Goal: Information Seeking & Learning: Find specific fact

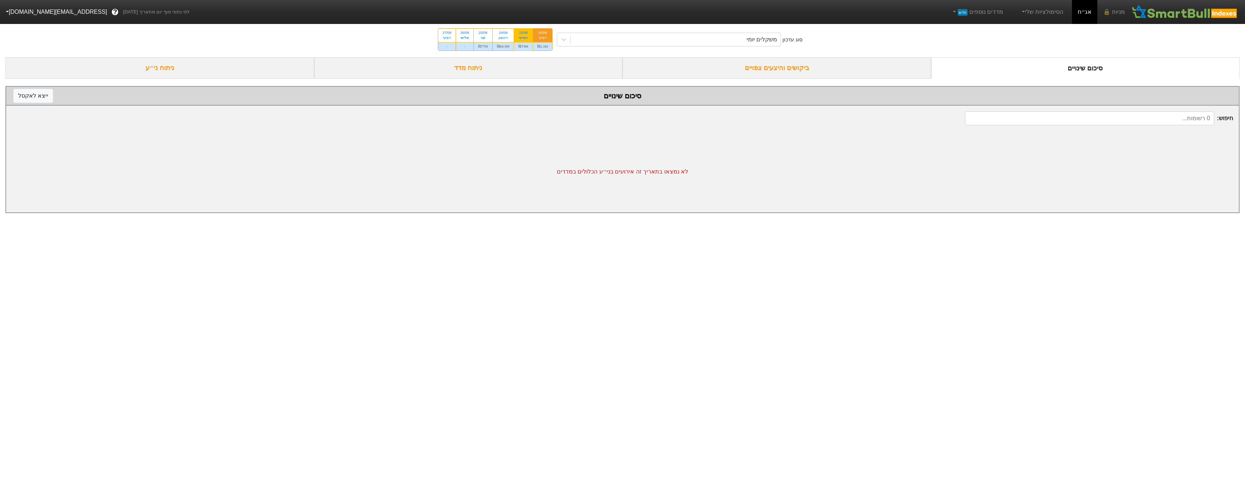
click at [521, 46] on div "₪74M" at bounding box center [523, 46] width 18 height 8
click at [521, 33] on input "21/08 חמישי ₪74M" at bounding box center [521, 31] width 5 height 5
radio input "true"
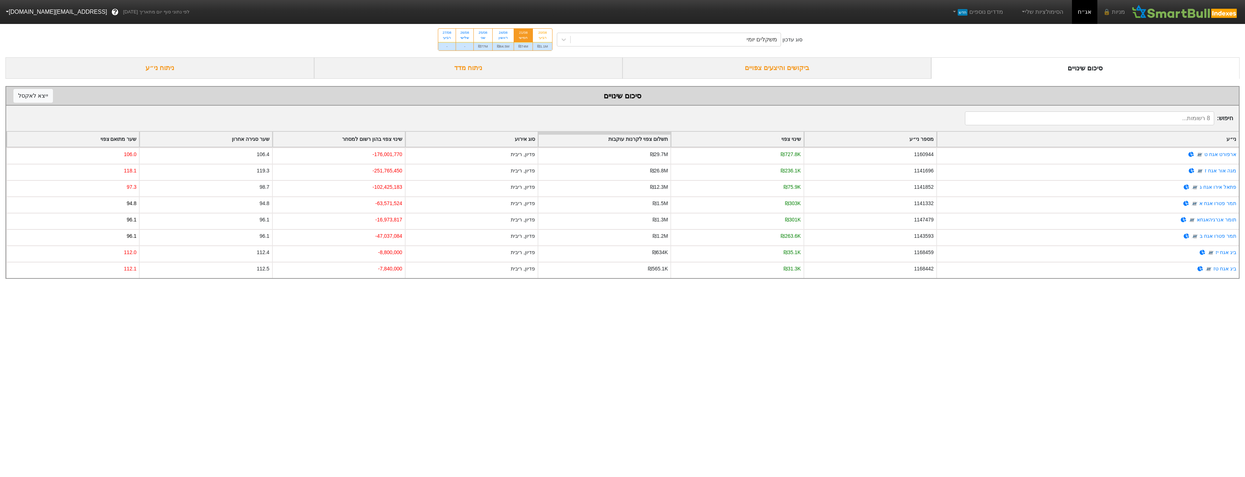
click at [844, 71] on div "ביקושים והיצעים צפויים" at bounding box center [776, 67] width 309 height 21
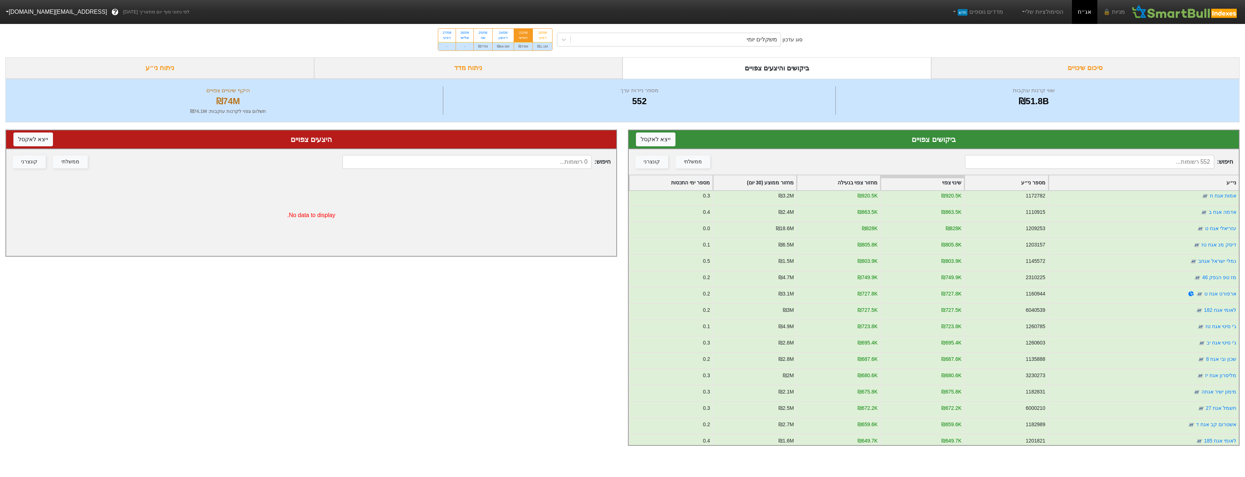
scroll to position [218, 0]
drag, startPoint x: 1160, startPoint y: 289, endPoint x: 1120, endPoint y: 164, distance: 130.6
click at [1120, 164] on input at bounding box center [1089, 162] width 249 height 14
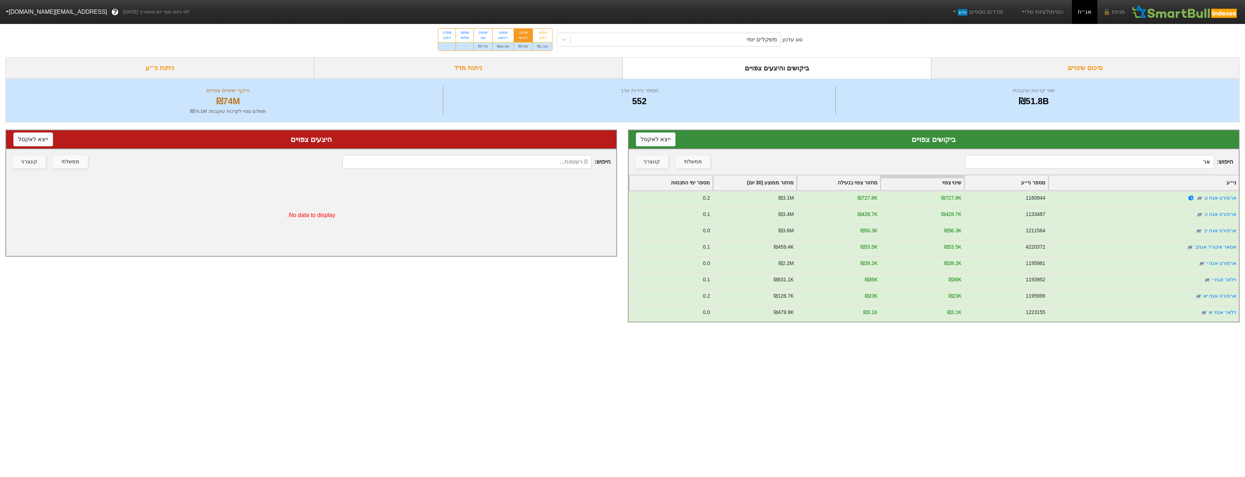
scroll to position [0, 0]
type input "ארפ"
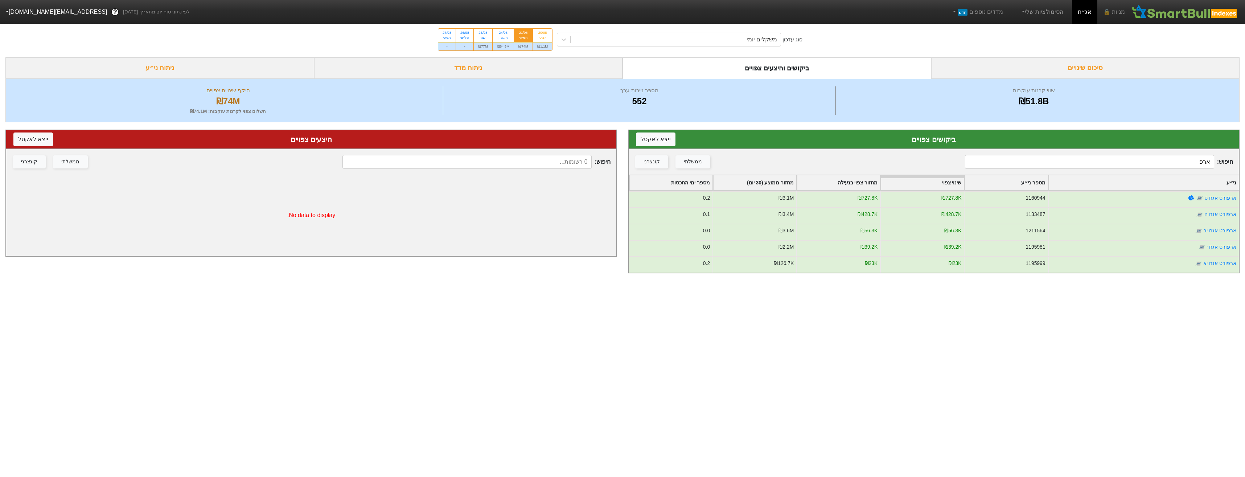
drag, startPoint x: 1145, startPoint y: 161, endPoint x: 1315, endPoint y: 137, distance: 171.7
click at [1244, 137] on html "מניות 🔒 אג״ח הסימולציות שלי מדדים נוספים חדש לפי נתוני סוף יום מתאריך [DATE] ? …" at bounding box center [622, 140] width 1245 height 280
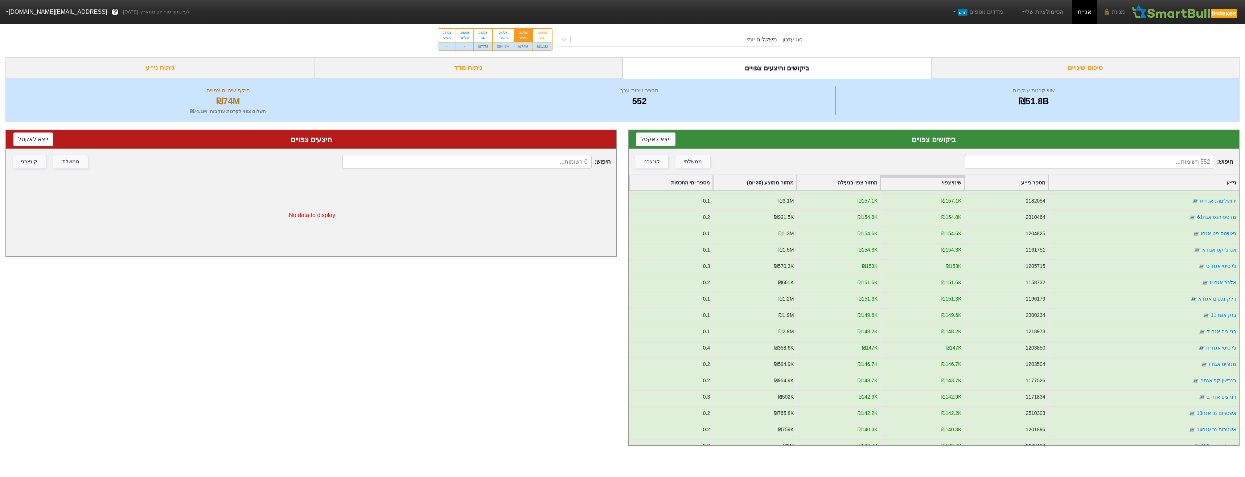
scroll to position [1958, 0]
click at [1159, 161] on input at bounding box center [1089, 162] width 249 height 14
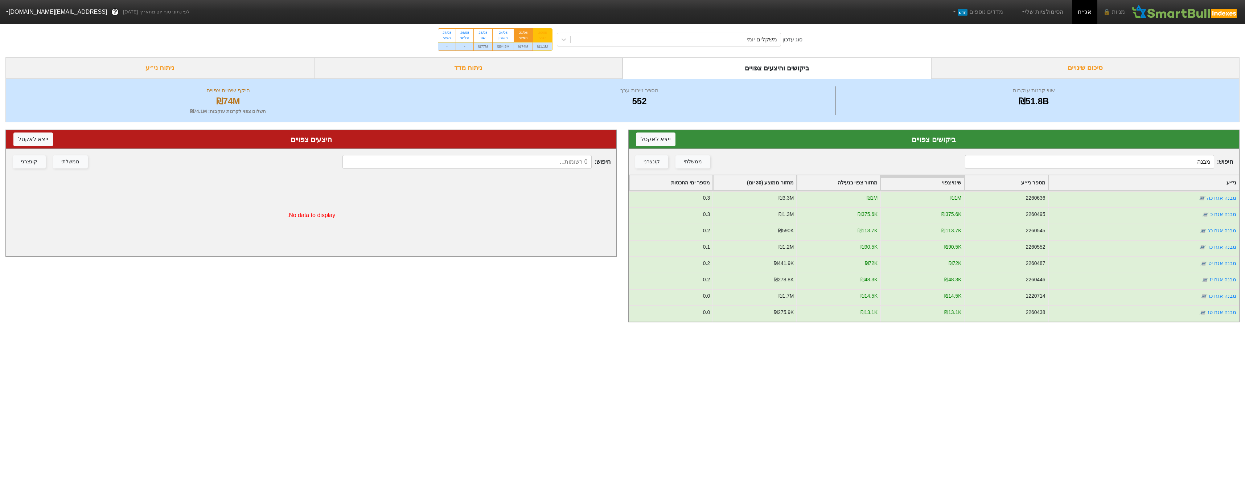
type input "מבנה"
drag, startPoint x: 544, startPoint y: 45, endPoint x: 557, endPoint y: 45, distance: 12.7
click at [545, 45] on div "₪1.1M" at bounding box center [542, 46] width 19 height 8
click at [543, 33] on input "20/08 רביעי ₪1.1M" at bounding box center [540, 31] width 5 height 5
radio input "true"
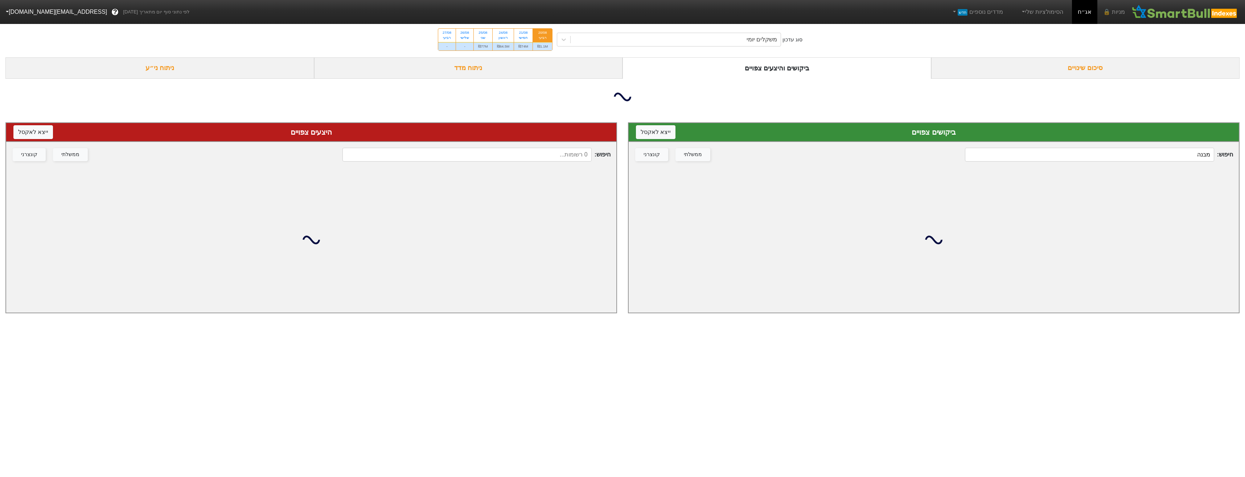
drag, startPoint x: 1124, startPoint y: 165, endPoint x: 1126, endPoint y: 161, distance: 4.2
click at [1125, 164] on div "חיפוש : מבנה ממשלתי קונצרני" at bounding box center [933, 154] width 610 height 25
click at [1126, 158] on input "מבנה" at bounding box center [1089, 155] width 249 height 14
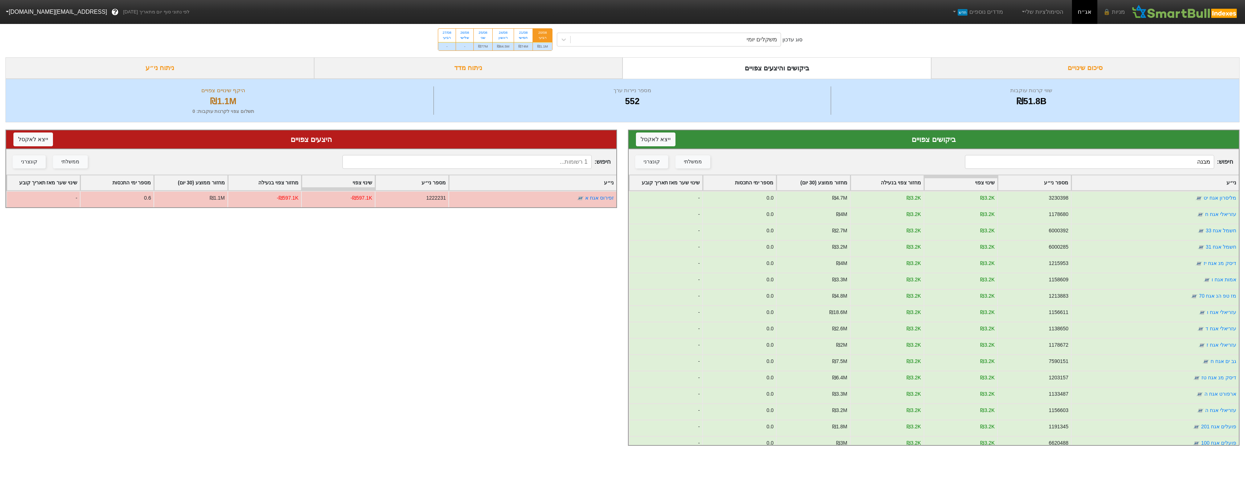
click at [1143, 158] on input "מבנה" at bounding box center [1089, 162] width 249 height 14
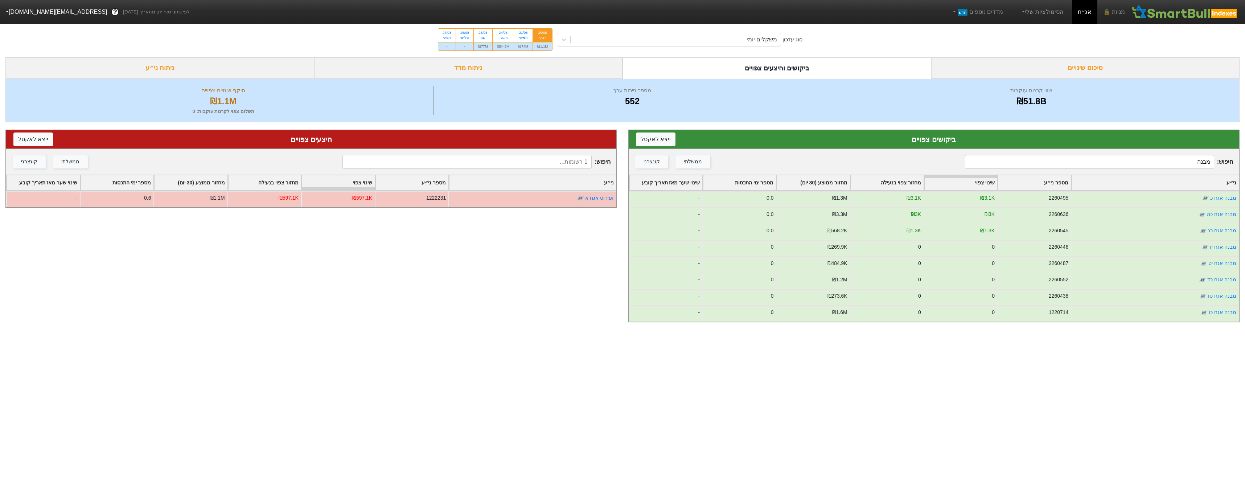
drag, startPoint x: 1163, startPoint y: 162, endPoint x: 1228, endPoint y: 164, distance: 64.6
click at [1228, 164] on span "חיפוש : מבנה" at bounding box center [1099, 162] width 268 height 14
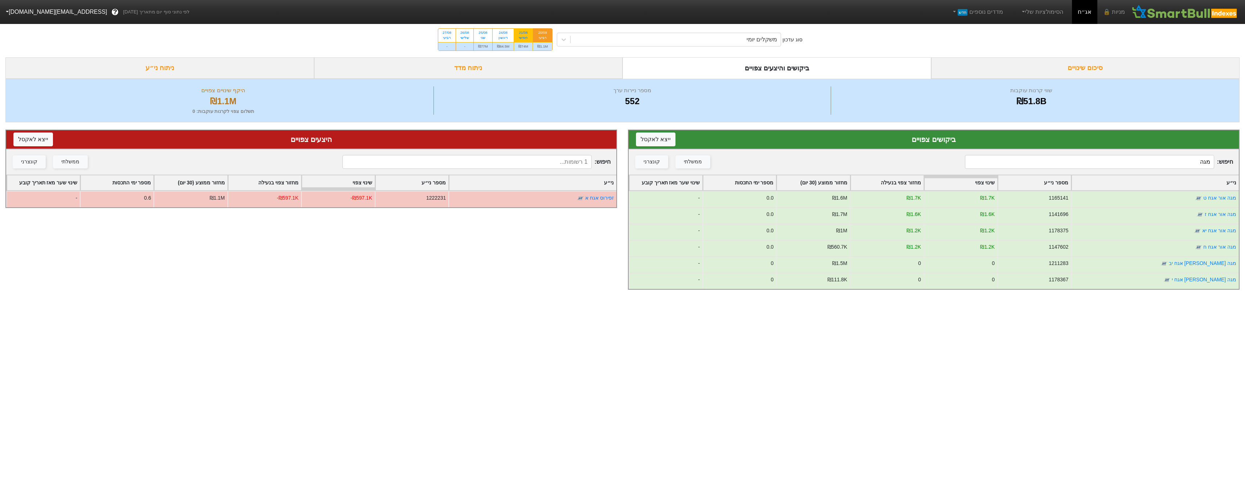
type input "מגה"
click at [528, 38] on div "חמישי" at bounding box center [523, 37] width 10 height 5
click at [523, 33] on input "21/08 חמישי ₪74M" at bounding box center [521, 31] width 5 height 5
radio input "true"
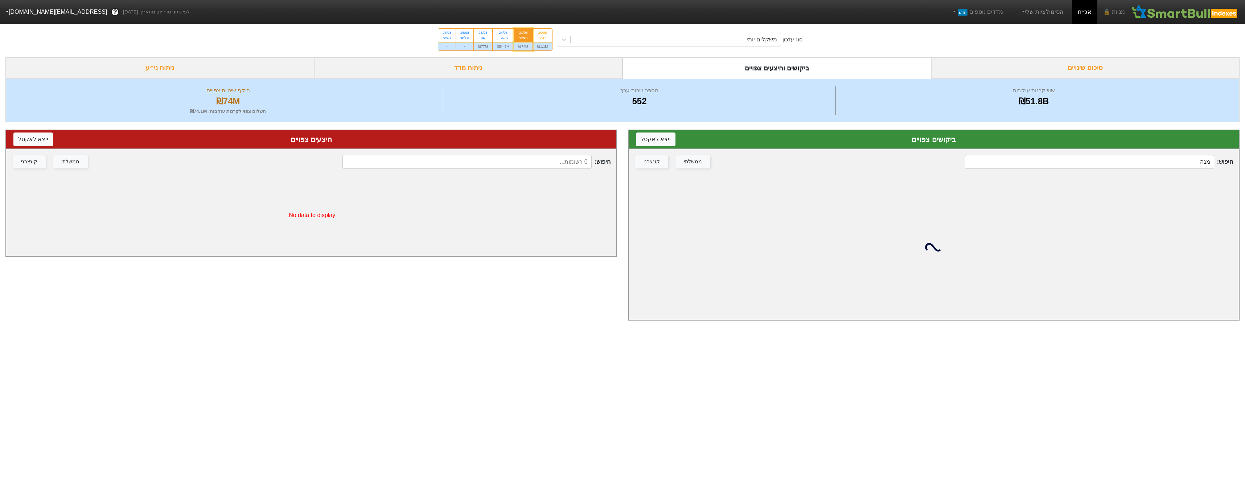
click at [1171, 165] on input "מגה" at bounding box center [1089, 162] width 249 height 14
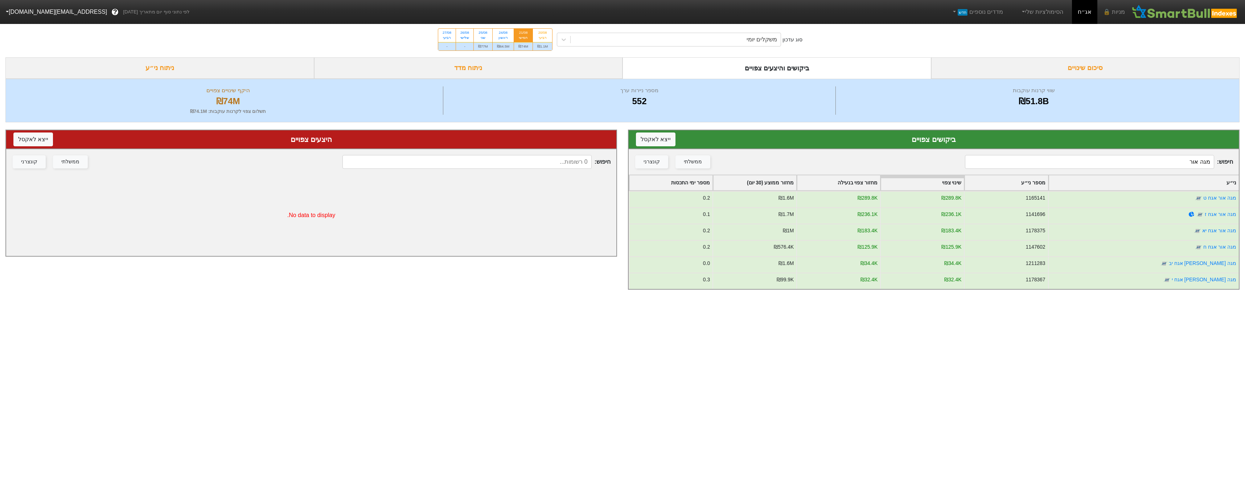
type input "מגה אור"
click at [506, 45] on div "₪64.5M" at bounding box center [502, 46] width 21 height 8
click at [503, 33] on input "24/08 ראשון ₪64.5M" at bounding box center [500, 31] width 5 height 5
radio input "true"
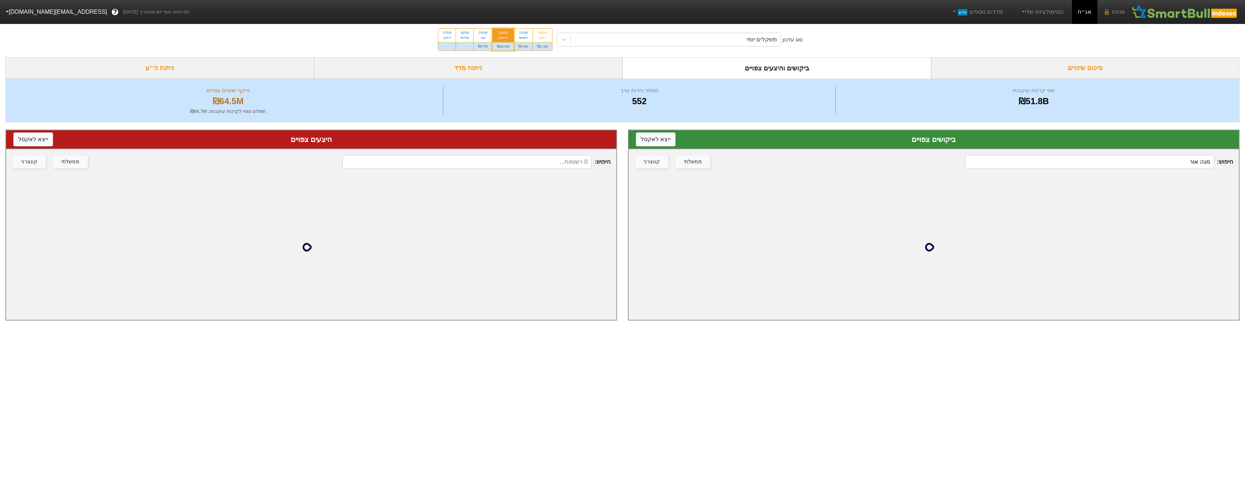
click at [1153, 164] on input "מגה אור" at bounding box center [1089, 162] width 249 height 14
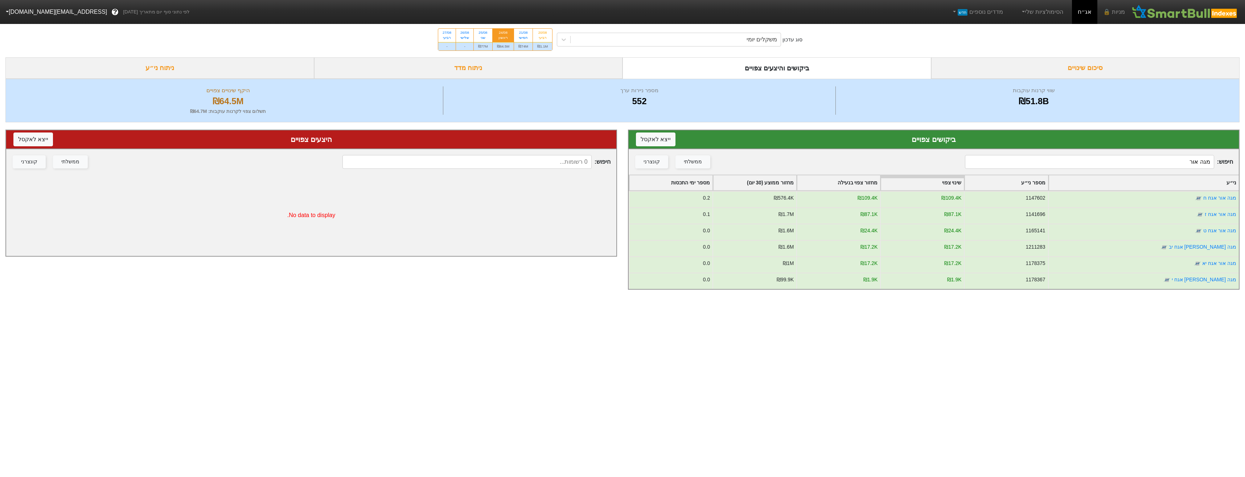
drag, startPoint x: 1284, startPoint y: 167, endPoint x: 1389, endPoint y: 167, distance: 105.2
click at [1244, 167] on html "מניות 🔒 אג״ח הסימולציות שלי מדדים נוספים חדש לפי נתוני סוף יום מתאריך [DATE] ? …" at bounding box center [622, 148] width 1245 height 297
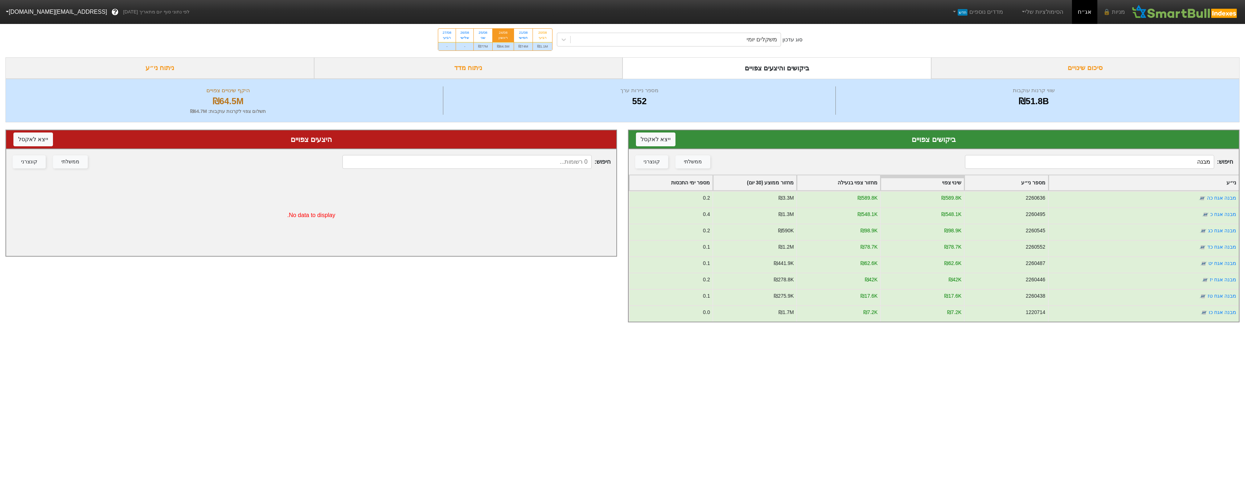
click at [1134, 165] on input "מבנה" at bounding box center [1089, 162] width 249 height 14
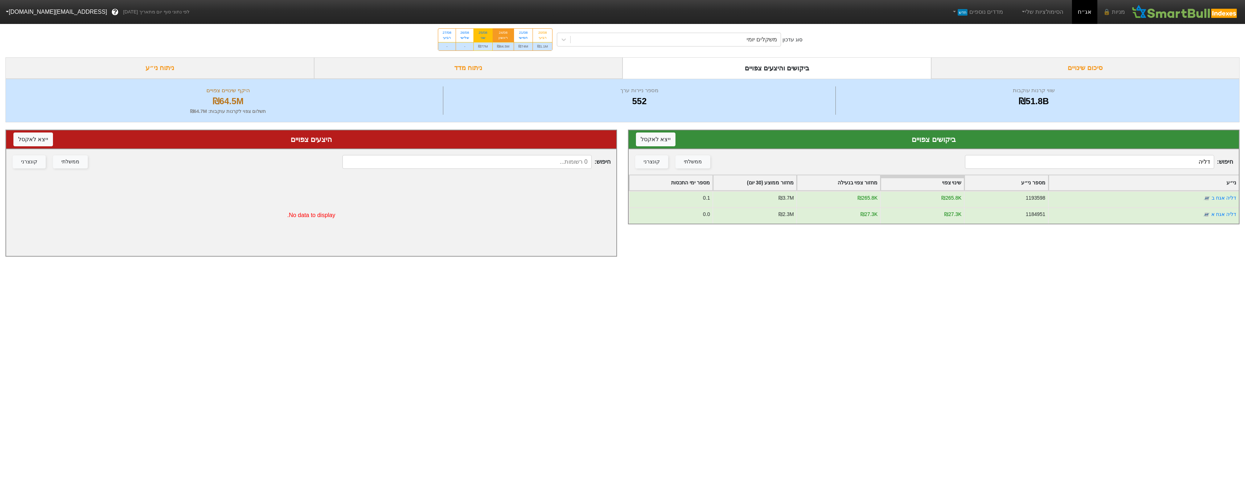
type input "דליה"
click at [485, 42] on div "₪77M" at bounding box center [483, 46] width 18 height 8
click at [483, 33] on input "25/08 שני ₪77M" at bounding box center [480, 31] width 5 height 5
radio input "true"
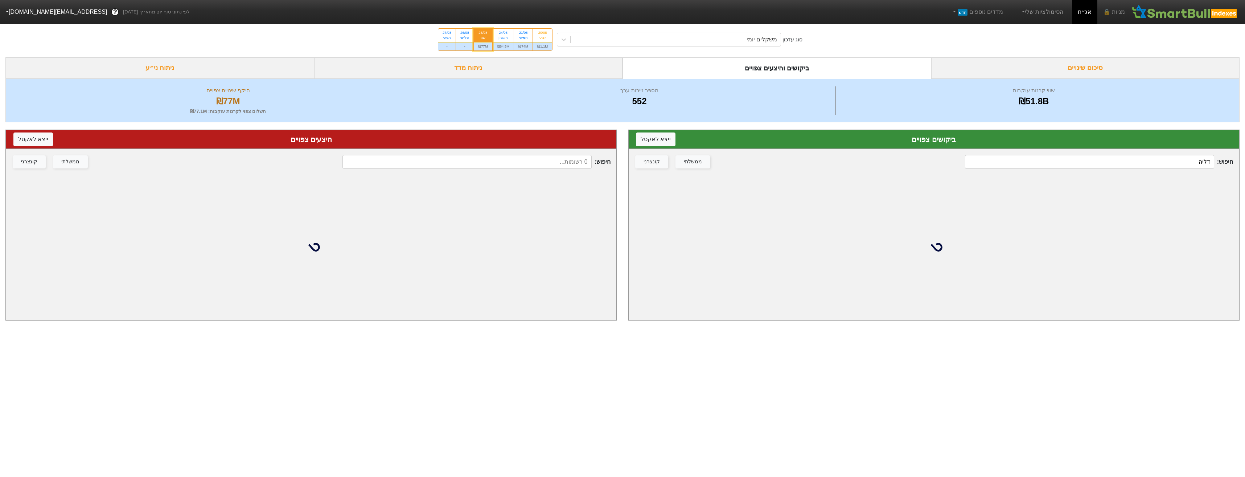
click at [1105, 162] on input "דליה" at bounding box center [1089, 162] width 249 height 14
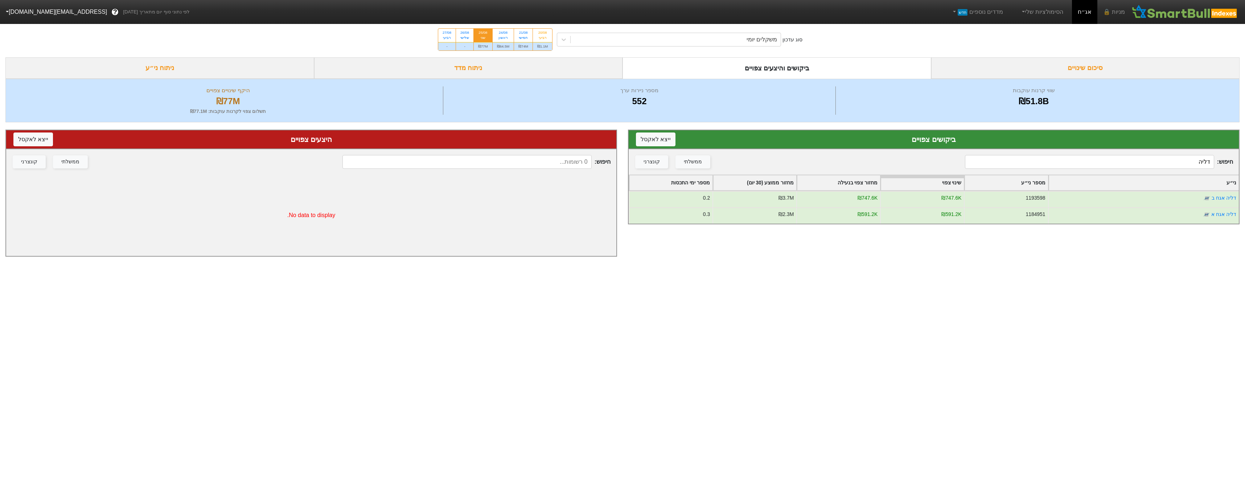
drag, startPoint x: 1198, startPoint y: 164, endPoint x: 1326, endPoint y: 166, distance: 128.0
click at [1244, 166] on html "מניות 🔒 אג״ח הסימולציות שלי מדדים נוספים חדש לפי נתוני סוף יום מתאריך [DATE] ? …" at bounding box center [622, 132] width 1245 height 264
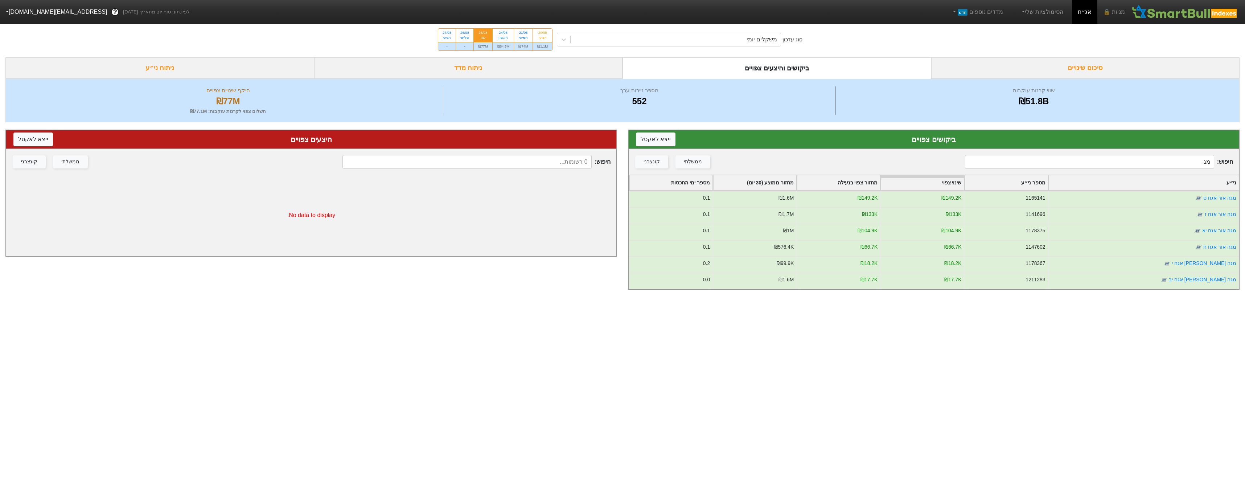
type input "מ"
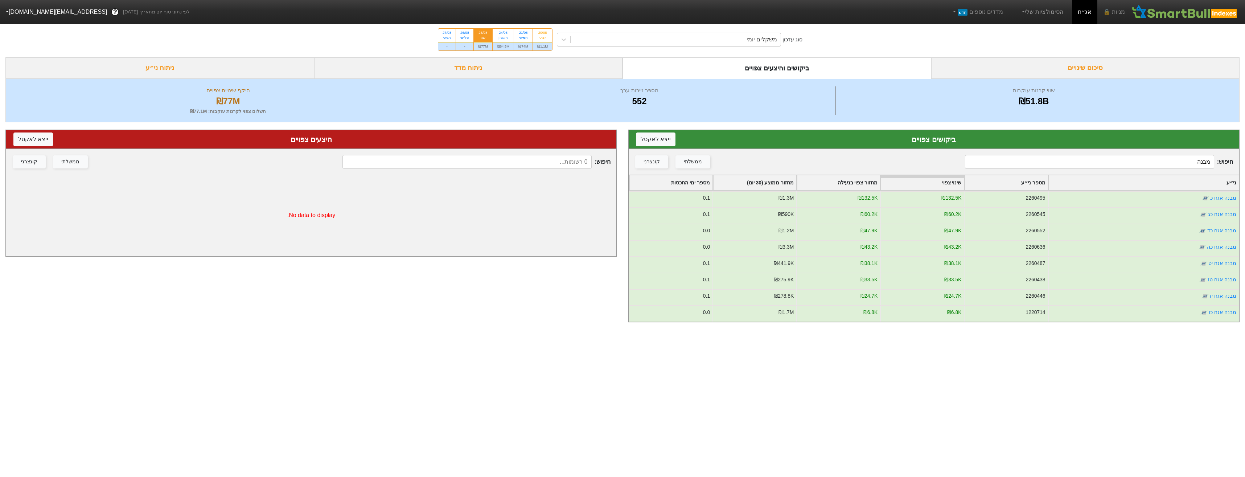
type input "מבנה"
click at [755, 45] on div "משקלים יומי" at bounding box center [675, 39] width 210 height 13
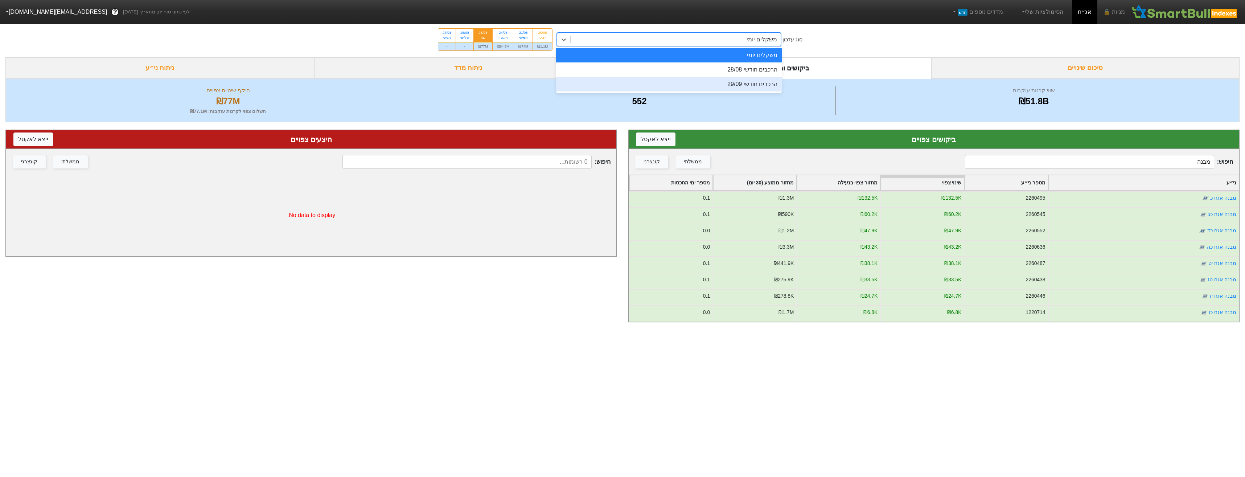
click at [750, 69] on div "הרכבים חודשי 28/08" at bounding box center [669, 69] width 226 height 15
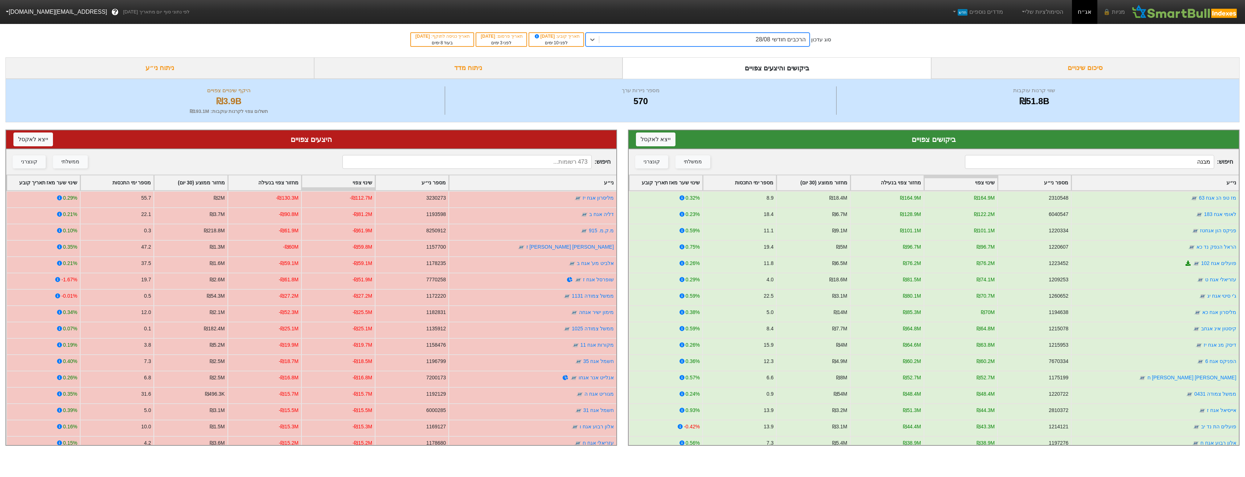
click at [560, 160] on input at bounding box center [466, 162] width 249 height 14
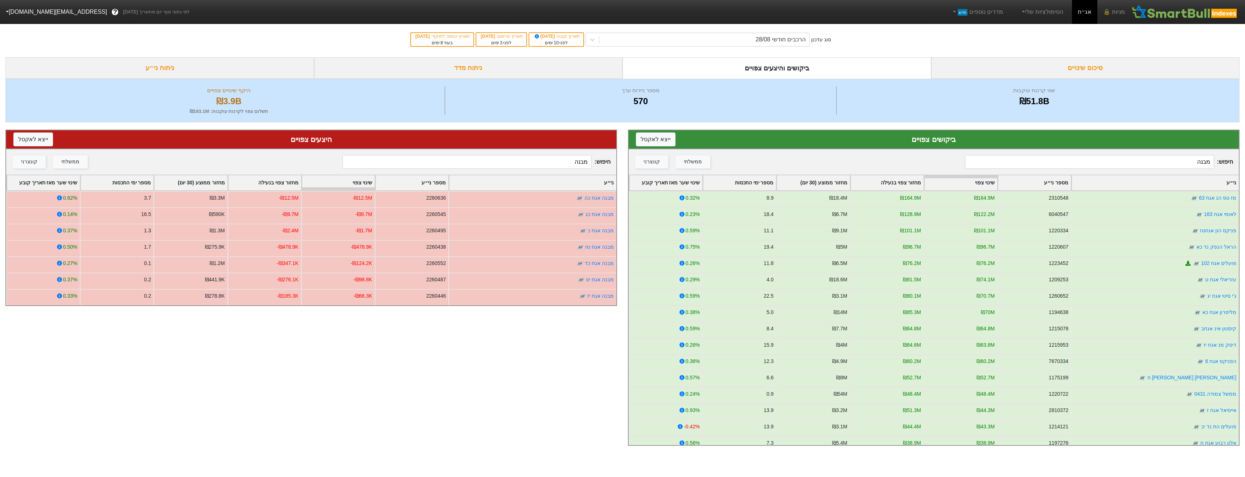
type input "מבנה"
click at [770, 45] on div "הרכבים חודשי 28/08" at bounding box center [697, 40] width 224 height 14
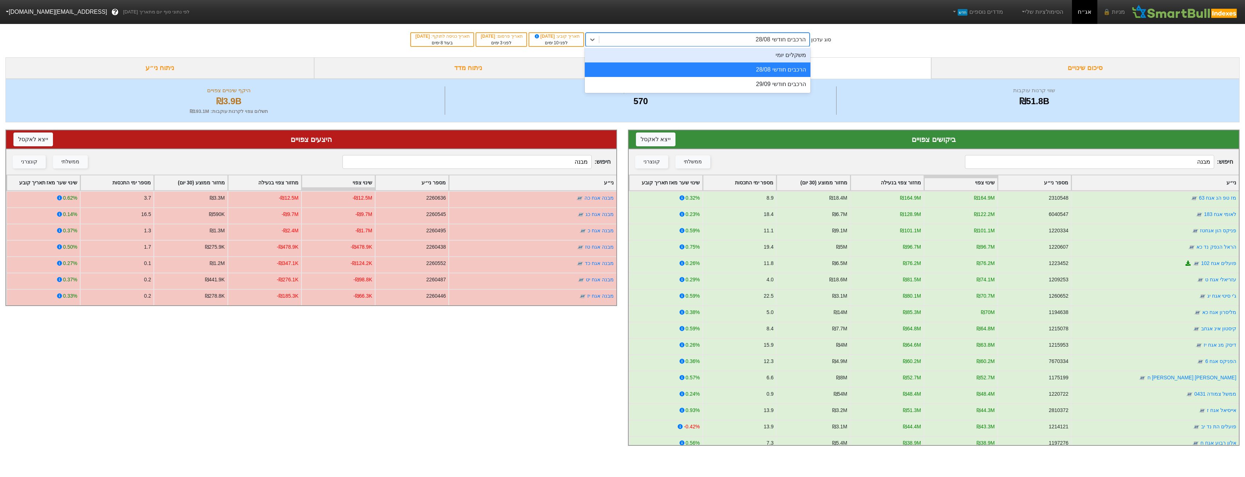
click at [776, 57] on div "משקלים יומי" at bounding box center [698, 55] width 226 height 15
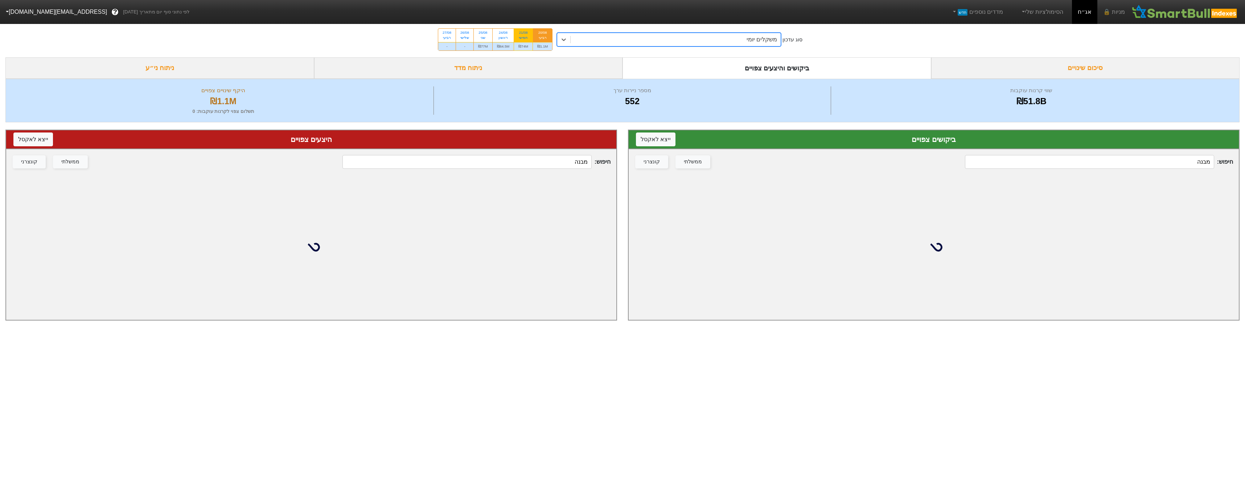
click at [526, 48] on div "₪74M" at bounding box center [523, 46] width 18 height 8
click at [523, 33] on input "21/08 חמישי ₪74M" at bounding box center [521, 31] width 5 height 5
radio input "true"
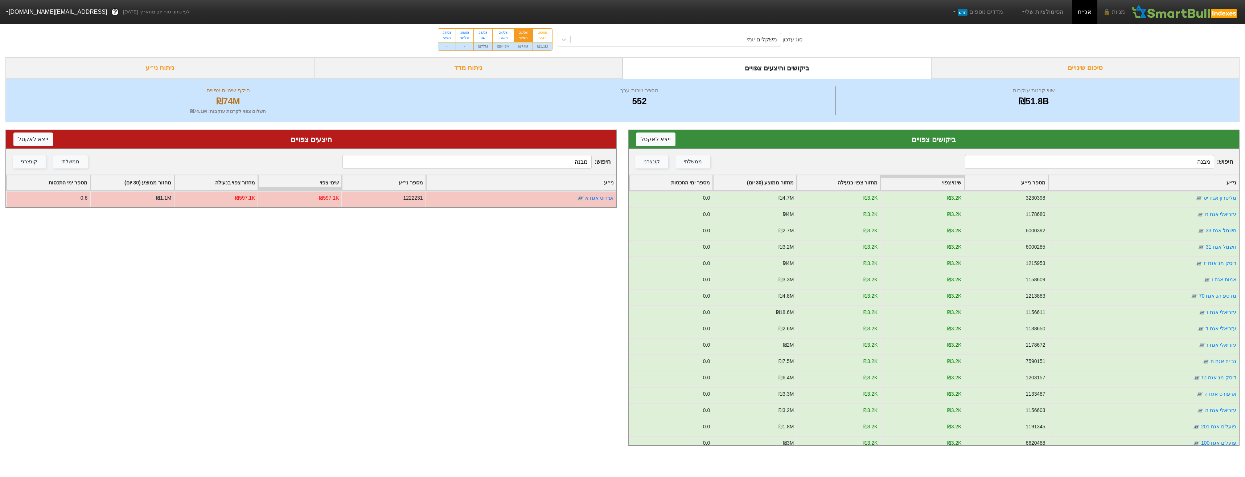
drag, startPoint x: 1155, startPoint y: 156, endPoint x: 1154, endPoint y: 161, distance: 4.8
click at [1155, 156] on input "מבנה" at bounding box center [1089, 162] width 249 height 14
click at [1155, 162] on input "מבנה" at bounding box center [1089, 162] width 249 height 14
click at [1154, 162] on input "מבנה" at bounding box center [1089, 162] width 249 height 14
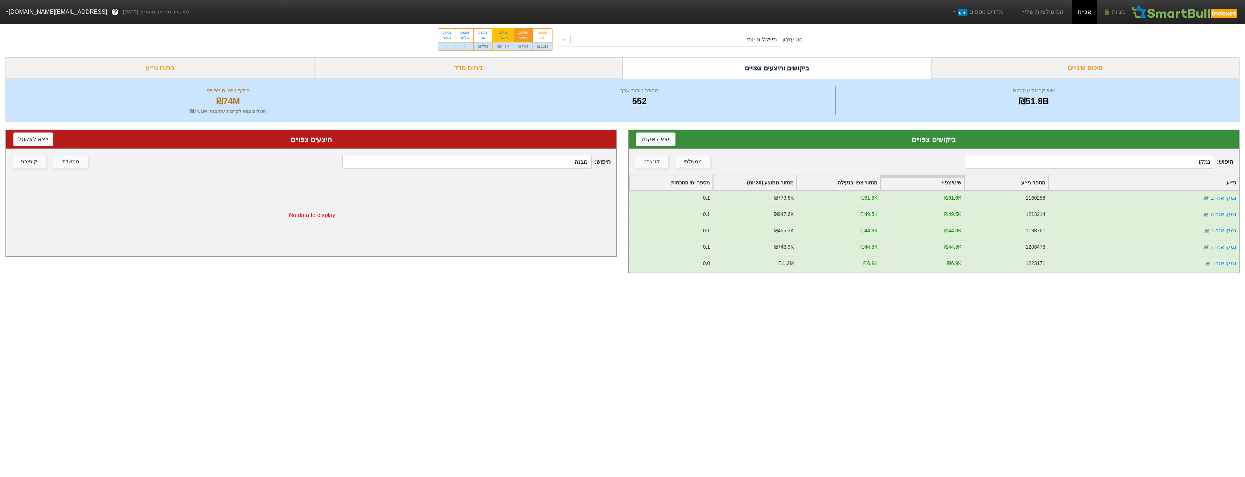
type input "נמקו"
drag, startPoint x: 508, startPoint y: 45, endPoint x: 720, endPoint y: 73, distance: 214.0
click at [508, 45] on div "₪64.5M" at bounding box center [502, 46] width 21 height 8
click at [503, 33] on input "24/08 ראשון ₪64.5M" at bounding box center [500, 31] width 5 height 5
radio input "true"
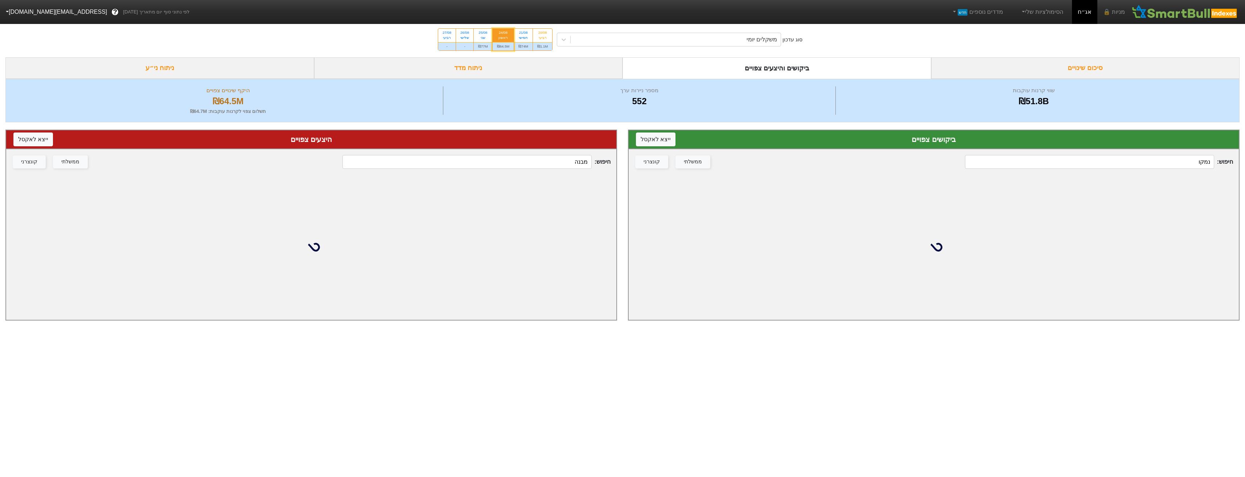
click at [1170, 163] on input "נמקו" at bounding box center [1089, 162] width 249 height 14
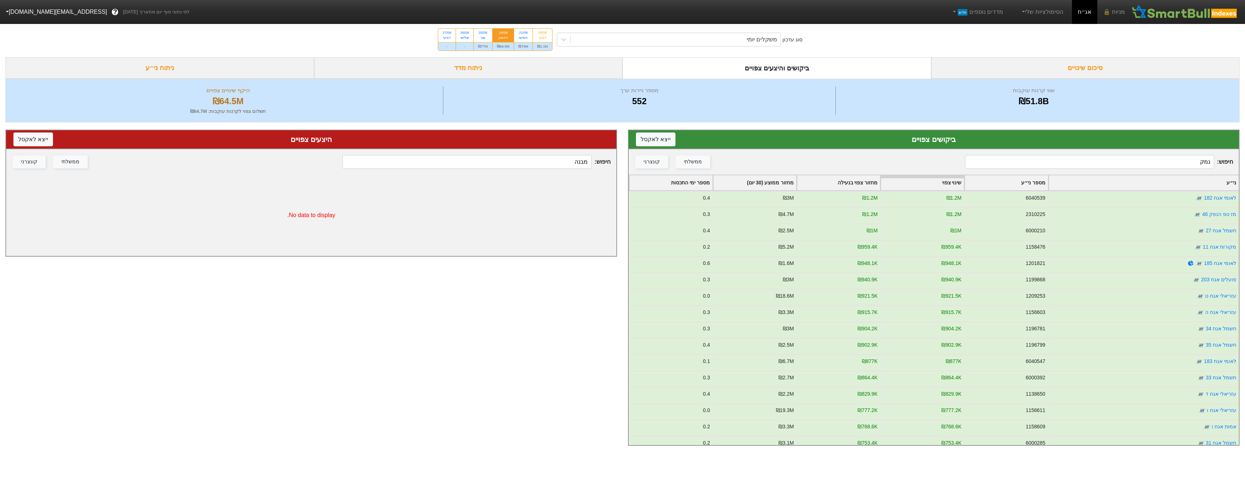
type input "נמקו"
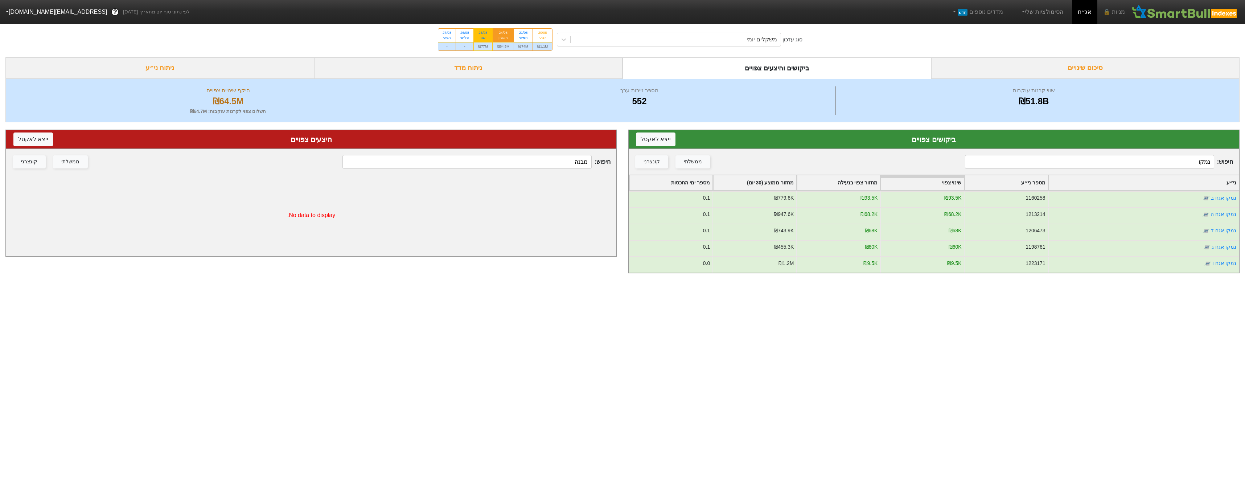
click at [488, 46] on div "₪77M" at bounding box center [483, 46] width 18 height 8
click at [483, 33] on input "25/08 שני ₪77M" at bounding box center [480, 31] width 5 height 5
radio input "true"
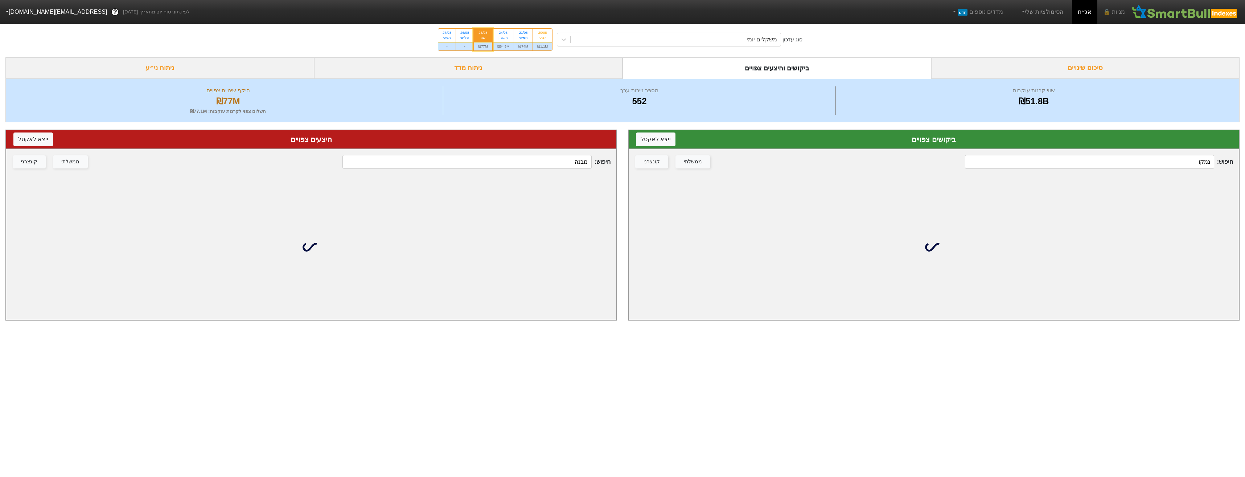
click at [1182, 156] on input "נמקו" at bounding box center [1089, 162] width 249 height 14
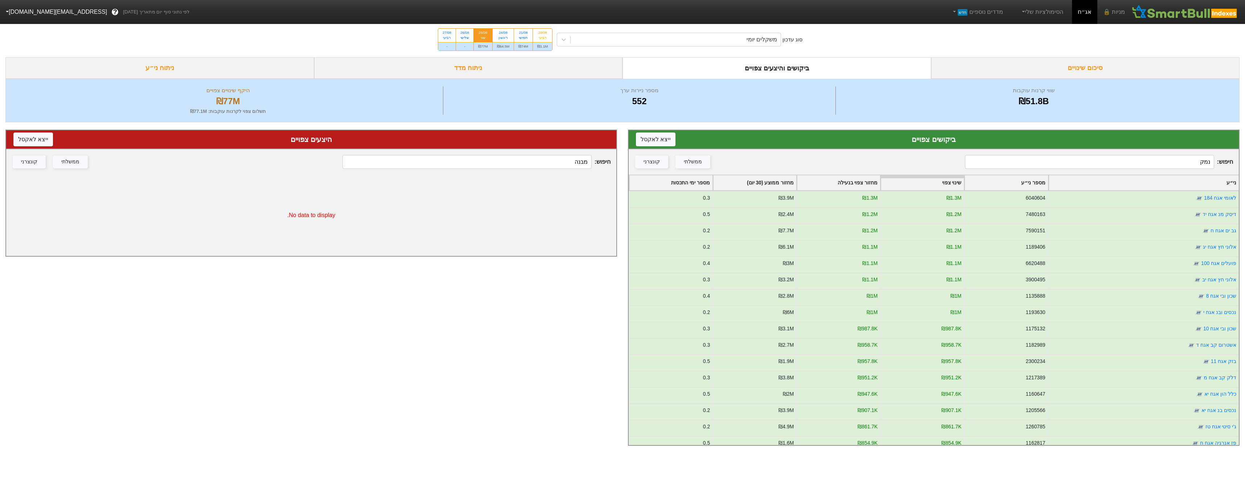
type input "נמקו"
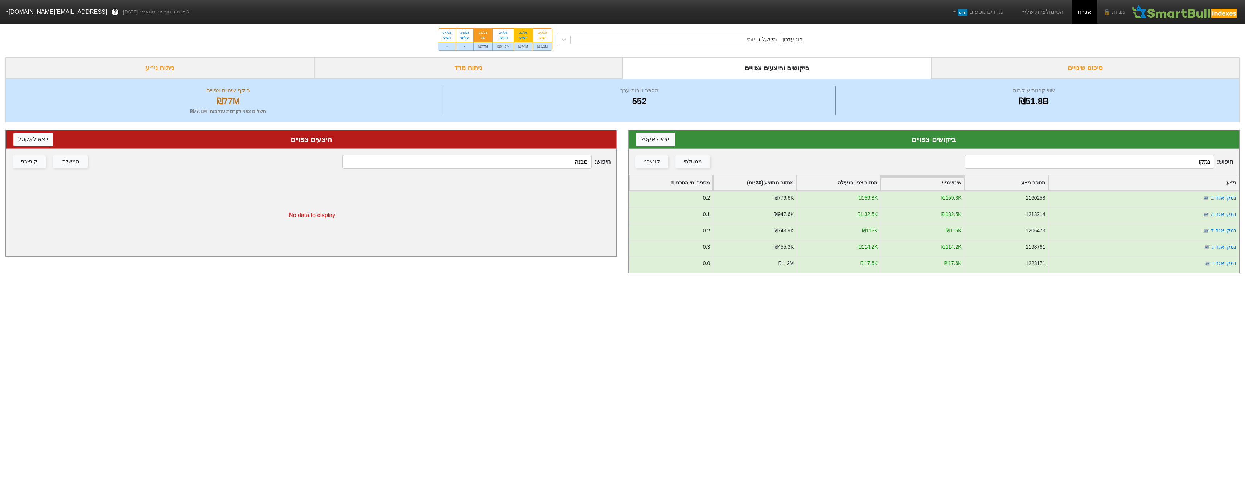
click at [524, 44] on div "₪74M" at bounding box center [523, 46] width 18 height 8
click at [523, 33] on input "21/08 חמישי ₪74M" at bounding box center [521, 31] width 5 height 5
radio input "true"
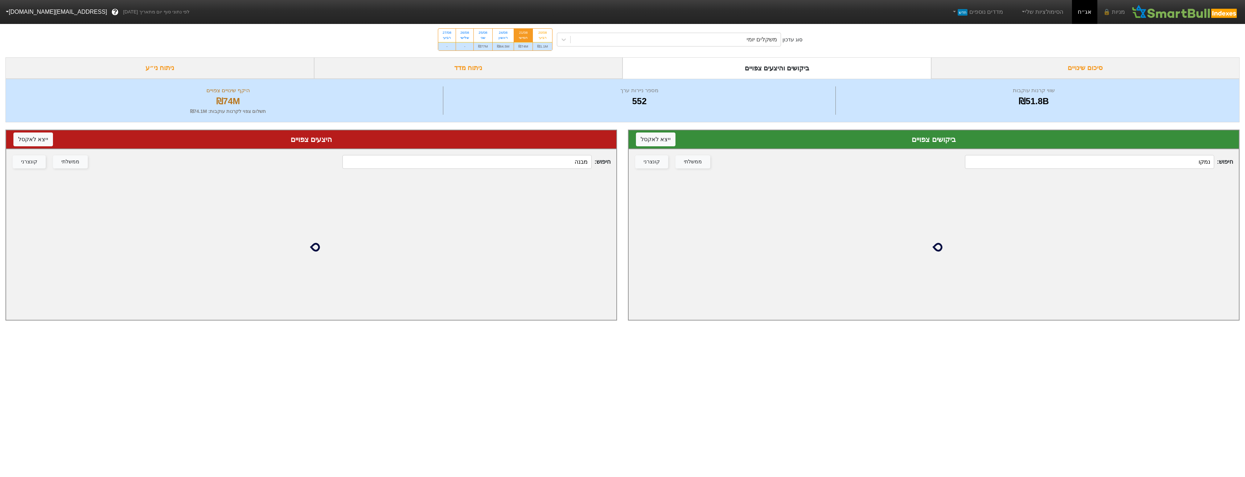
drag, startPoint x: 1187, startPoint y: 160, endPoint x: 1224, endPoint y: 162, distance: 36.7
click at [1225, 164] on span "חיפוש : נמקו" at bounding box center [1099, 162] width 268 height 14
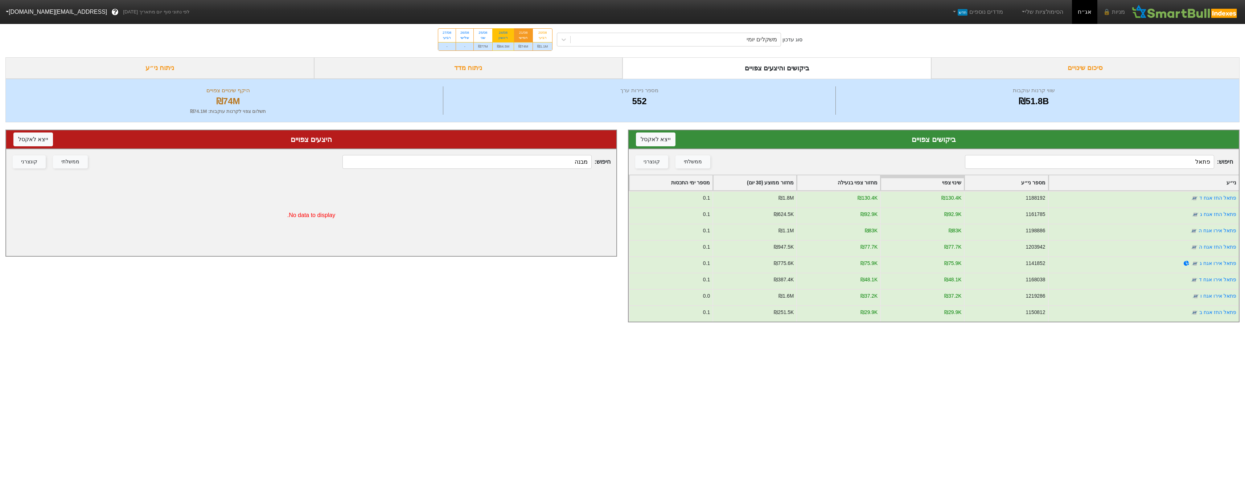
type input "פתאל"
drag, startPoint x: 499, startPoint y: 46, endPoint x: 524, endPoint y: 52, distance: 26.5
click at [499, 46] on div "₪64.5M" at bounding box center [502, 46] width 21 height 8
click at [499, 33] on input "24/08 ראשון ₪64.5M" at bounding box center [500, 31] width 5 height 5
radio input "true"
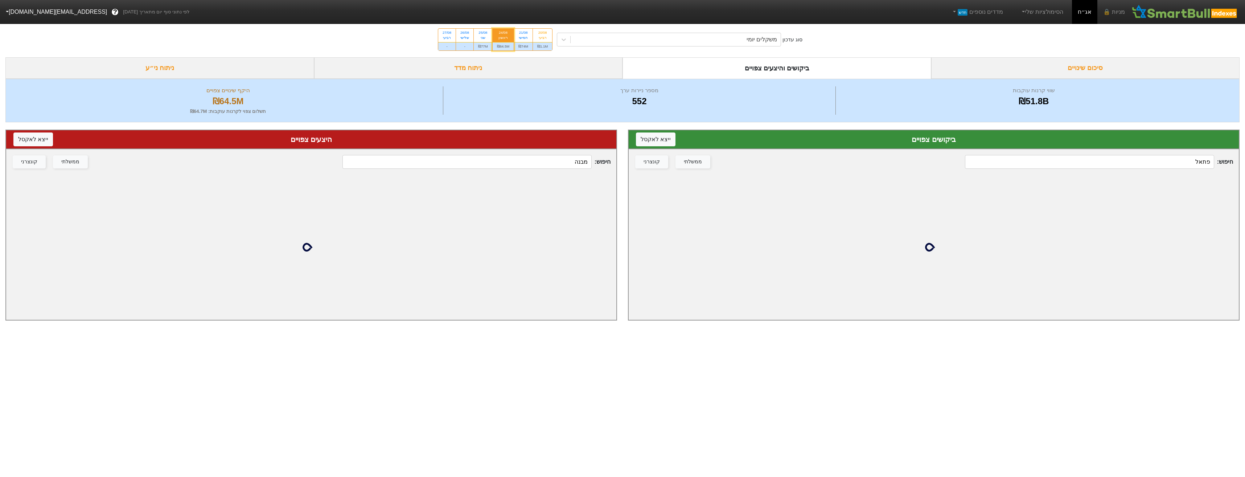
click at [1163, 161] on input "פתאל" at bounding box center [1089, 162] width 249 height 14
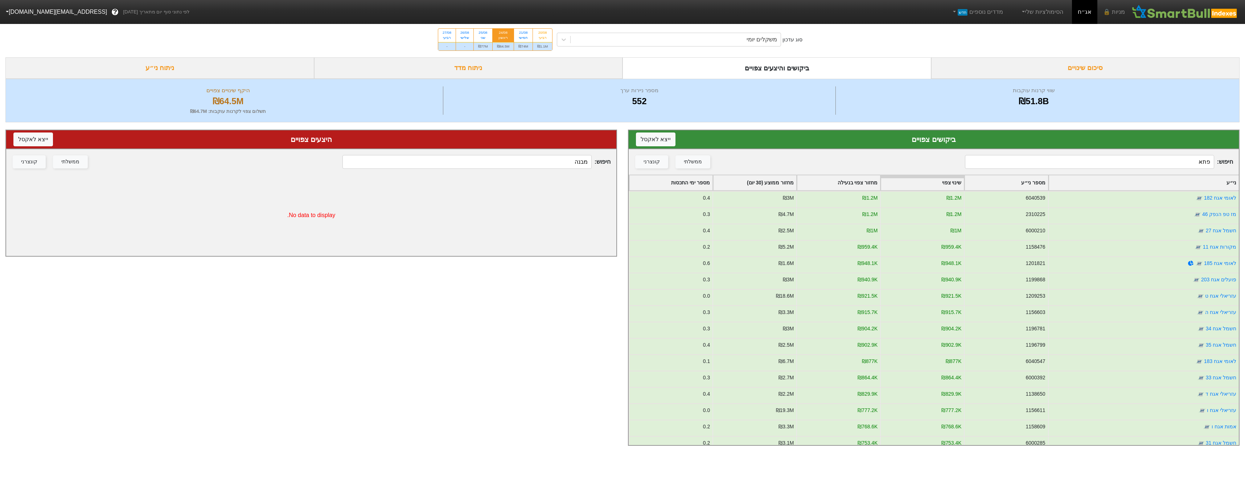
type input "פתאל"
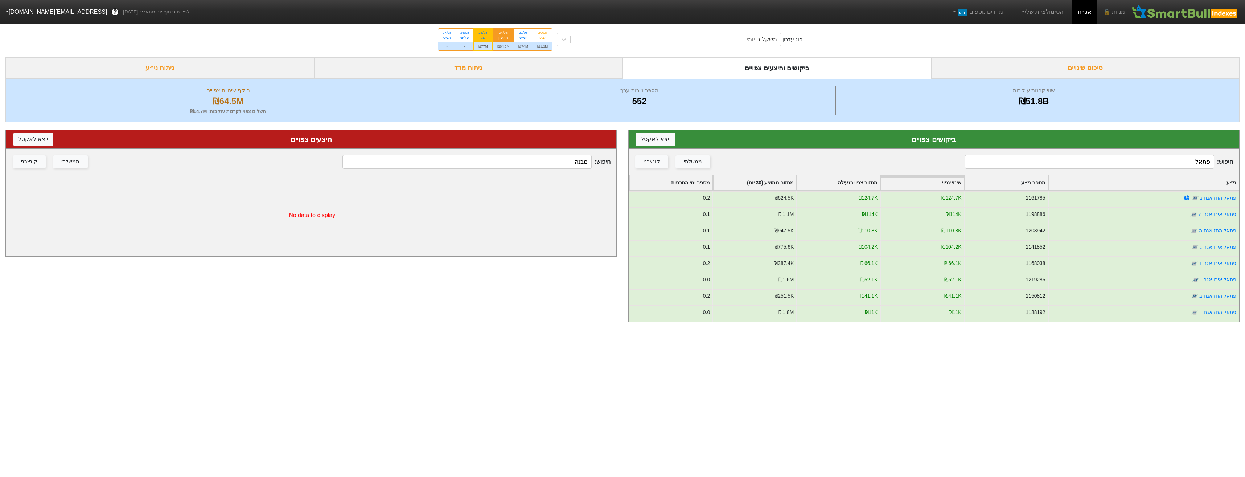
click at [482, 41] on div "25/08 שני" at bounding box center [483, 35] width 18 height 13
click at [482, 33] on input "25/08 שני ₪77M" at bounding box center [480, 31] width 5 height 5
radio input "true"
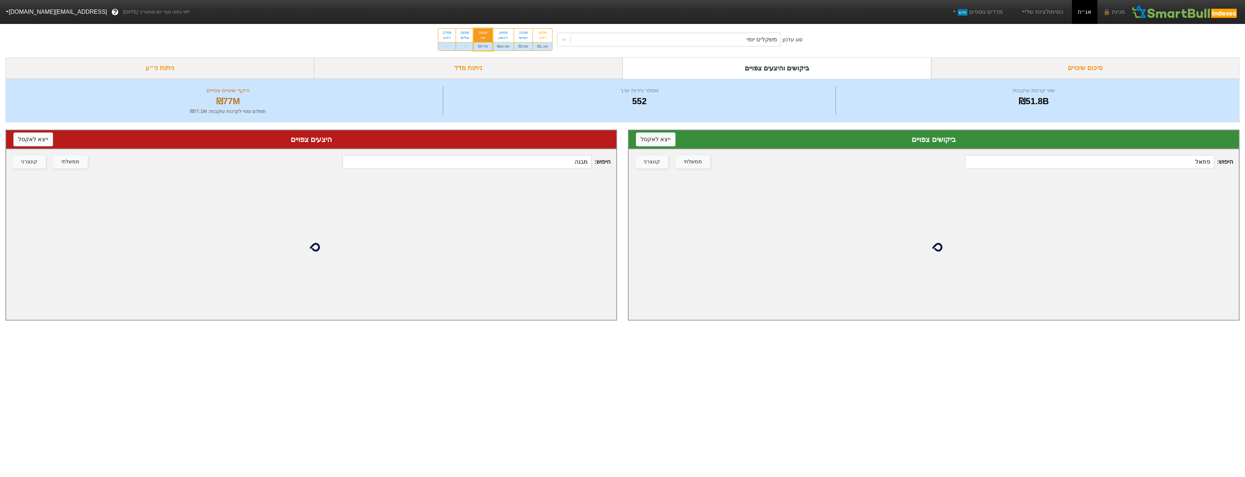
click at [1180, 163] on input "פתאל" at bounding box center [1089, 162] width 249 height 14
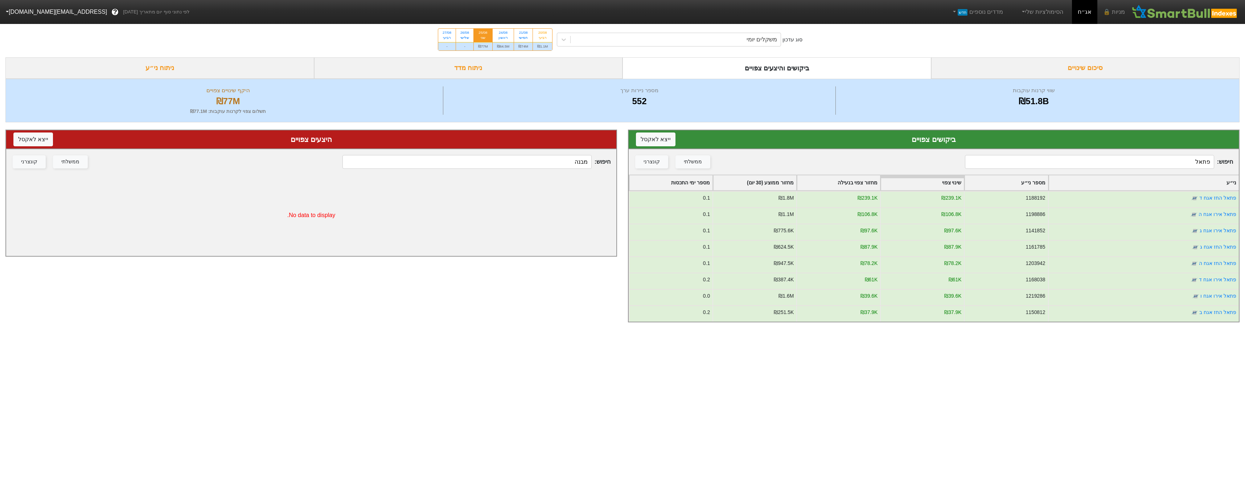
drag, startPoint x: 1168, startPoint y: 164, endPoint x: 1268, endPoint y: 164, distance: 99.7
click at [1244, 164] on html "מניות 🔒 אג״ח הסימולציות שלי מדדים נוספים חדש לפי נתוני סוף יום מתאריך [DATE] ? …" at bounding box center [622, 164] width 1245 height 329
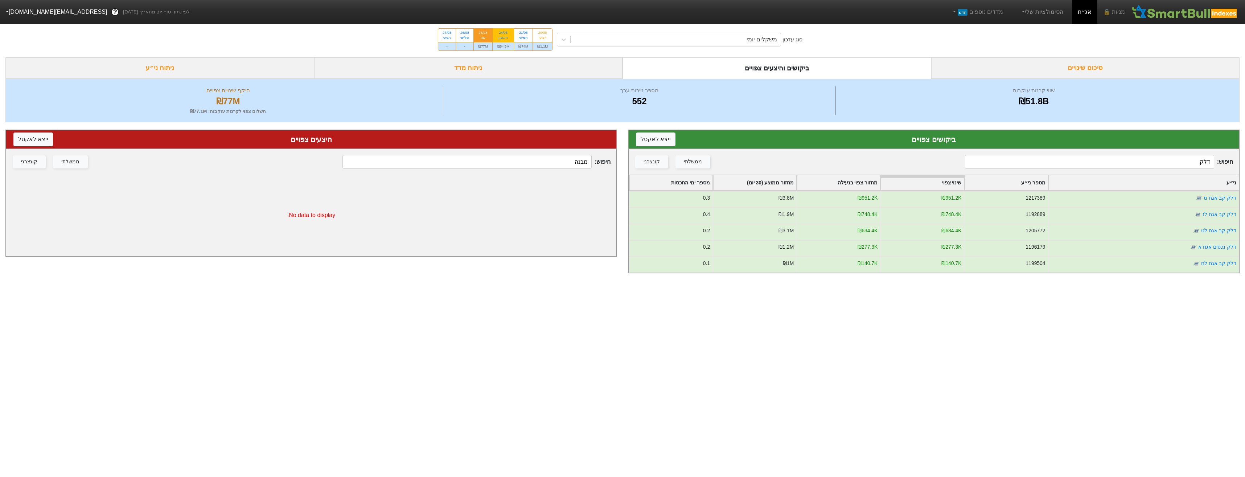
type input "דלק"
click at [499, 43] on div "₪64.5M" at bounding box center [502, 46] width 21 height 8
click at [499, 33] on input "24/08 ראשון ₪64.5M" at bounding box center [500, 31] width 5 height 5
radio input "true"
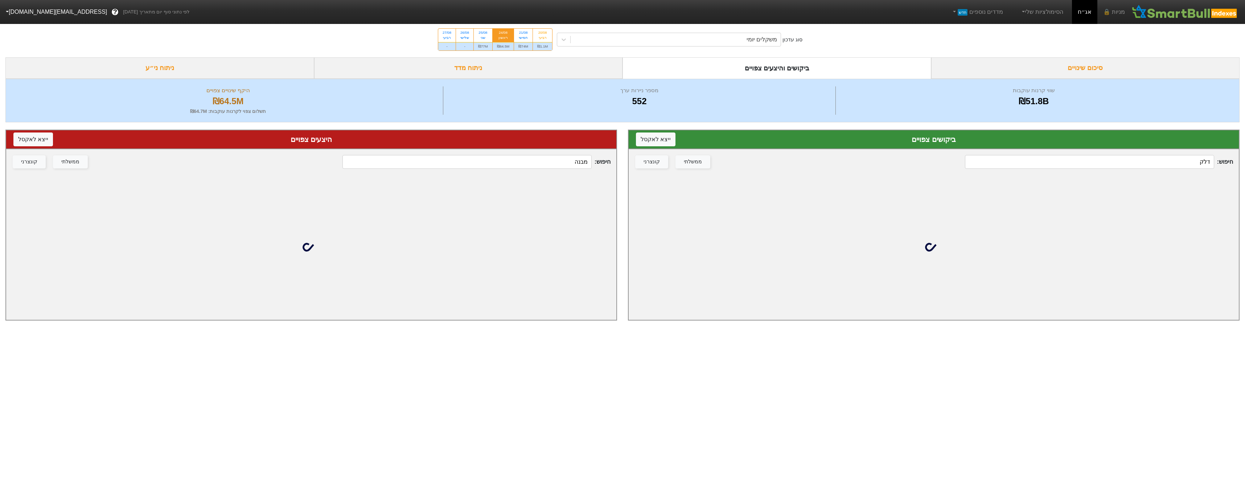
drag, startPoint x: 1175, startPoint y: 157, endPoint x: 1237, endPoint y: 158, distance: 61.7
click at [1232, 157] on span "חיפוש : דלק" at bounding box center [1099, 162] width 268 height 14
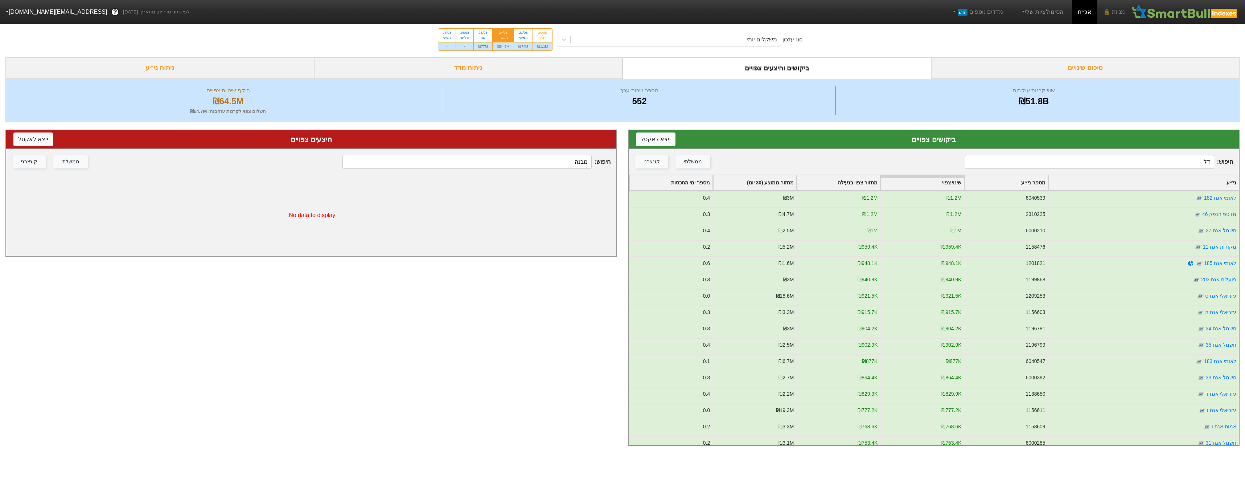
type input "דלק"
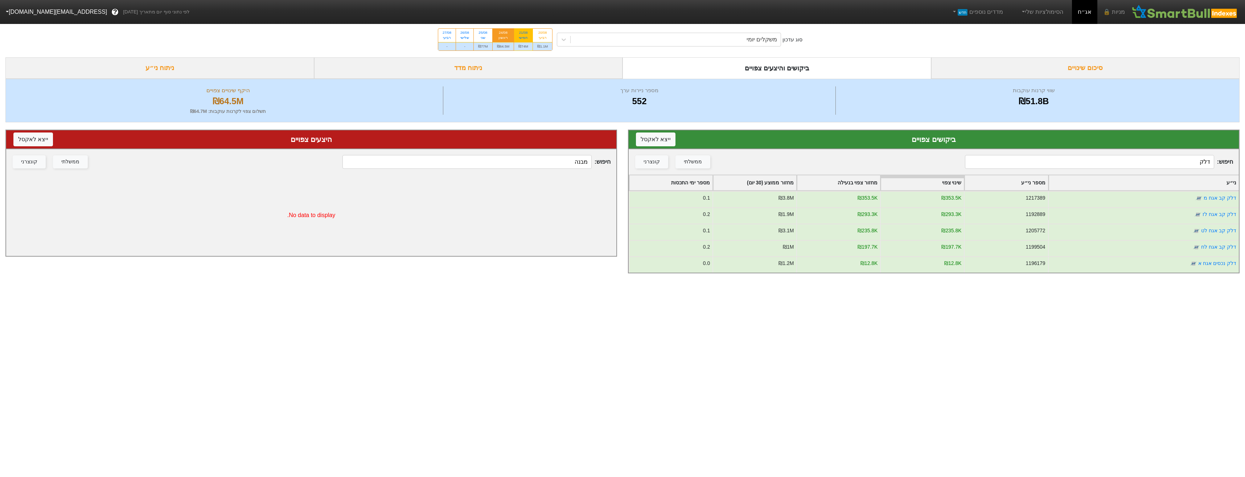
click at [523, 47] on div "₪74M" at bounding box center [523, 46] width 18 height 8
click at [523, 33] on input "21/08 חמישי ₪74M" at bounding box center [521, 31] width 5 height 5
radio input "true"
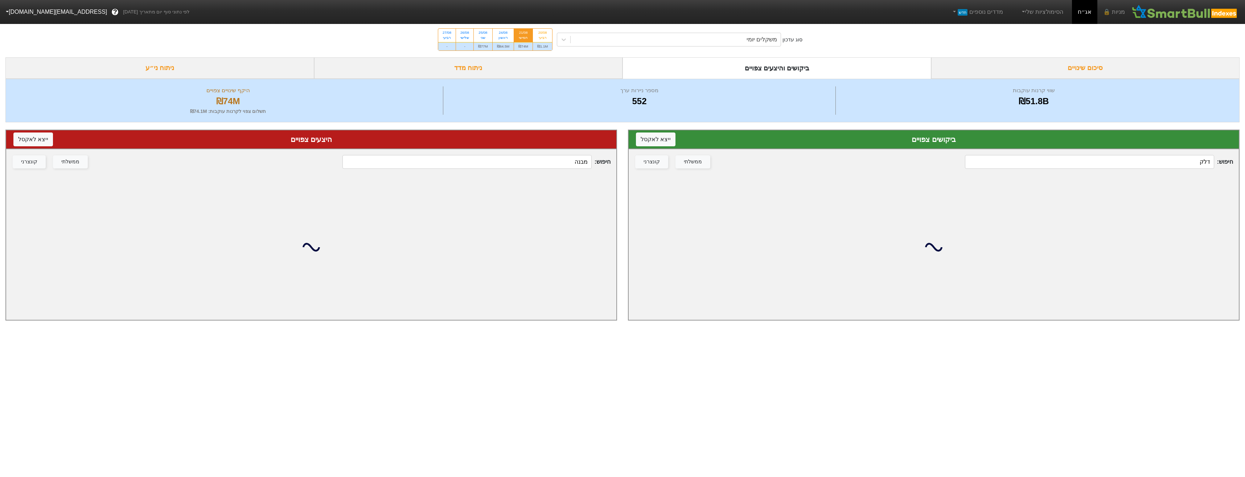
drag, startPoint x: 1146, startPoint y: 156, endPoint x: 1279, endPoint y: 168, distance: 133.2
click at [1244, 168] on html "מניות 🔒 אג״ח הסימולציות שלי מדדים נוספים חדש לפי נתוני סוף יום מתאריך [DATE] ? …" at bounding box center [622, 163] width 1245 height 327
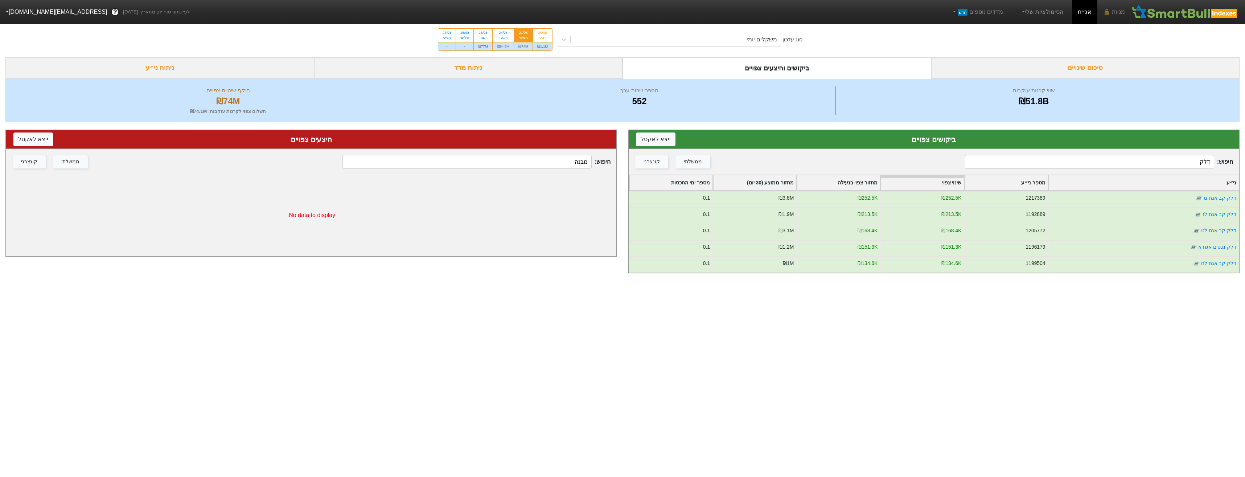
click at [1204, 162] on input "דלק" at bounding box center [1089, 162] width 249 height 14
click at [1193, 164] on input "דלק" at bounding box center [1089, 162] width 249 height 14
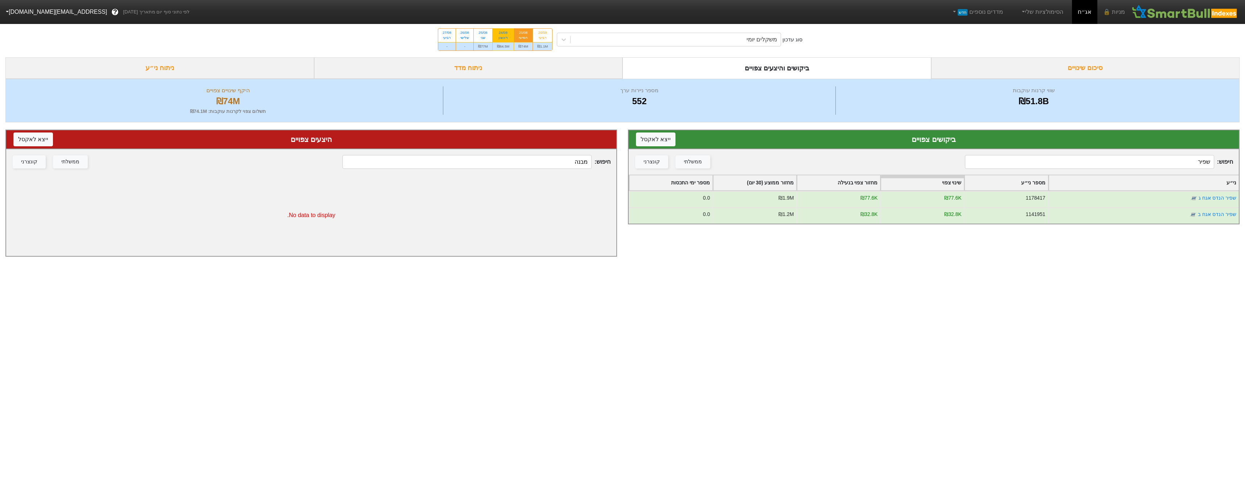
type input "שפיר"
click at [504, 45] on div "₪64.5M" at bounding box center [502, 46] width 21 height 8
click at [503, 33] on input "24/08 ראשון ₪64.5M" at bounding box center [500, 31] width 5 height 5
radio input "true"
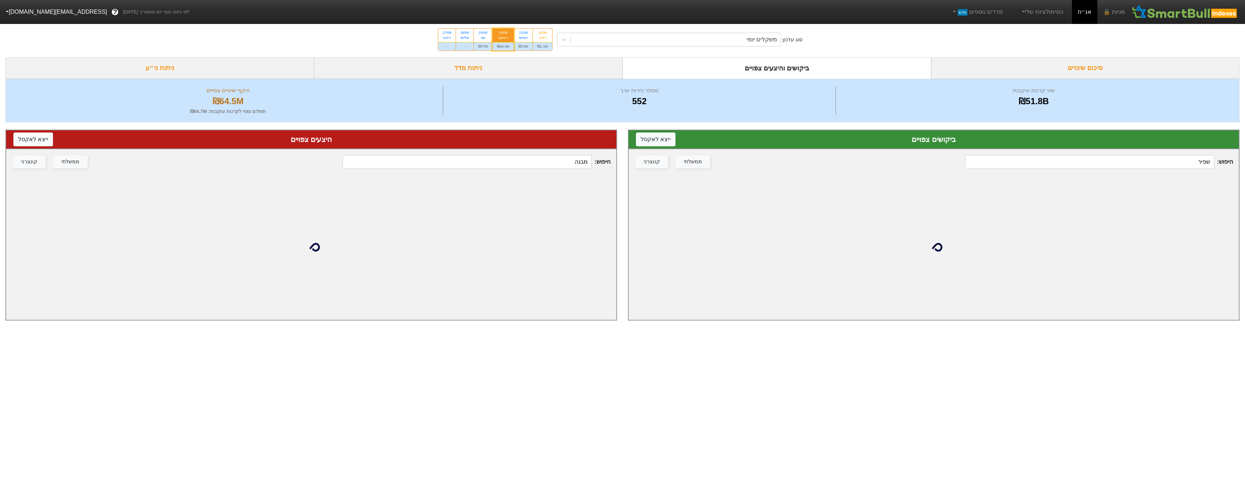
click at [1181, 165] on input "שפיר" at bounding box center [1089, 162] width 249 height 14
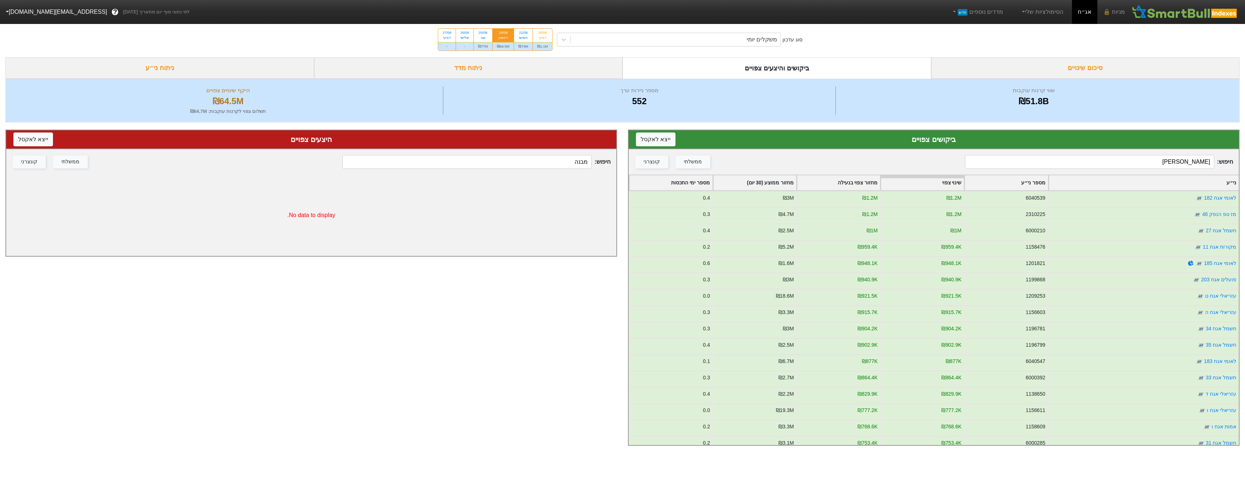
type input "שפיר"
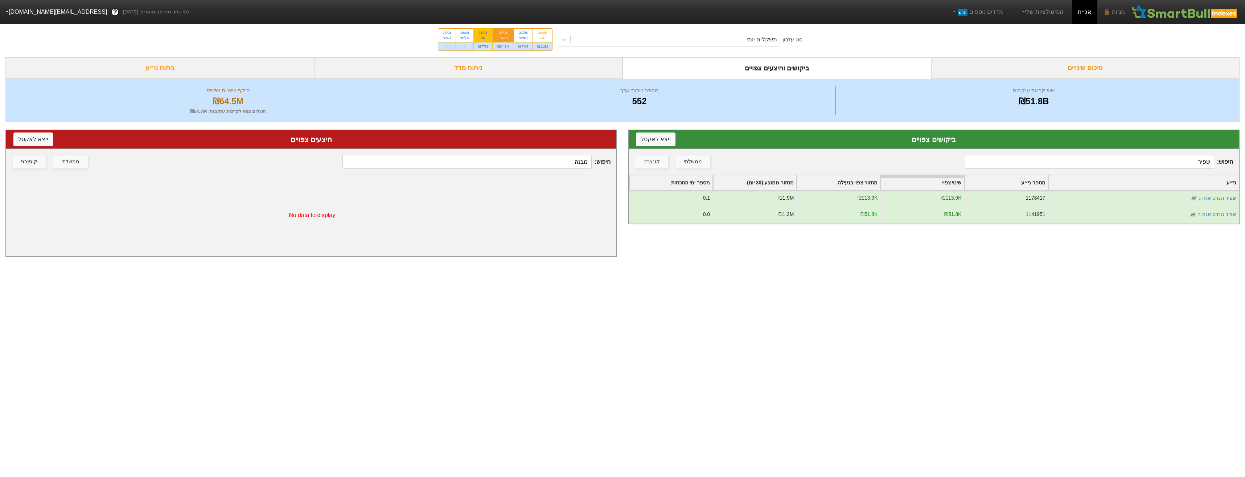
click at [484, 46] on div "₪77M" at bounding box center [483, 46] width 18 height 8
click at [483, 33] on input "25/08 שני ₪77M" at bounding box center [480, 31] width 5 height 5
radio input "true"
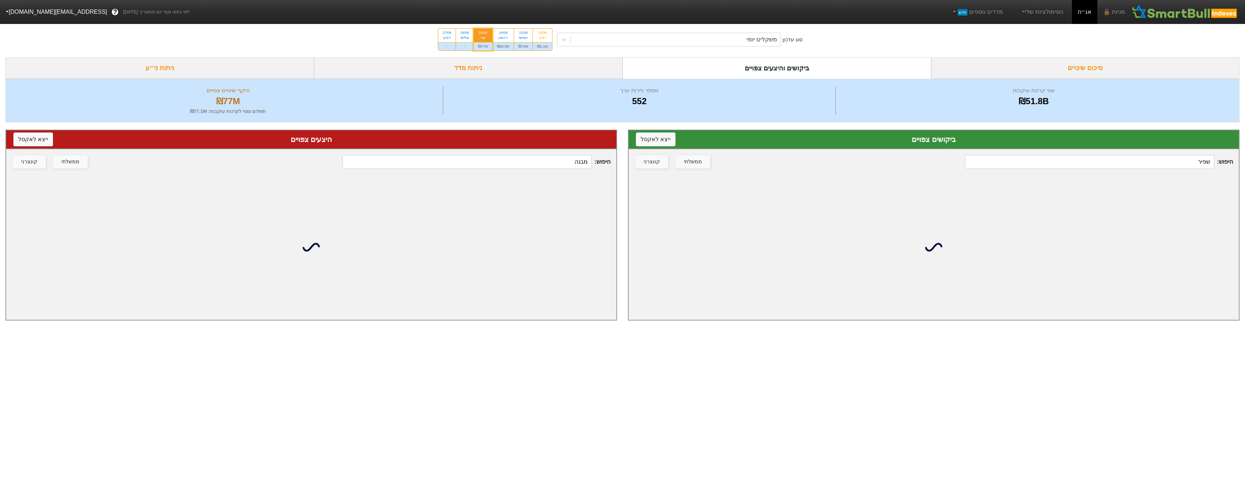
click at [1124, 157] on input "שפיר" at bounding box center [1089, 162] width 249 height 14
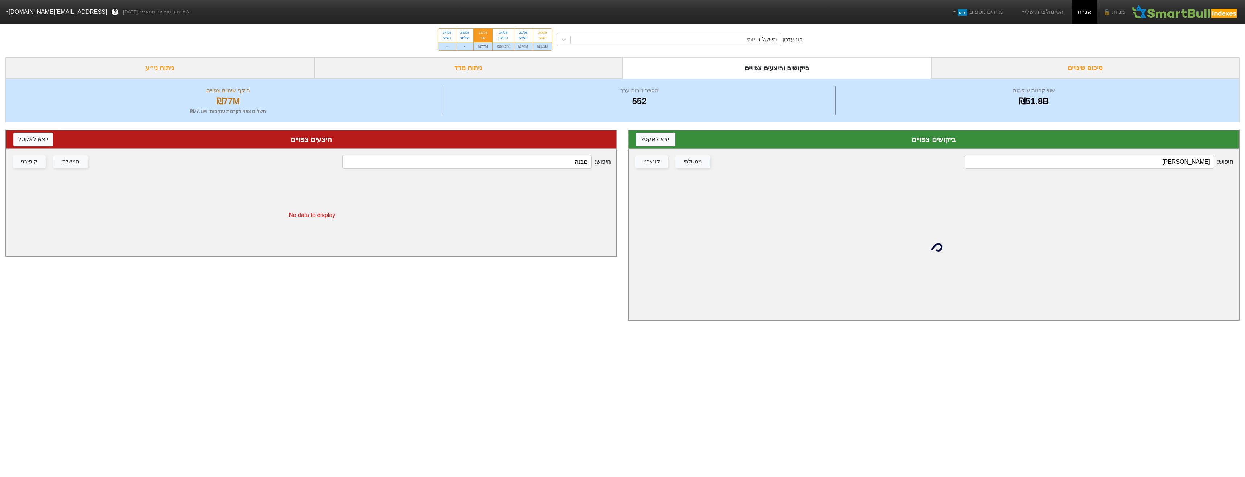
type input "שפיר"
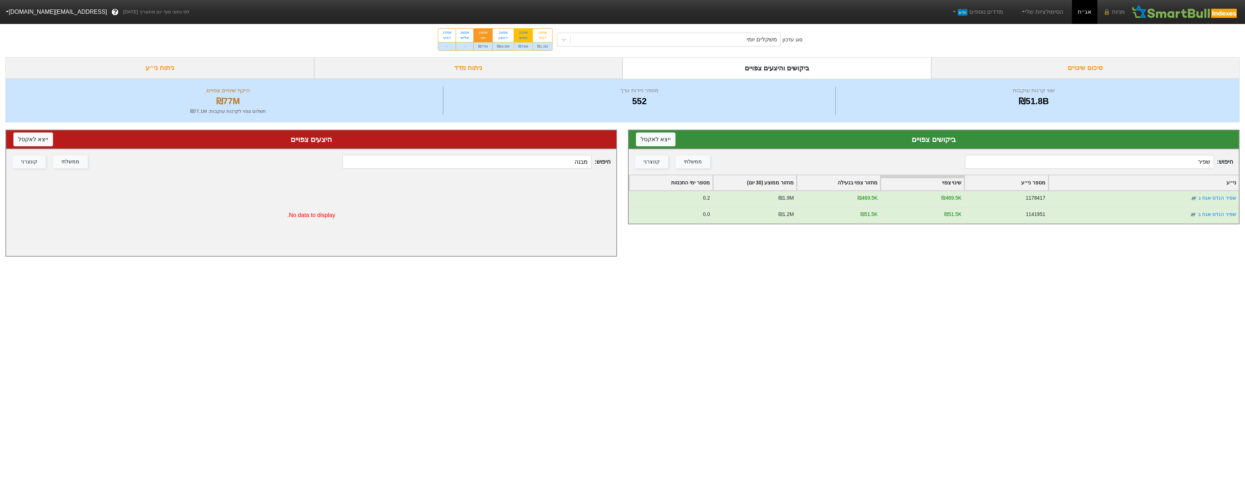
click at [521, 50] on div "₪74M" at bounding box center [523, 46] width 18 height 8
click at [521, 33] on input "21/08 חמישי ₪74M" at bounding box center [521, 31] width 5 height 5
radio input "true"
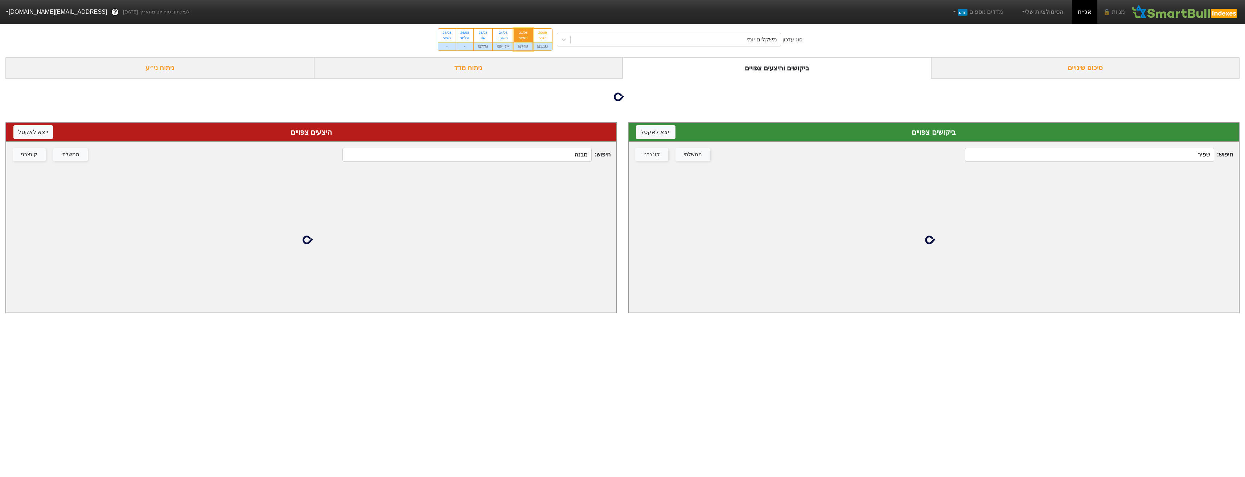
click at [1145, 159] on input "שפיר" at bounding box center [1089, 155] width 249 height 14
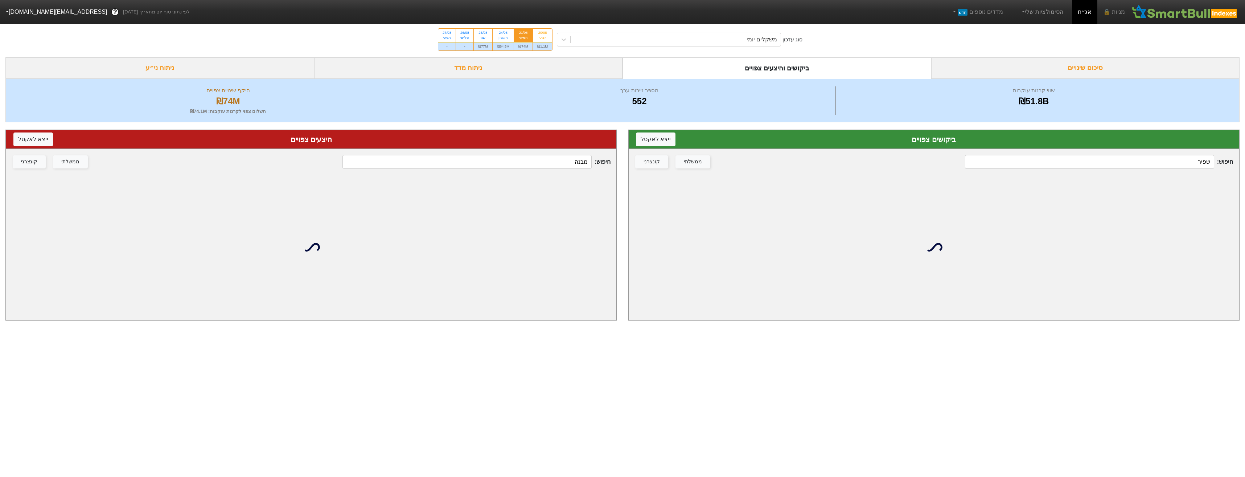
click at [1145, 159] on input "שפיר" at bounding box center [1089, 162] width 249 height 14
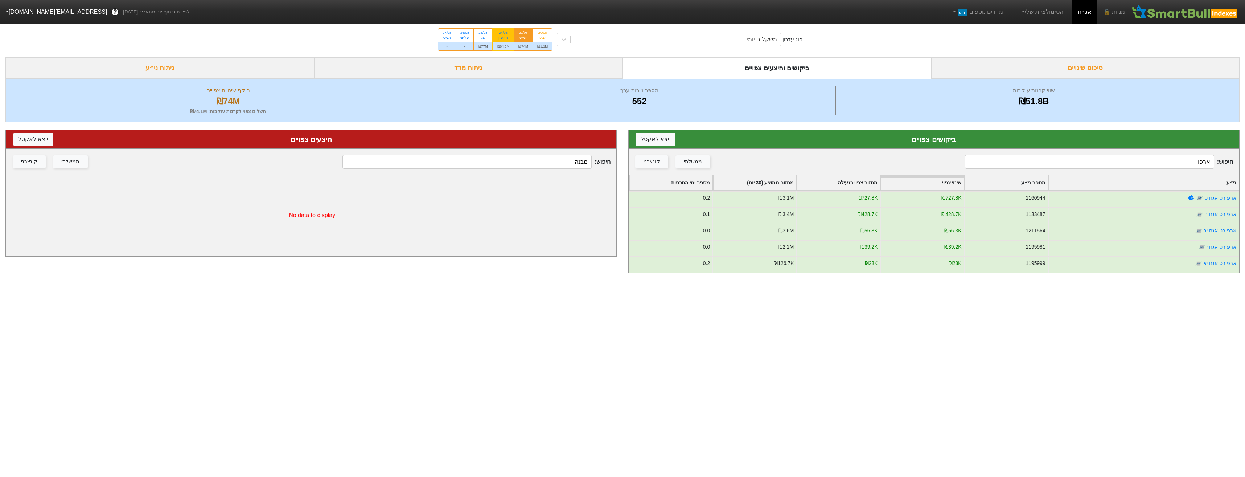
type input "ארפו"
click at [500, 39] on div "ראשון" at bounding box center [503, 37] width 13 height 5
click at [500, 33] on input "24/08 ראשון ₪64.5M" at bounding box center [500, 31] width 5 height 5
radio input "true"
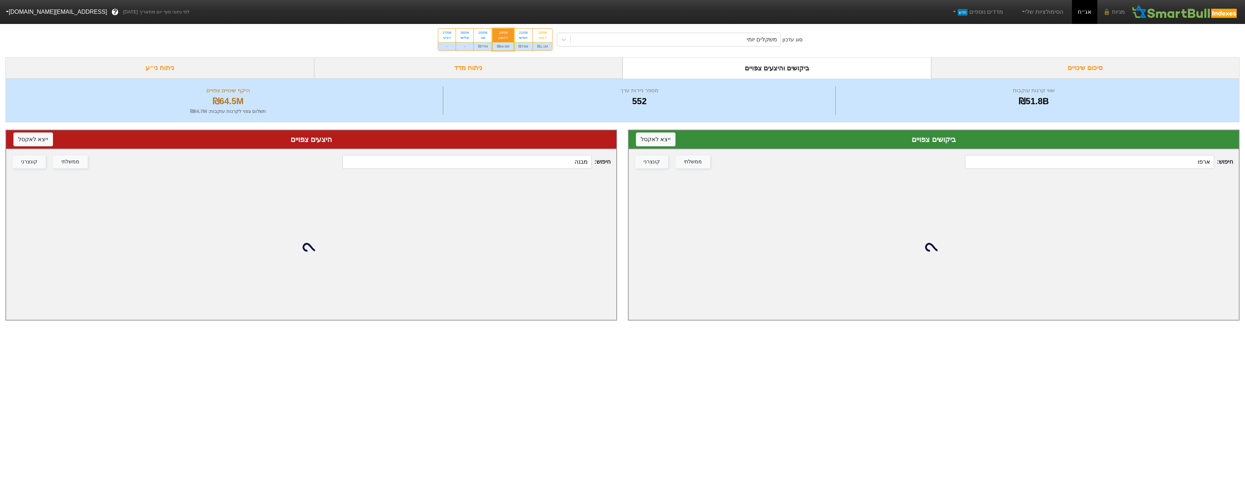
click at [1110, 174] on div "חיפוש : ארפו ממשלתי קונצרני" at bounding box center [933, 161] width 610 height 25
click at [1114, 165] on input "ארפו" at bounding box center [1089, 162] width 249 height 14
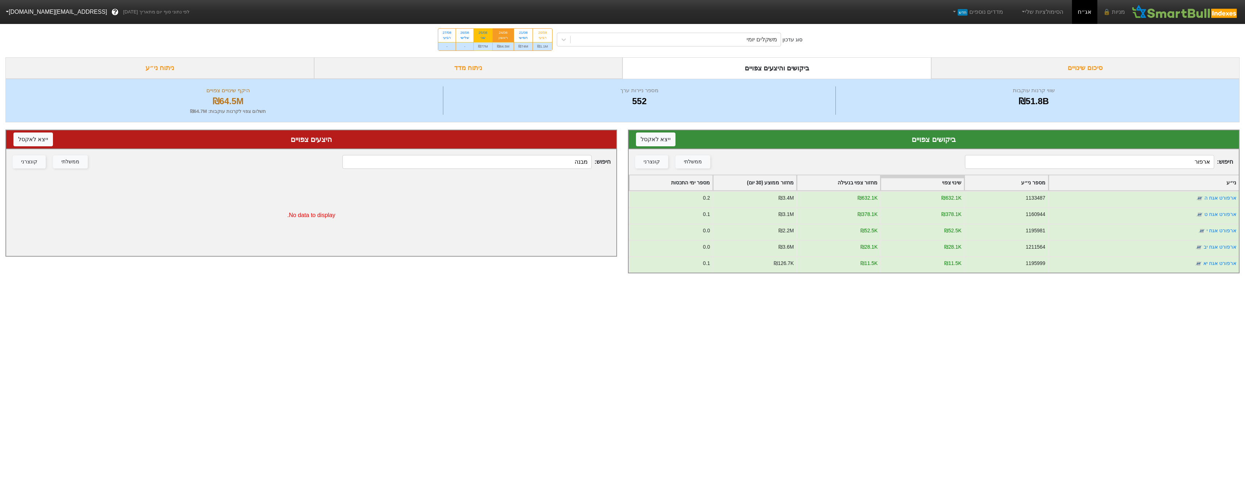
type input "ארפור"
click at [483, 41] on div "25/08 שני" at bounding box center [483, 35] width 18 height 13
click at [483, 33] on input "25/08 שני ₪77M" at bounding box center [480, 31] width 5 height 5
radio input "true"
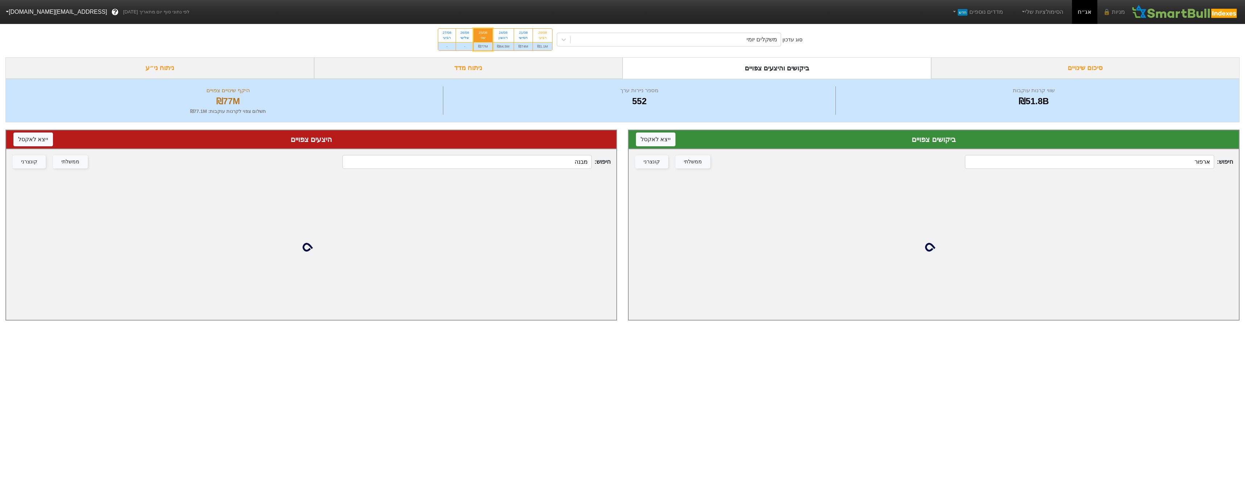
click at [1163, 155] on div "חיפוש : ארפור ממשלתי קונצרני" at bounding box center [933, 161] width 610 height 25
click at [1165, 159] on input "ארפור" at bounding box center [1089, 162] width 249 height 14
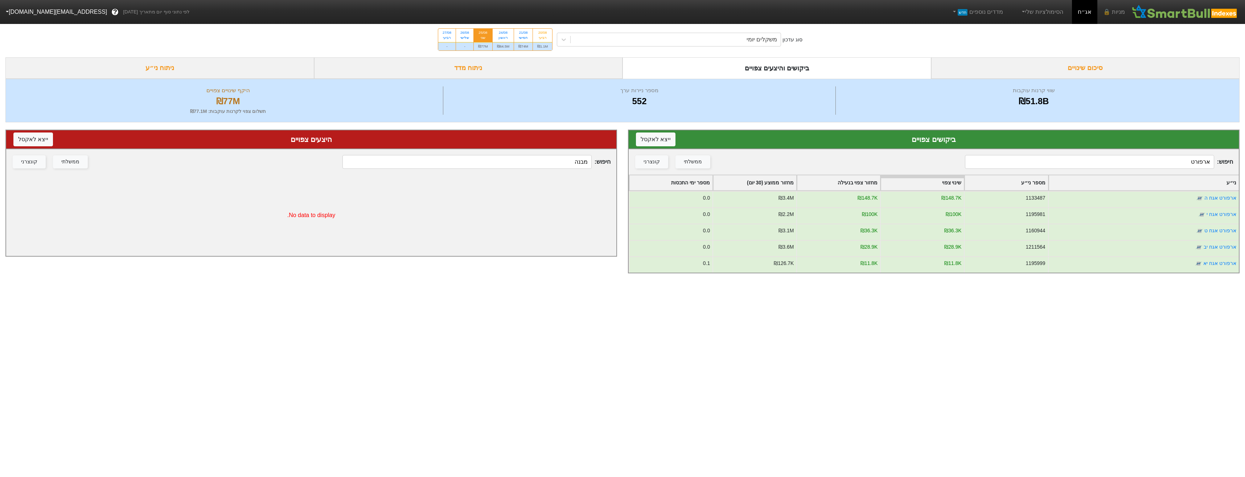
type input "ארפורט"
click at [520, 53] on div "סוג עדכון משקלים יומי 20/08 רביעי ₪1.1M 21/08 חמישי ₪74M 24/08 ראשון ₪64.5M 25/…" at bounding box center [622, 40] width 1245 height 36
click at [521, 49] on div "₪74M" at bounding box center [523, 46] width 18 height 8
click at [521, 33] on input "21/08 חמישי ₪74M" at bounding box center [521, 31] width 5 height 5
radio input "true"
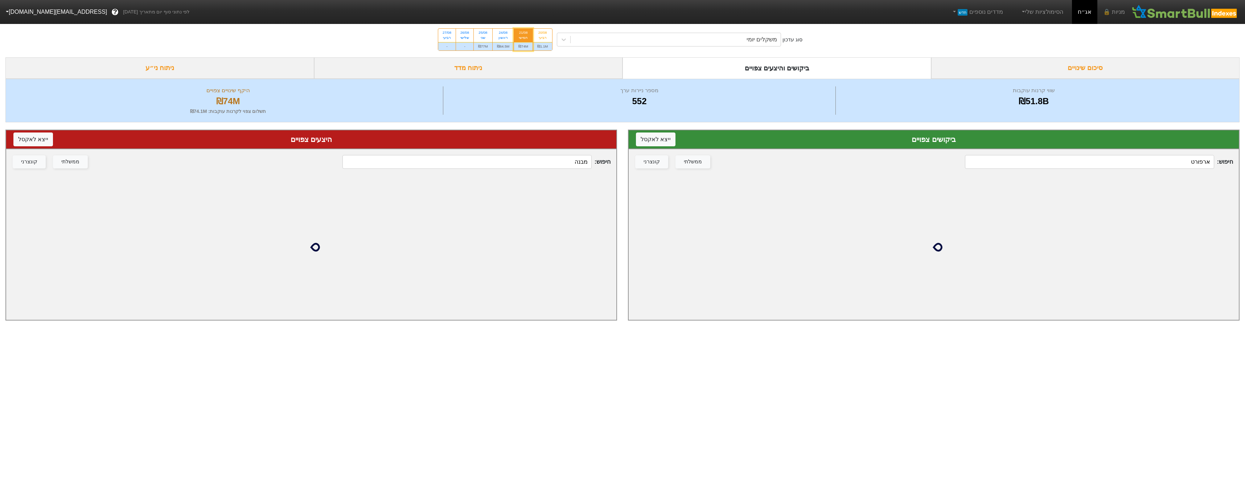
click at [1182, 163] on input "ארפורט" at bounding box center [1089, 162] width 249 height 14
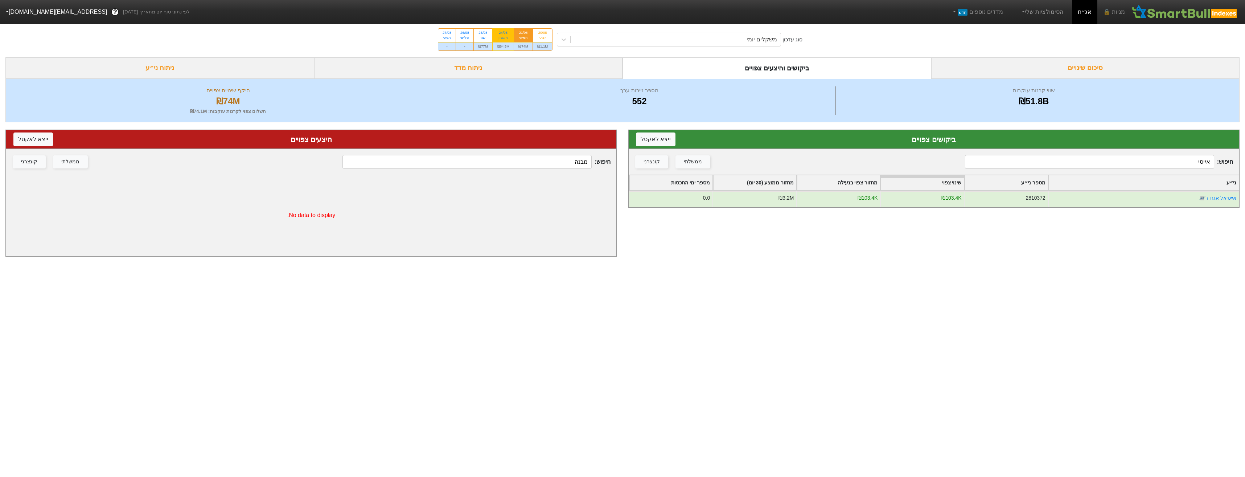
type input "אייסי"
click at [508, 44] on div "₪64.5M" at bounding box center [502, 46] width 21 height 8
click at [503, 33] on input "24/08 ראשון ₪64.5M" at bounding box center [500, 31] width 5 height 5
radio input "true"
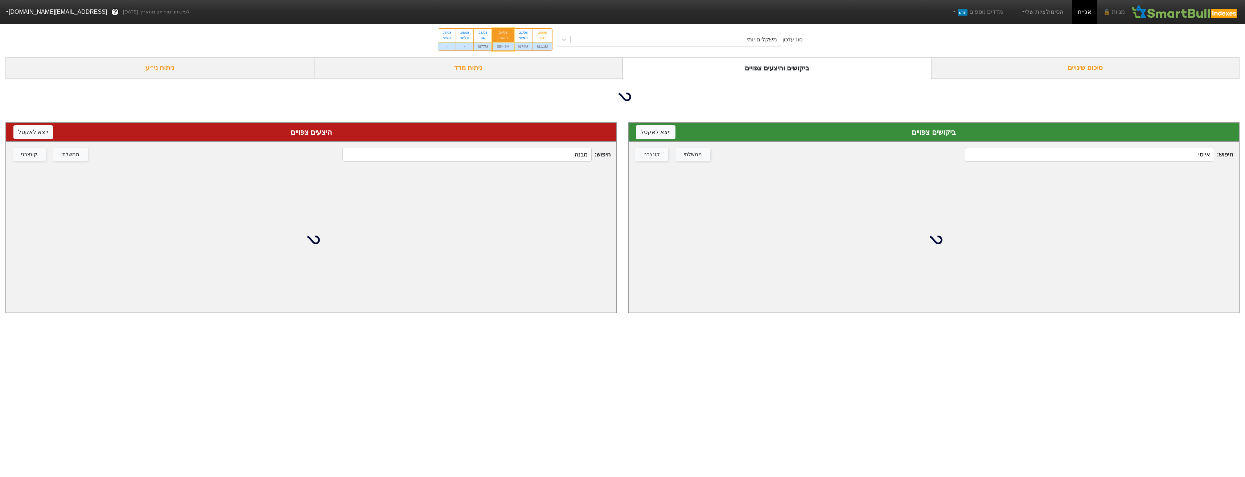
click at [1186, 156] on input "אייסי" at bounding box center [1089, 155] width 249 height 14
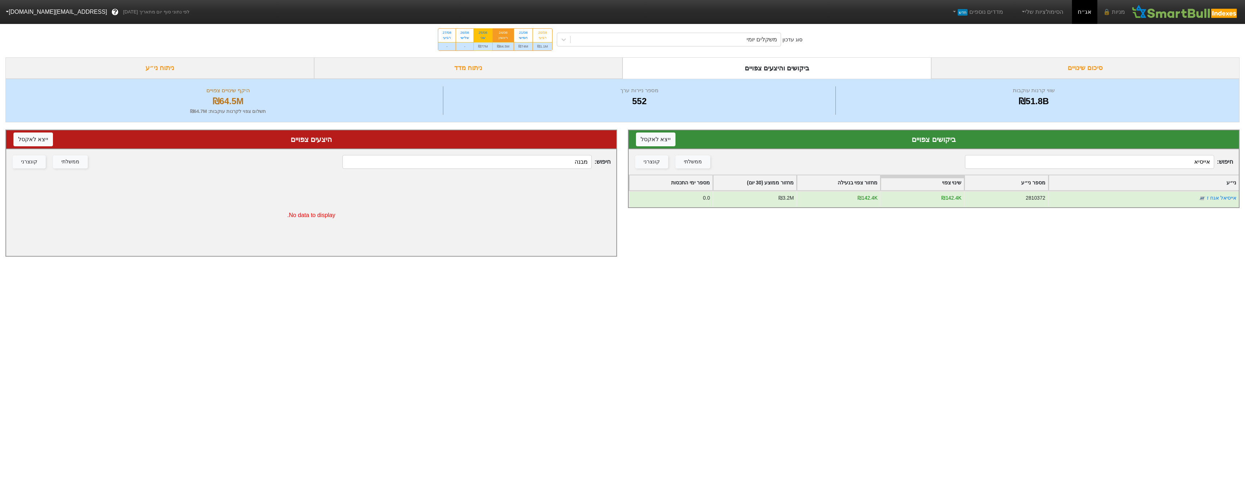
type input "אייסיא"
click at [485, 47] on div "₪77M" at bounding box center [483, 46] width 18 height 8
click at [483, 33] on input "25/08 שני ₪77M" at bounding box center [480, 31] width 5 height 5
radio input "true"
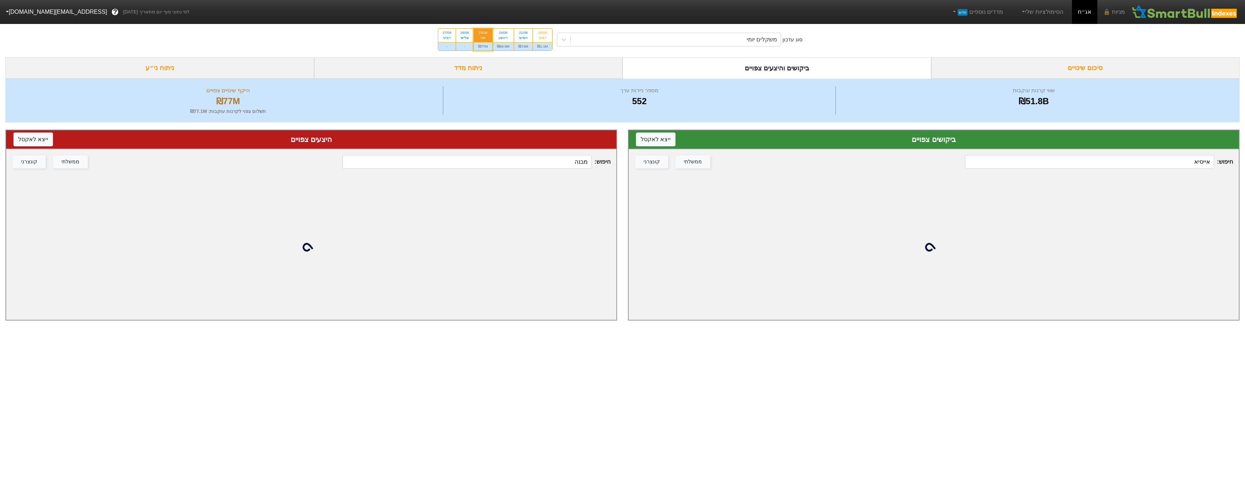
click at [1145, 151] on div "חיפוש : אייסיא ממשלתי קונצרני" at bounding box center [933, 161] width 610 height 25
click at [1154, 162] on input "אייסיא" at bounding box center [1089, 162] width 249 height 14
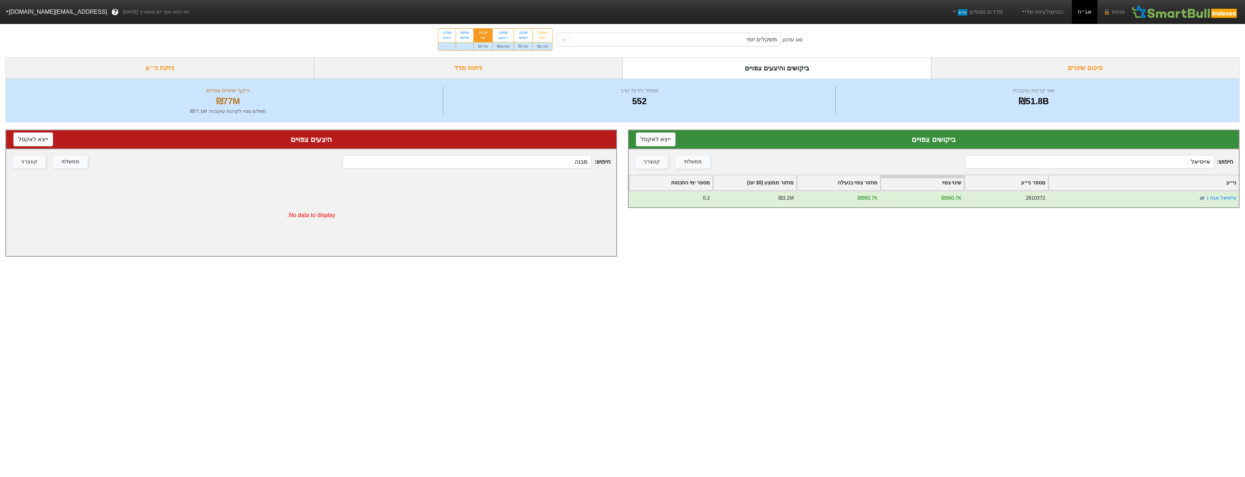
type input "אייסיאל"
click at [524, 44] on div "₪74M" at bounding box center [523, 46] width 18 height 8
click at [523, 33] on input "21/08 חמישי ₪74M" at bounding box center [521, 31] width 5 height 5
radio input "true"
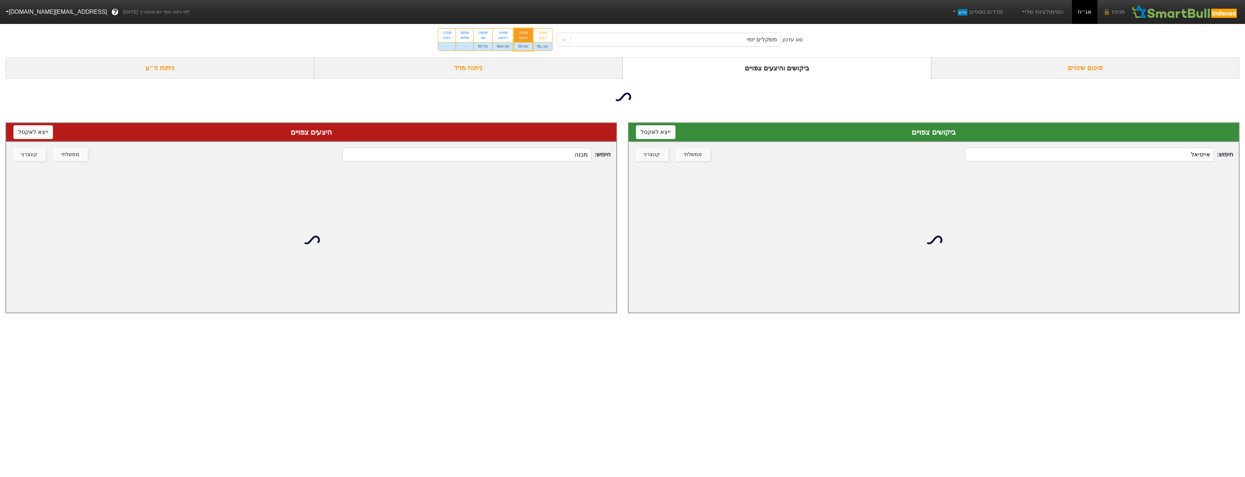
click at [1150, 160] on input "אייסיאל" at bounding box center [1089, 155] width 249 height 14
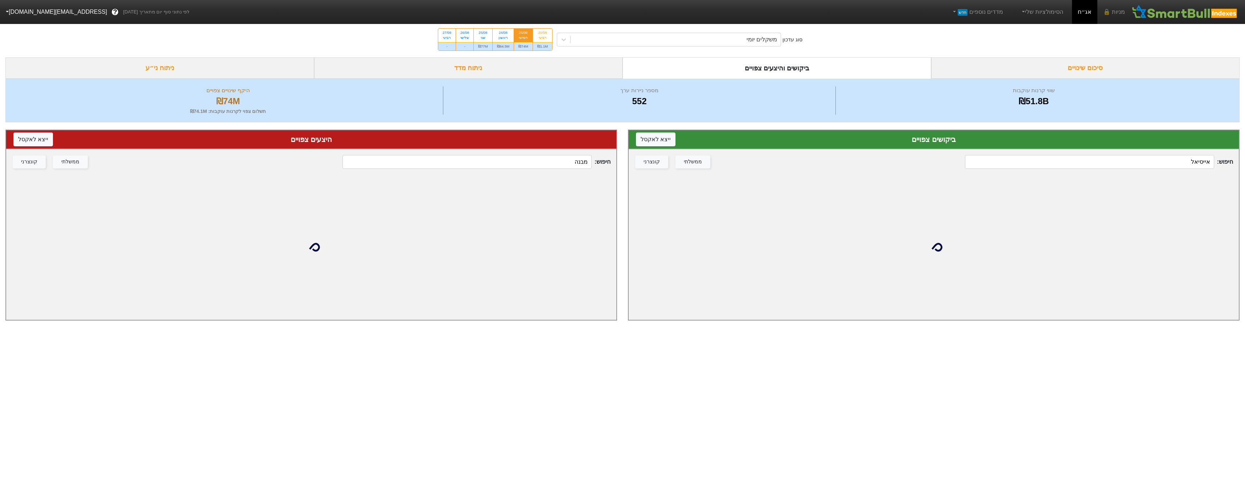
click at [1150, 160] on input "אייסיאל" at bounding box center [1089, 162] width 249 height 14
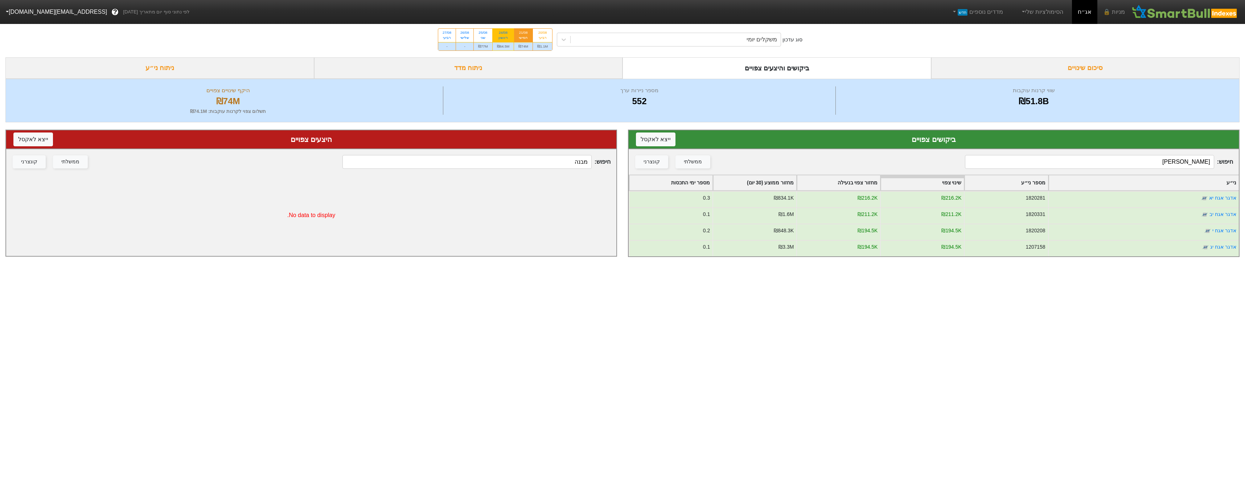
type input "[PERSON_NAME]"
click at [502, 45] on div "₪64.5M" at bounding box center [502, 46] width 21 height 8
click at [502, 33] on input "24/08 ראשון ₪64.5M" at bounding box center [500, 31] width 5 height 5
radio input "true"
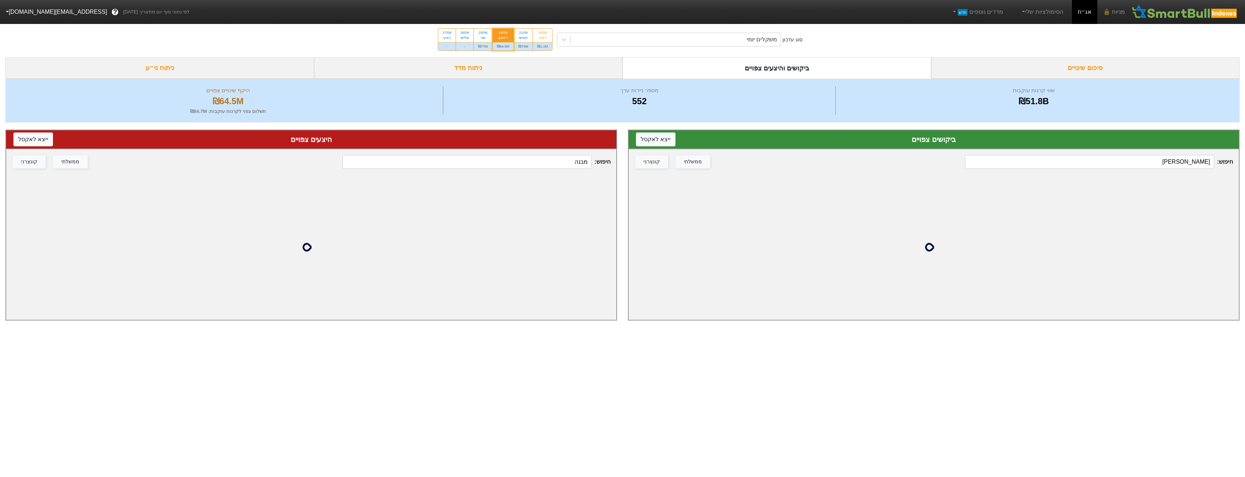
click at [1106, 162] on input "[PERSON_NAME]" at bounding box center [1089, 162] width 249 height 14
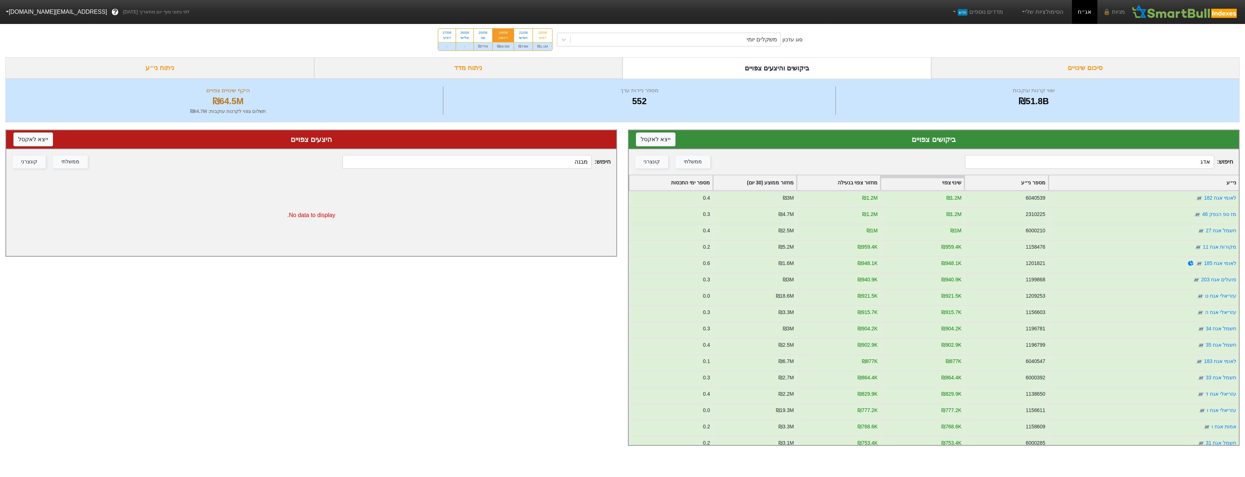
type input "[PERSON_NAME]"
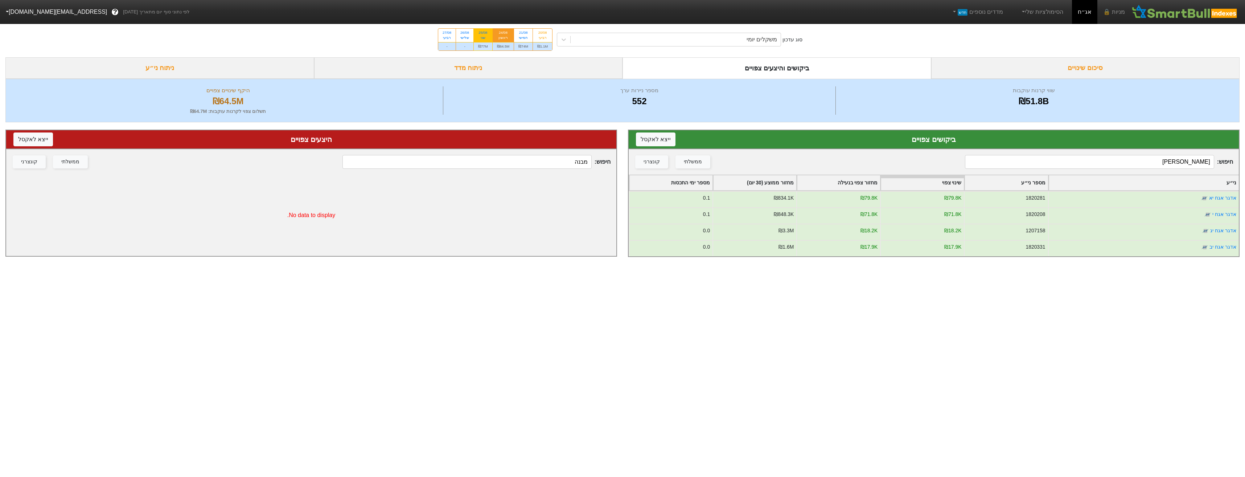
click at [488, 39] on div "שני" at bounding box center [483, 37] width 10 height 5
click at [483, 33] on input "25/08 שני ₪77M" at bounding box center [480, 31] width 5 height 5
radio input "true"
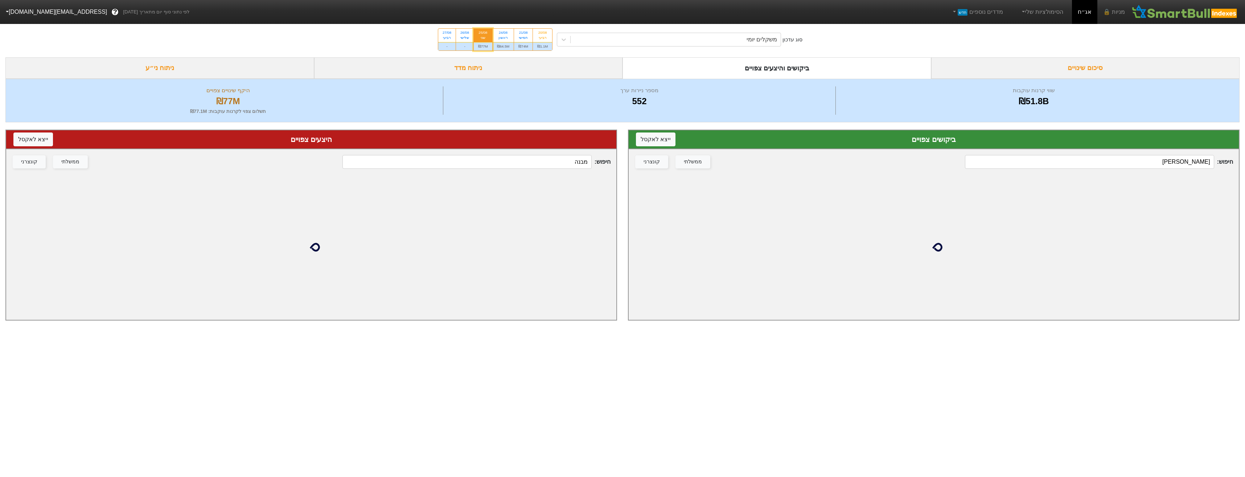
click at [1162, 153] on div "חיפוש : [PERSON_NAME] ממשלתי קונצרני" at bounding box center [933, 161] width 610 height 25
click at [1166, 164] on input "[PERSON_NAME]" at bounding box center [1089, 162] width 249 height 14
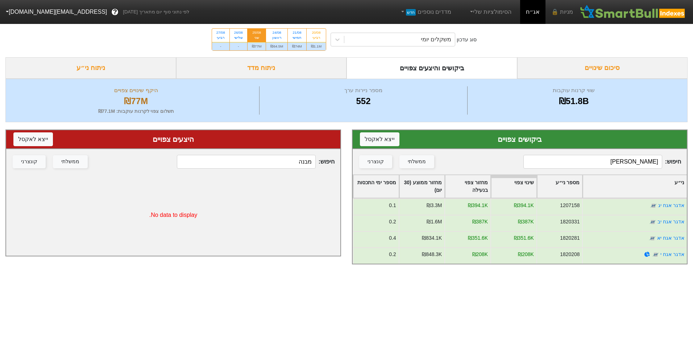
click at [565, 164] on input "[PERSON_NAME]" at bounding box center [593, 162] width 139 height 14
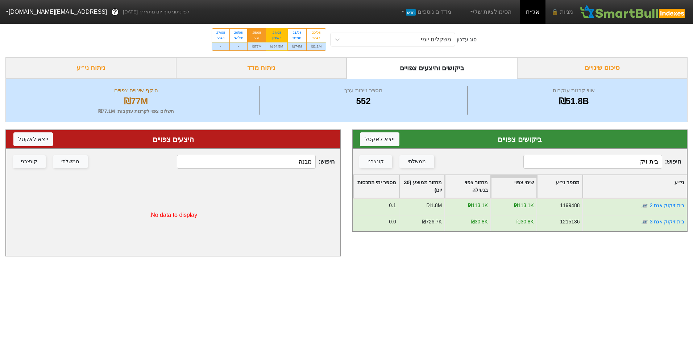
type input "בית זיק"
click at [284, 44] on div "₪64.5M" at bounding box center [276, 46] width 21 height 8
click at [277, 33] on input "24/08 ראשון ₪64.5M" at bounding box center [274, 31] width 5 height 5
radio input "true"
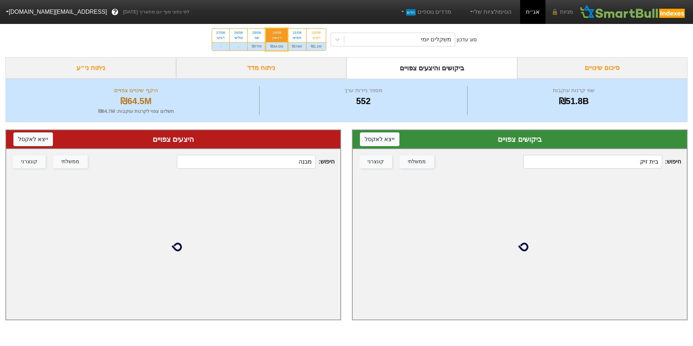
click at [628, 158] on input "בית זיק" at bounding box center [593, 162] width 139 height 14
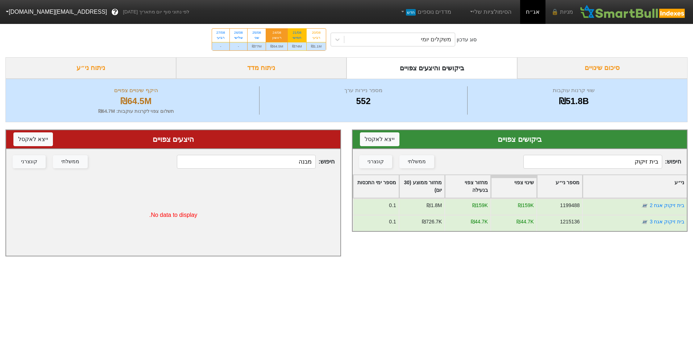
type input "בית זיקוק"
click at [304, 46] on div "₪74M" at bounding box center [297, 46] width 18 height 8
click at [297, 33] on input "21/08 חמישי ₪74M" at bounding box center [294, 31] width 5 height 5
radio input "true"
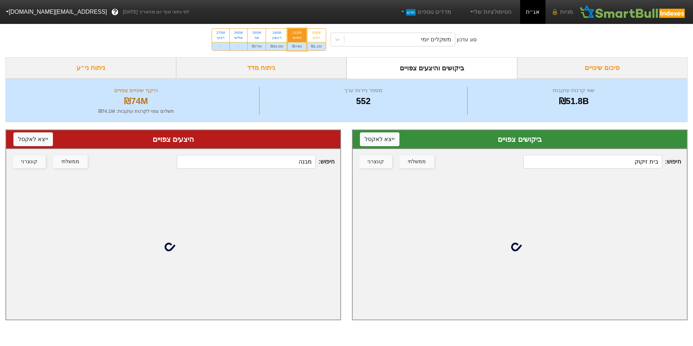
click at [584, 161] on input "בית זיקוק" at bounding box center [593, 162] width 139 height 14
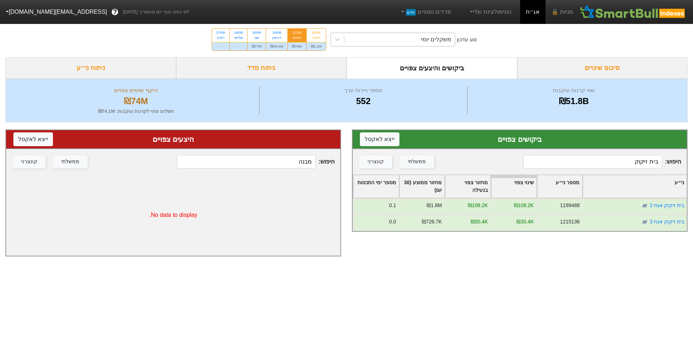
click at [402, 35] on div "משקלים יומי" at bounding box center [400, 39] width 111 height 13
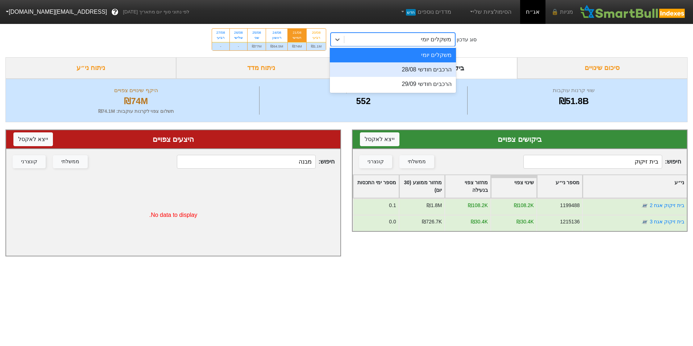
click at [425, 68] on div "הרכבים חודשי 28/08" at bounding box center [393, 69] width 126 height 15
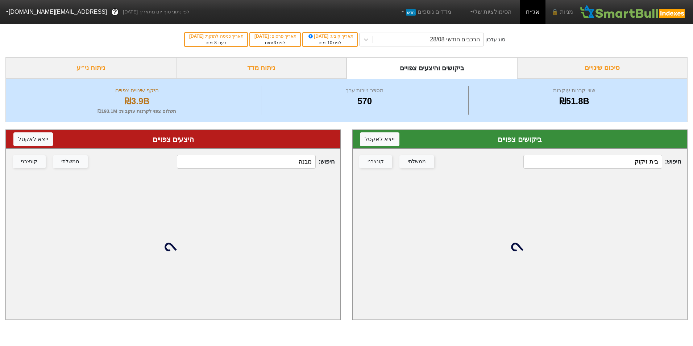
click at [632, 158] on input "בית זיקוק" at bounding box center [593, 162] width 139 height 14
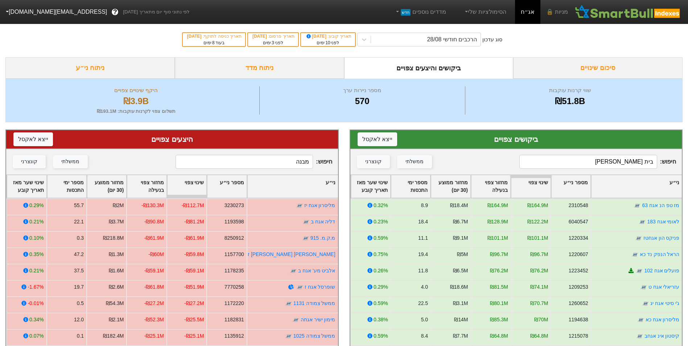
type input "בית זיקוק"
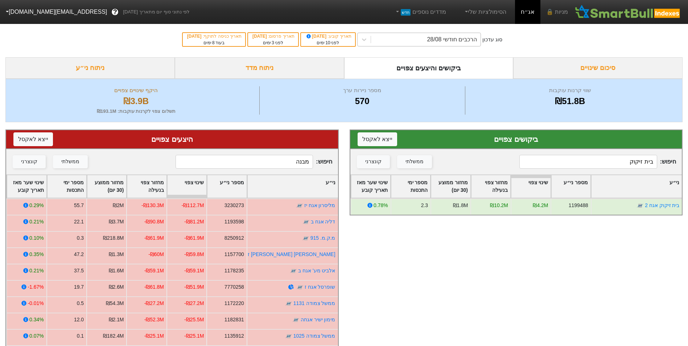
click at [416, 43] on div "הרכבים חודשי 28/08" at bounding box center [426, 39] width 110 height 13
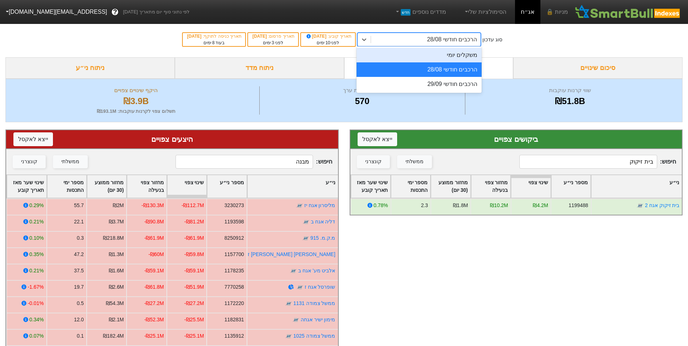
click at [424, 55] on div "משקלים יומי" at bounding box center [418, 55] width 125 height 15
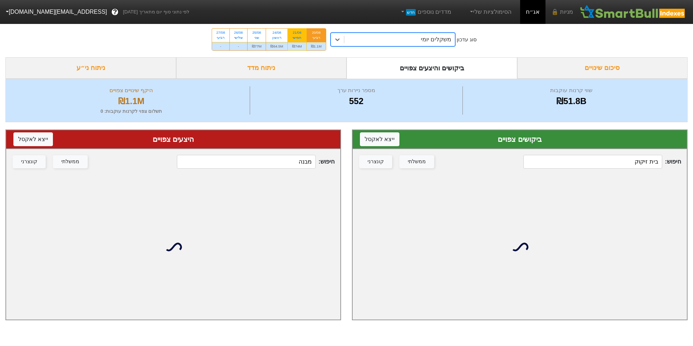
click at [298, 46] on div "₪74M" at bounding box center [297, 46] width 18 height 8
click at [297, 33] on input "21/08 חמישי ₪74M" at bounding box center [294, 31] width 5 height 5
radio input "true"
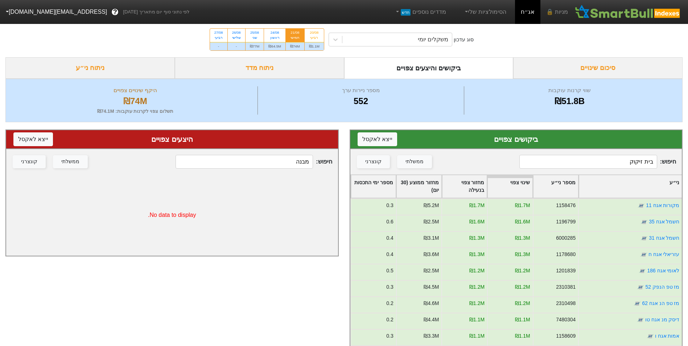
click at [640, 164] on input "בית זיקוק" at bounding box center [587, 162] width 137 height 14
click at [640, 163] on input "בית זיקוק" at bounding box center [587, 162] width 137 height 14
click at [638, 164] on input "בית זיקוק" at bounding box center [587, 162] width 137 height 14
click at [638, 163] on input "בית" at bounding box center [587, 162] width 137 height 14
click at [639, 162] on input "בית" at bounding box center [587, 162] width 137 height 14
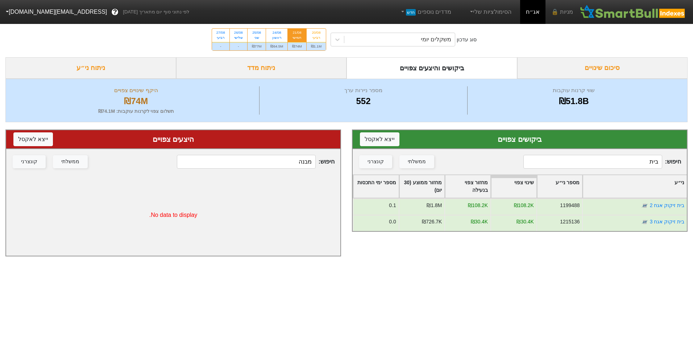
click at [639, 164] on input "בית" at bounding box center [593, 162] width 139 height 14
click at [639, 163] on input "בית" at bounding box center [593, 162] width 139 height 14
drag, startPoint x: 639, startPoint y: 163, endPoint x: 647, endPoint y: 162, distance: 8.0
click at [643, 163] on input "בית" at bounding box center [593, 162] width 139 height 14
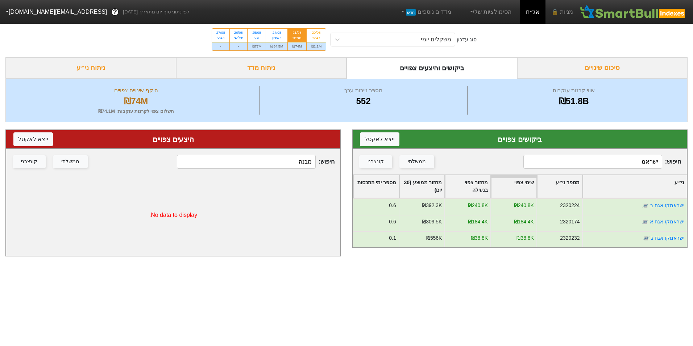
type input "ישראמ"
click at [282, 51] on div "סוג עדכון משקלים יומי 20/08 רביעי ₪1.1M 21/08 חמישי ₪74M 24/08 ראשון ₪64.5M 25/…" at bounding box center [346, 40] width 693 height 36
click at [283, 46] on div "₪64.5M" at bounding box center [276, 46] width 21 height 8
click at [277, 33] on input "24/08 ראשון ₪64.5M" at bounding box center [274, 31] width 5 height 5
radio input "true"
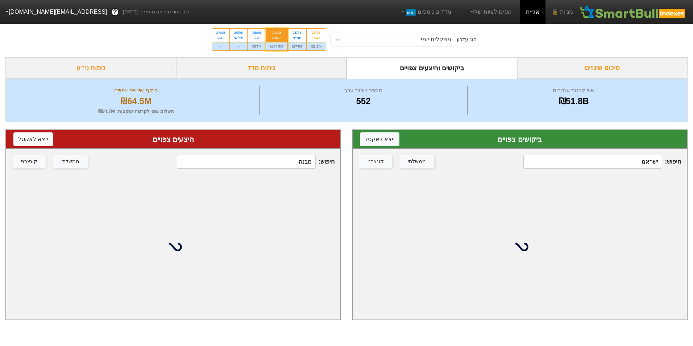
click at [619, 162] on input "ישראמ" at bounding box center [593, 162] width 139 height 14
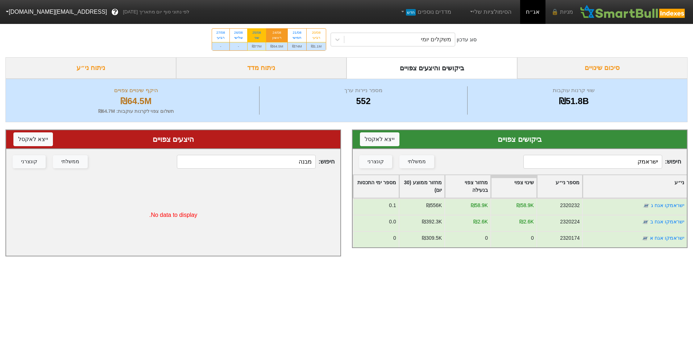
type input "ישראמק"
drag, startPoint x: 264, startPoint y: 49, endPoint x: 268, endPoint y: 51, distance: 4.2
click at [264, 49] on div "₪77M" at bounding box center [257, 46] width 18 height 8
click at [257, 33] on input "25/08 שני ₪77M" at bounding box center [254, 31] width 5 height 5
radio input "true"
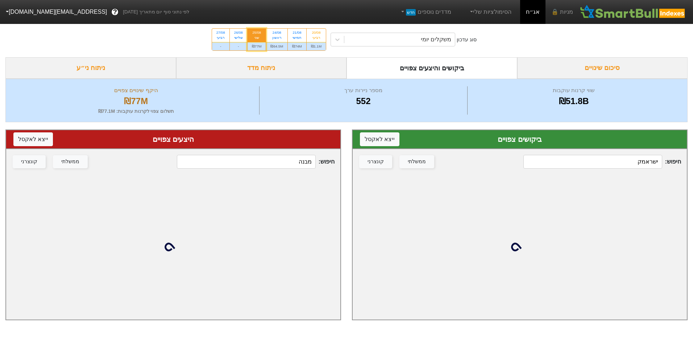
click at [622, 165] on input "ישראמק" at bounding box center [593, 162] width 139 height 14
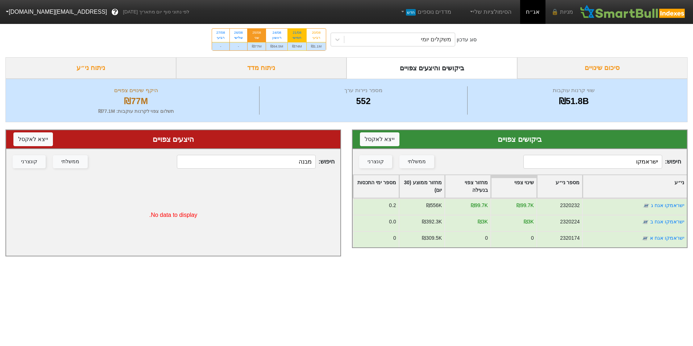
type input "ישראמקו"
click at [296, 45] on div "₪74M" at bounding box center [297, 46] width 18 height 8
click at [296, 33] on input "21/08 חמישי ₪74M" at bounding box center [294, 31] width 5 height 5
radio input "true"
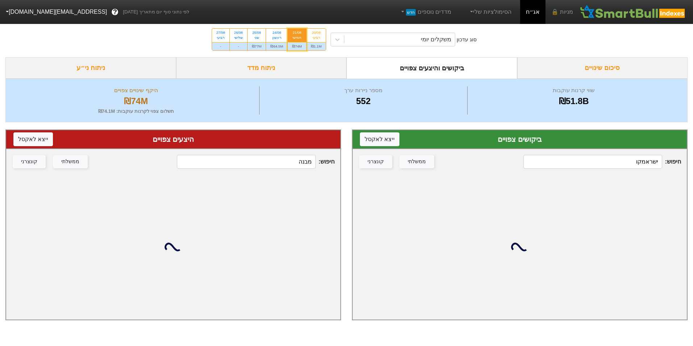
click at [626, 162] on input "ישראמקו" at bounding box center [593, 162] width 139 height 14
click at [627, 164] on input "ישראמקו" at bounding box center [593, 162] width 139 height 14
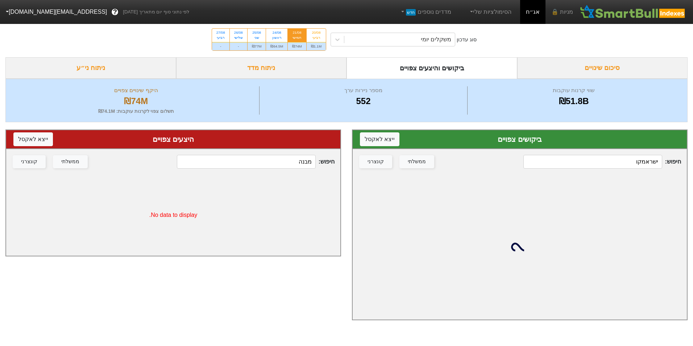
click at [627, 164] on input "ישראמקו" at bounding box center [593, 162] width 139 height 14
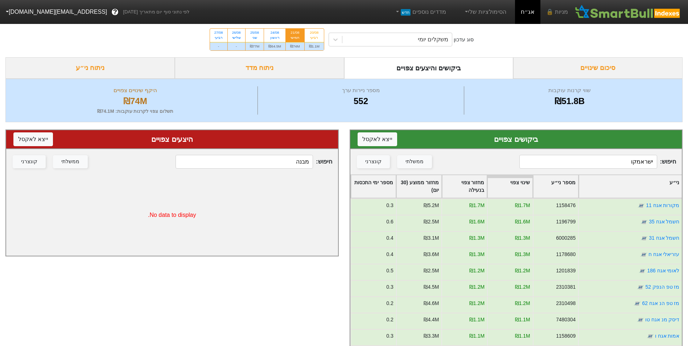
click at [629, 164] on input "ישראמקו" at bounding box center [587, 162] width 137 height 14
click at [630, 164] on input "ישראמקו" at bounding box center [587, 162] width 137 height 14
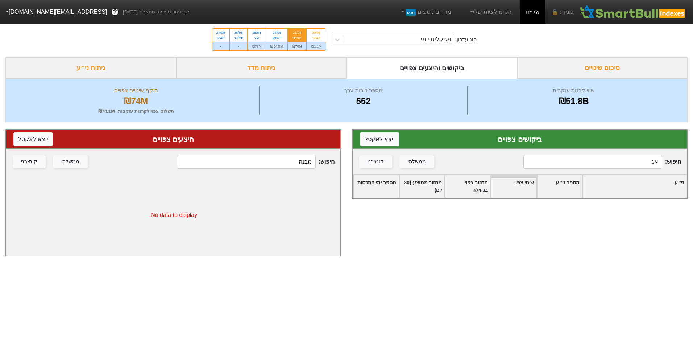
type input "א"
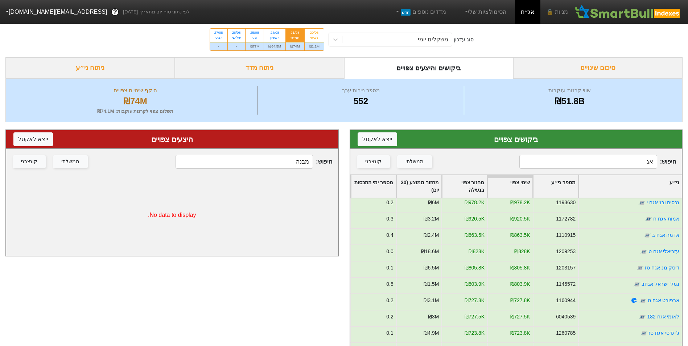
scroll to position [109, 0]
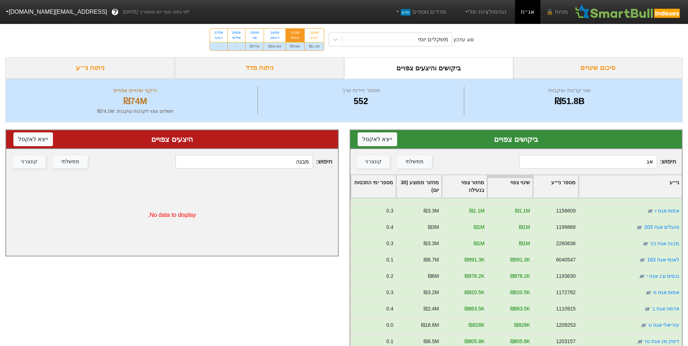
drag, startPoint x: 642, startPoint y: 162, endPoint x: 662, endPoint y: 161, distance: 20.3
click at [662, 162] on span "חיפוש : אג" at bounding box center [597, 162] width 157 height 14
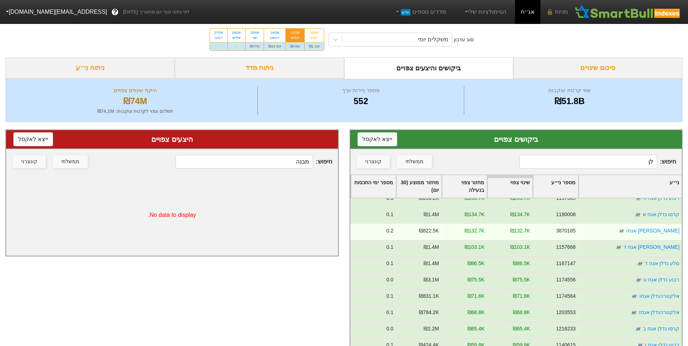
scroll to position [0, 0]
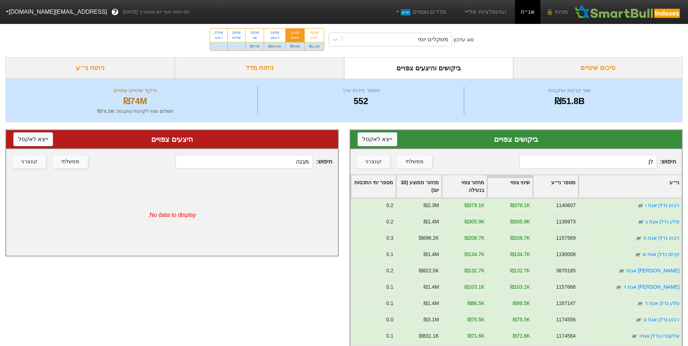
click at [618, 167] on input "לן" at bounding box center [587, 162] width 137 height 14
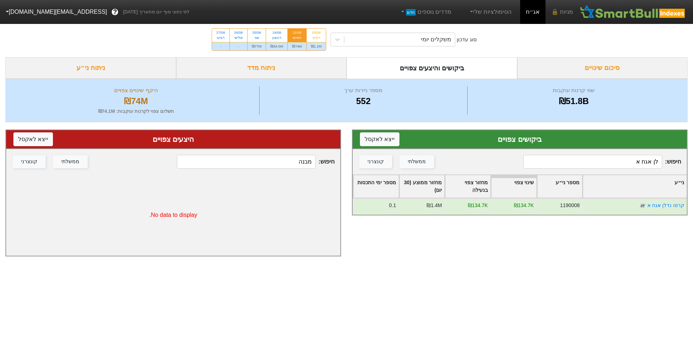
drag, startPoint x: 623, startPoint y: 164, endPoint x: 693, endPoint y: 155, distance: 70.2
click at [693, 155] on html "מניות 🔒 אג״ח הסימולציות שלי מדדים נוספים חדש לפי נתוני סוף יום מתאריך [DATE] ? …" at bounding box center [346, 132] width 693 height 264
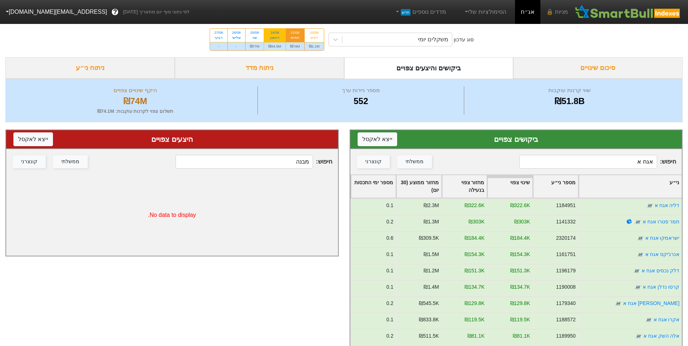
type input "אגח א"
click at [273, 44] on div "₪64.5M" at bounding box center [274, 46] width 21 height 8
click at [273, 33] on input "24/08 ראשון ₪64.5M" at bounding box center [272, 31] width 5 height 5
radio input "true"
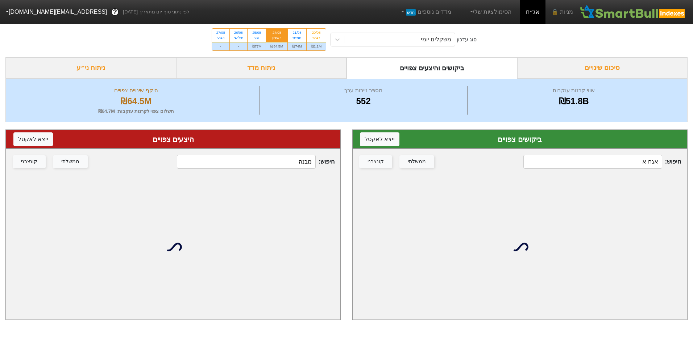
click at [611, 161] on input "אגח א" at bounding box center [593, 162] width 139 height 14
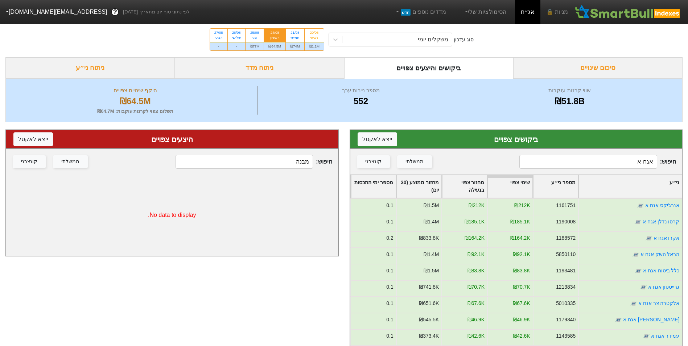
drag, startPoint x: 615, startPoint y: 158, endPoint x: 693, endPoint y: 152, distance: 77.9
click at [688, 153] on html "מניות 🔒 אג״ח הסימולציות שלי מדדים נוספים חדש לפי נתוני סוף יום מתאריך [DATE] ? …" at bounding box center [344, 230] width 688 height 460
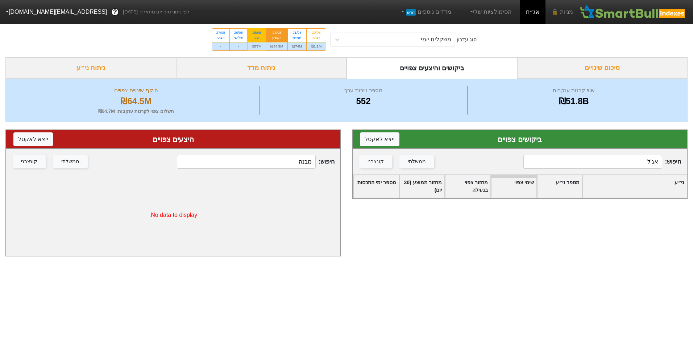
type input "אג'ל"
click at [259, 49] on div "₪77M" at bounding box center [257, 46] width 18 height 8
click at [257, 33] on input "25/08 שני ₪77M" at bounding box center [254, 31] width 5 height 5
radio input "true"
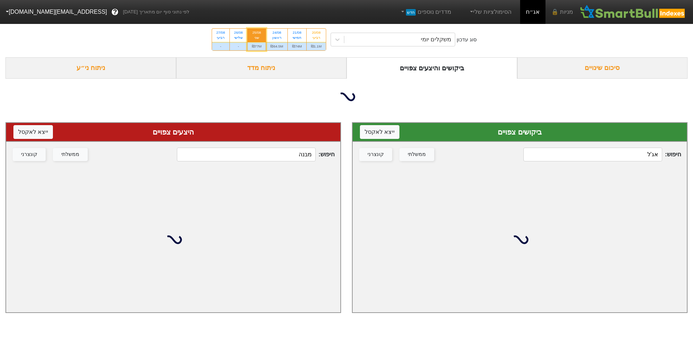
click at [607, 156] on input "אג'ל" at bounding box center [593, 155] width 139 height 14
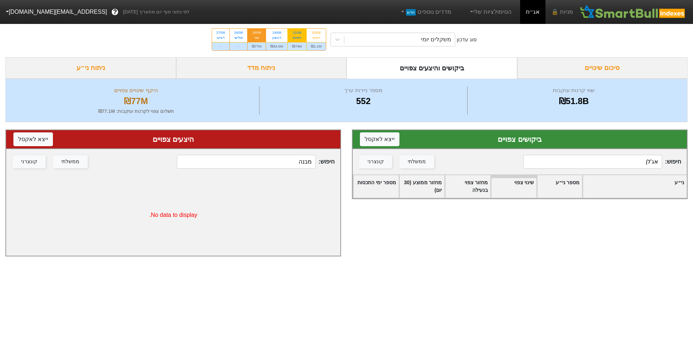
type input "אג'לן"
drag, startPoint x: 301, startPoint y: 45, endPoint x: 405, endPoint y: 70, distance: 106.8
click at [301, 45] on div "₪74M" at bounding box center [297, 46] width 18 height 8
click at [297, 33] on input "21/08 חמישי ₪74M" at bounding box center [294, 31] width 5 height 5
radio input "true"
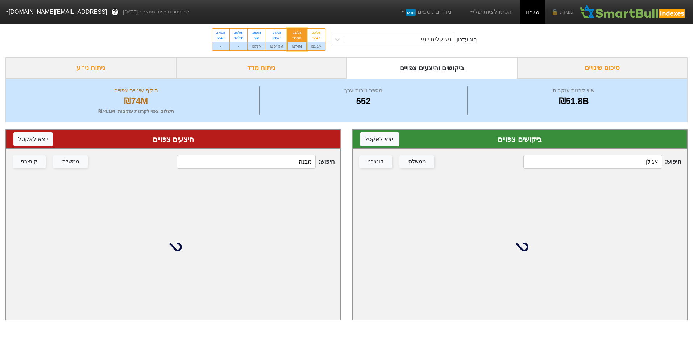
click at [631, 158] on input "אג'לן" at bounding box center [593, 162] width 139 height 14
click at [632, 161] on input "אג'לן" at bounding box center [593, 162] width 139 height 14
click at [633, 160] on input "אג'לן" at bounding box center [593, 162] width 139 height 14
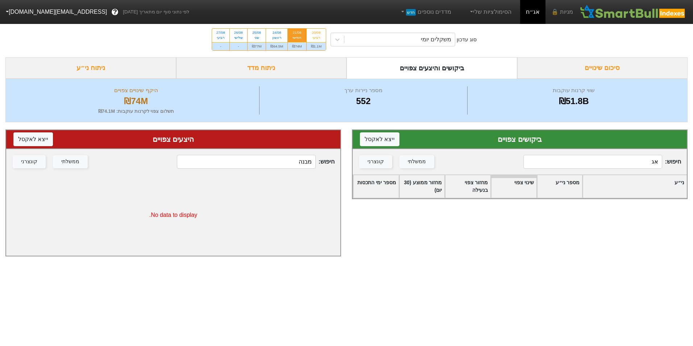
type input "א"
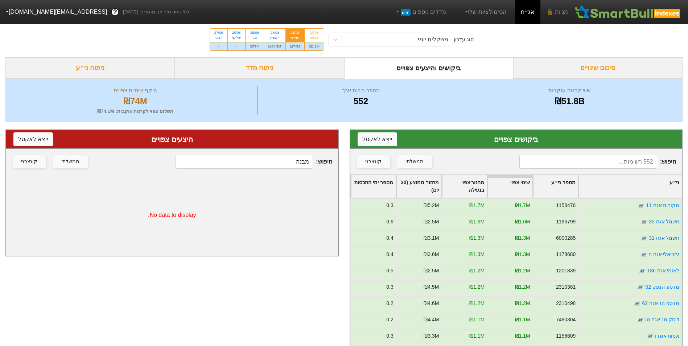
type input "ם"
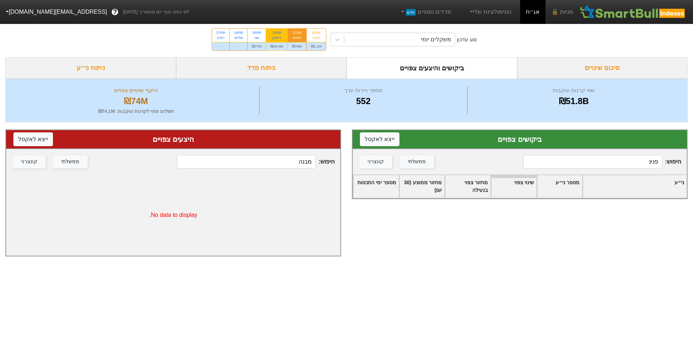
type input "פנינ"
click at [279, 48] on div "₪64.5M" at bounding box center [276, 46] width 21 height 8
click at [277, 33] on input "24/08 ראשון ₪64.5M" at bounding box center [274, 31] width 5 height 5
radio input "true"
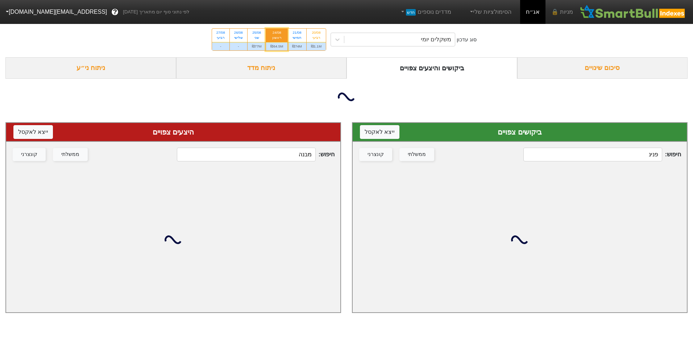
click at [617, 156] on input "פנינ" at bounding box center [593, 155] width 139 height 14
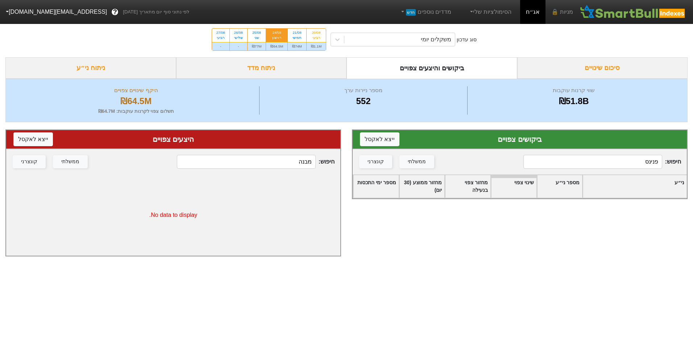
type input "פנינס"
drag, startPoint x: 292, startPoint y: 44, endPoint x: 435, endPoint y: 118, distance: 161.2
click at [293, 44] on div "₪74M" at bounding box center [297, 46] width 18 height 8
click at [293, 33] on input "21/08 חמישי ₪74M" at bounding box center [294, 31] width 5 height 5
radio input "true"
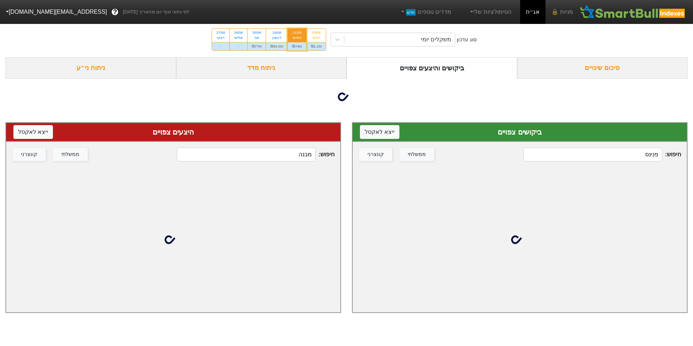
click at [567, 161] on input "פנינס" at bounding box center [593, 155] width 139 height 14
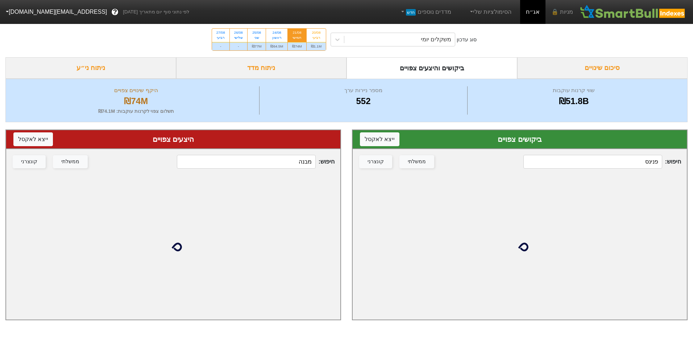
click at [567, 161] on input "פנינס" at bounding box center [593, 162] width 139 height 14
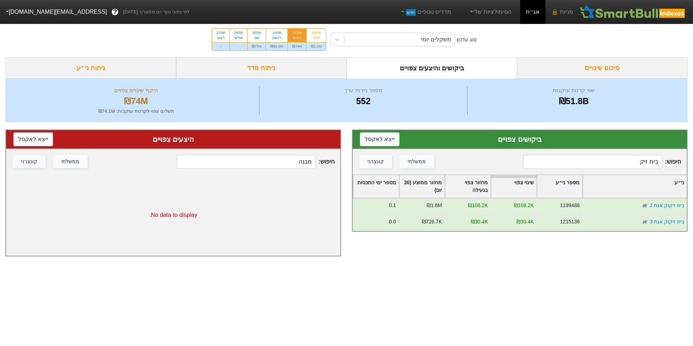
click at [633, 161] on input "בית זיק" at bounding box center [593, 162] width 139 height 14
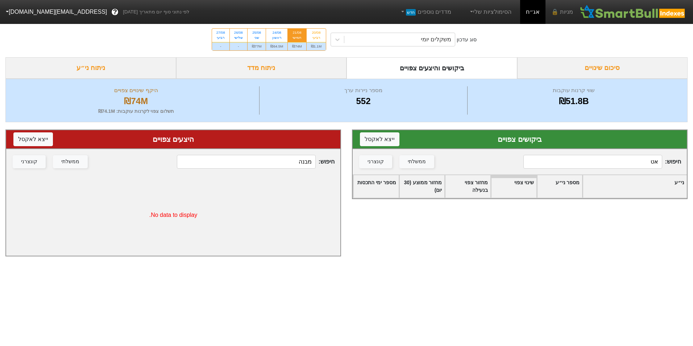
type input "א"
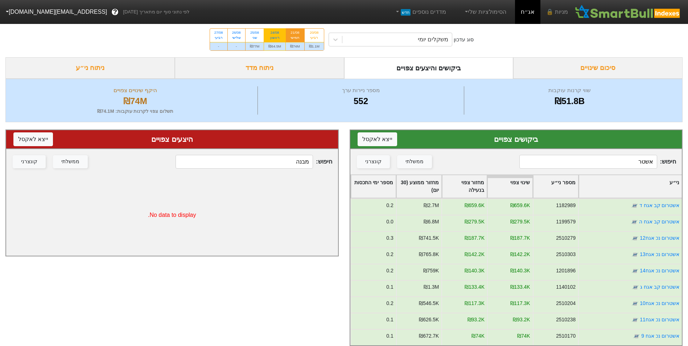
type input "אשטר"
drag, startPoint x: 269, startPoint y: 44, endPoint x: 279, endPoint y: 50, distance: 10.6
click at [269, 44] on div "₪64.5M" at bounding box center [274, 46] width 21 height 8
click at [270, 33] on input "24/08 ראשון ₪64.5M" at bounding box center [272, 31] width 5 height 5
radio input "true"
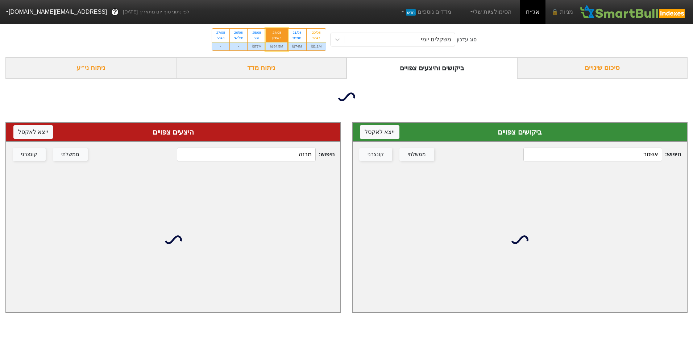
click at [629, 156] on input "אשטר" at bounding box center [593, 155] width 139 height 14
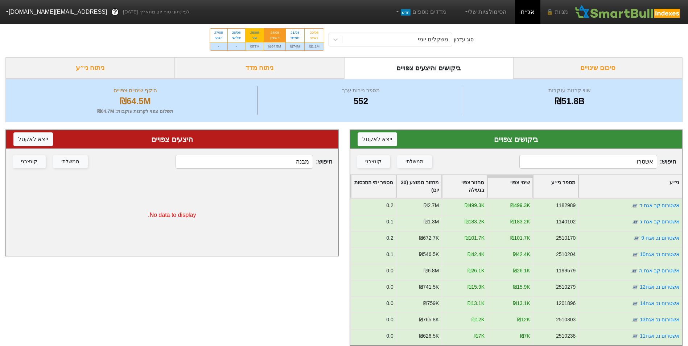
type input "אשטרו"
click at [252, 42] on div "₪77M" at bounding box center [255, 46] width 18 height 8
click at [252, 33] on input "25/08 שני ₪77M" at bounding box center [252, 31] width 5 height 5
radio input "true"
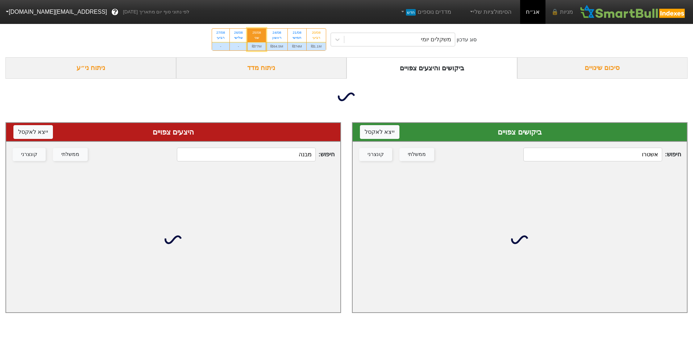
click at [580, 155] on input "אשטרו" at bounding box center [593, 155] width 139 height 14
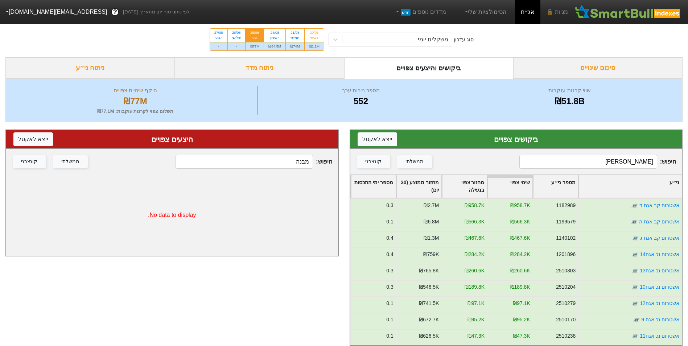
type input "[PERSON_NAME]"
click at [440, 29] on div "סוג עדכון משקלים יומי 20/08 רביעי ₪1.1M 21/08 חמישי ₪74M 24/08 ראשון ₪64.5M 25/…" at bounding box center [344, 40] width 688 height 36
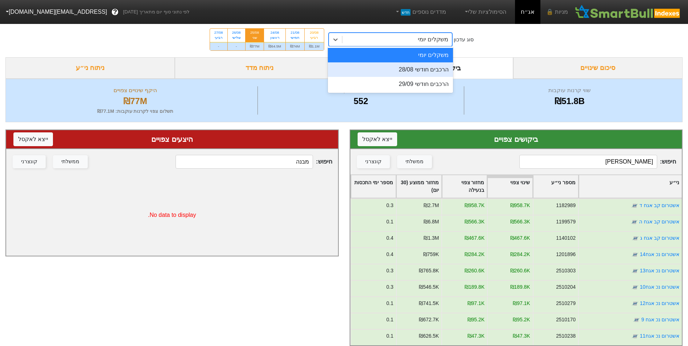
click at [433, 69] on div "הרכבים חודשי 28/08" at bounding box center [390, 69] width 125 height 15
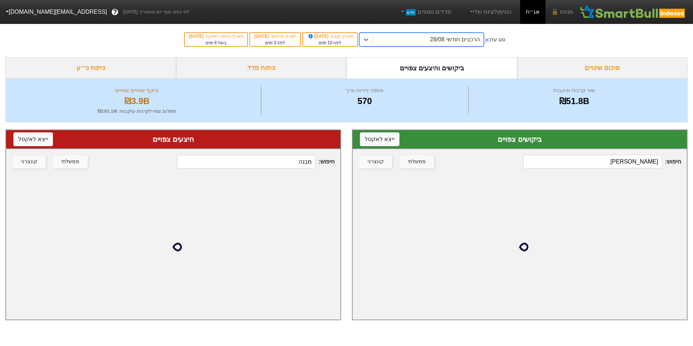
click at [555, 158] on input "[PERSON_NAME]" at bounding box center [593, 162] width 139 height 14
click at [565, 164] on input "[PERSON_NAME]" at bounding box center [593, 162] width 139 height 14
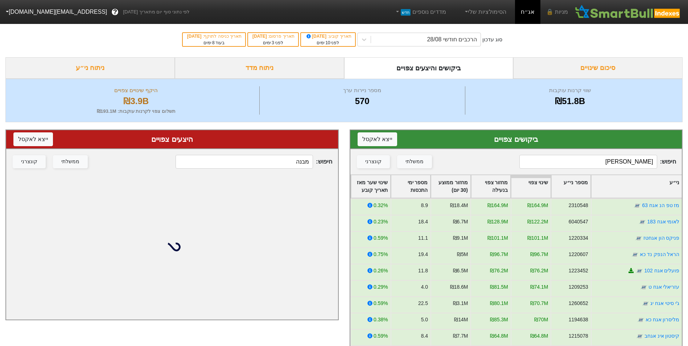
click at [280, 156] on input "מבנה" at bounding box center [244, 162] width 137 height 14
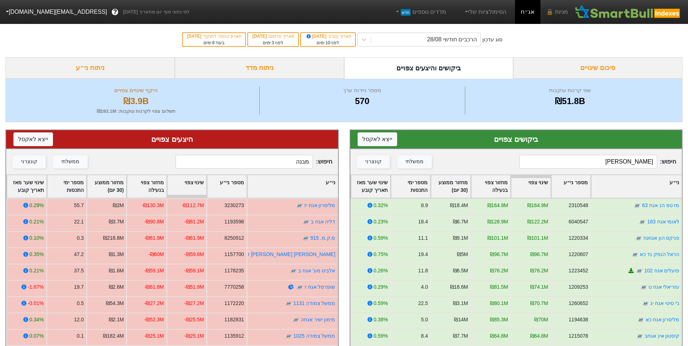
click at [281, 161] on input "מבנה" at bounding box center [244, 162] width 137 height 14
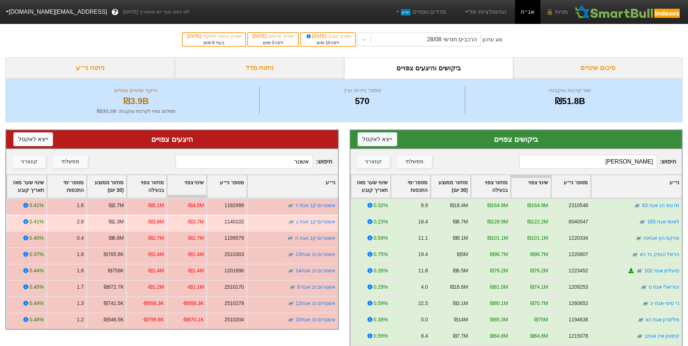
type input "אשטר"
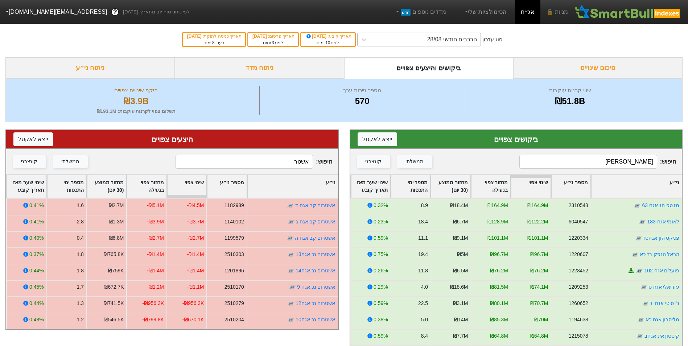
click at [393, 36] on div "הרכבים חודשי 28/08" at bounding box center [426, 39] width 110 height 13
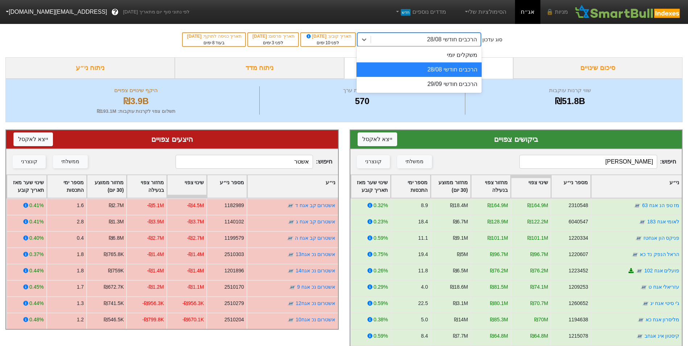
click at [413, 72] on div "הרכבים חודשי 28/08" at bounding box center [418, 69] width 125 height 15
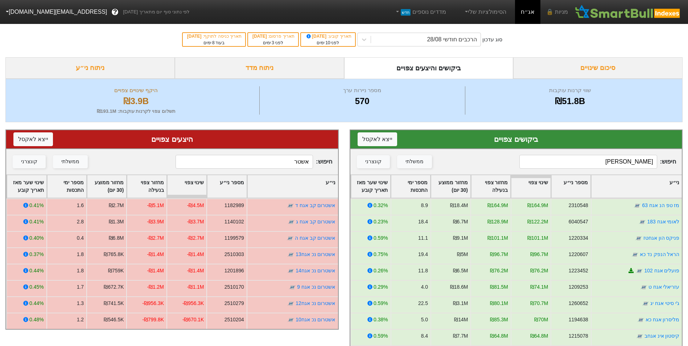
click at [598, 164] on input "[PERSON_NAME]" at bounding box center [587, 162] width 137 height 14
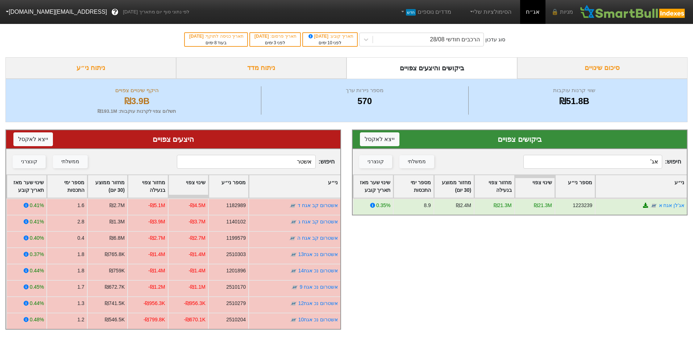
click at [634, 160] on input "אג'" at bounding box center [593, 162] width 139 height 14
click at [634, 162] on input "אג'" at bounding box center [593, 162] width 139 height 14
click at [634, 163] on input "אג'" at bounding box center [593, 162] width 139 height 14
click at [634, 164] on input "אג'" at bounding box center [593, 162] width 139 height 14
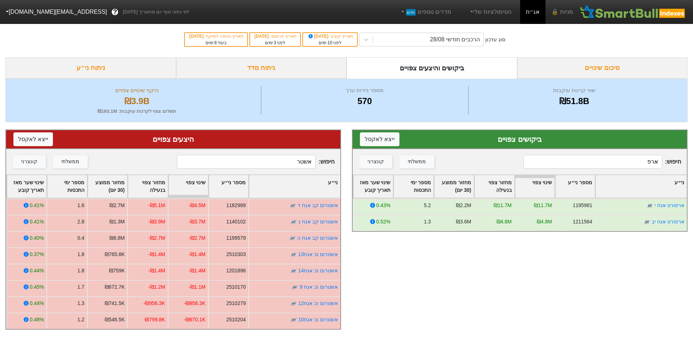
click at [630, 157] on input "ארפ" at bounding box center [593, 162] width 139 height 14
click at [642, 163] on input "ארפ" at bounding box center [593, 162] width 139 height 14
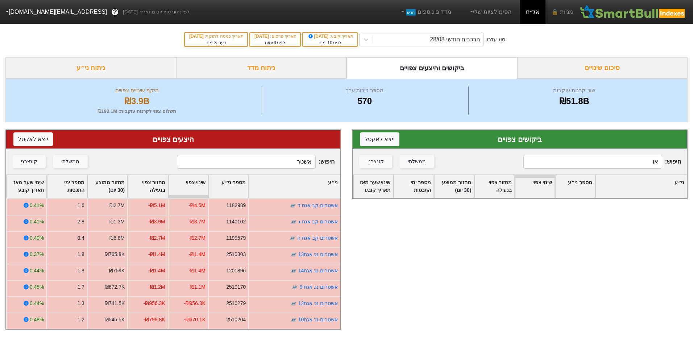
type input "או"
click at [295, 167] on input "אשטר" at bounding box center [246, 162] width 139 height 14
click at [294, 167] on input "אשטר" at bounding box center [246, 162] width 139 height 14
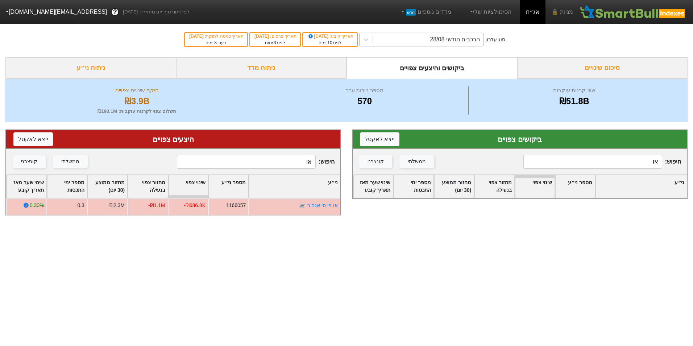
type input "או"
click at [416, 43] on div "הרכבים חודשי 28/08" at bounding box center [428, 39] width 111 height 13
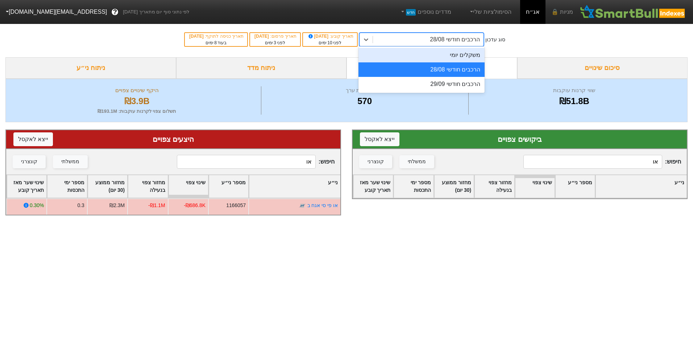
click at [430, 59] on div "משקלים יומי" at bounding box center [422, 55] width 126 height 15
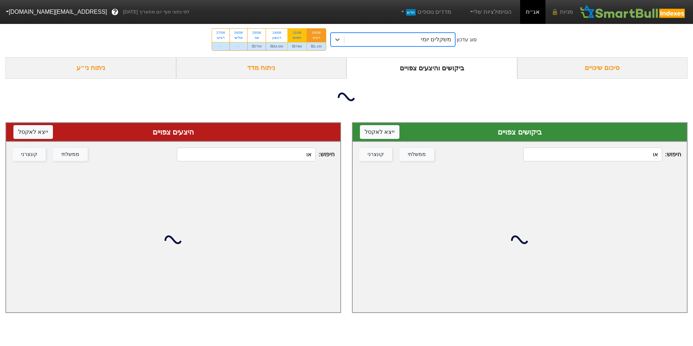
click at [293, 47] on div "₪74M" at bounding box center [297, 46] width 18 height 8
click at [293, 33] on input "21/08 חמישי ₪74M" at bounding box center [294, 31] width 5 height 5
radio input "true"
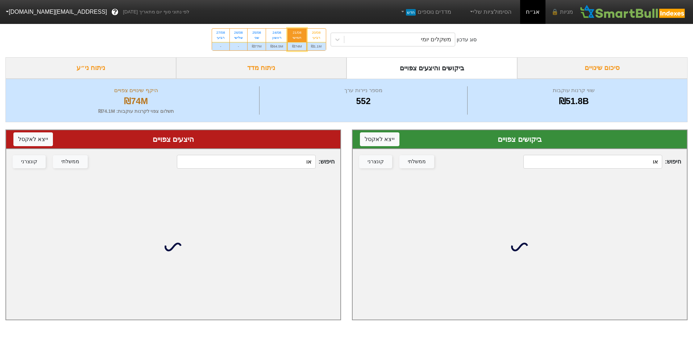
click at [607, 162] on input "או" at bounding box center [593, 162] width 139 height 14
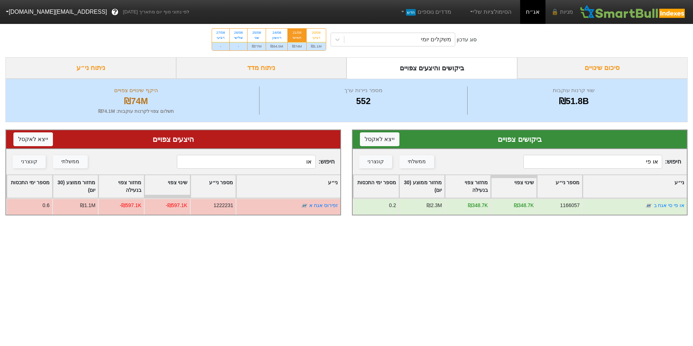
type input "או פי"
click at [269, 51] on div "סוג עדכון משקלים יומי 20/08 רביעי ₪1.1M 21/08 חמישי ₪74M 24/08 ראשון ₪64.5M 25/…" at bounding box center [346, 40] width 693 height 36
click at [276, 44] on div "₪64.5M" at bounding box center [276, 46] width 21 height 8
click at [276, 33] on input "24/08 ראשון ₪64.5M" at bounding box center [274, 31] width 5 height 5
radio input "true"
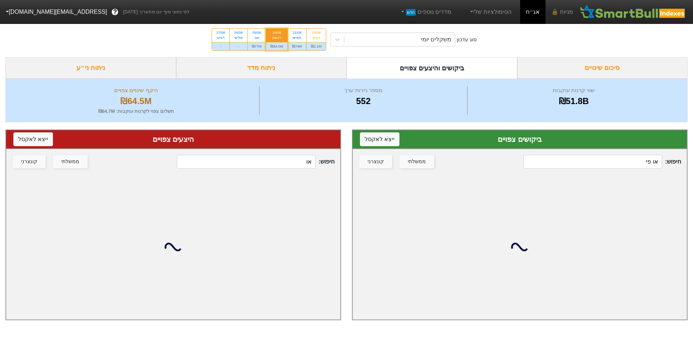
click at [640, 165] on input "או פי" at bounding box center [593, 162] width 139 height 14
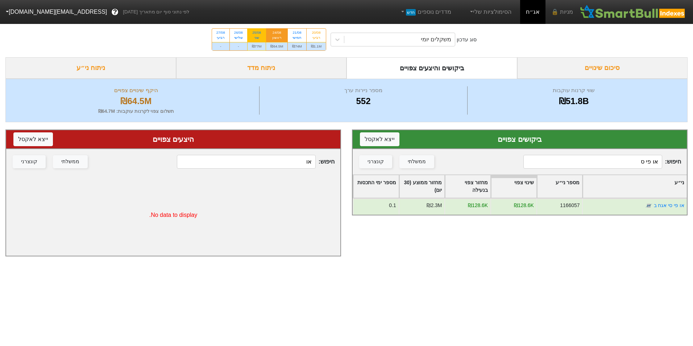
type input "או פי ס"
drag, startPoint x: 264, startPoint y: 44, endPoint x: 330, endPoint y: 75, distance: 73.7
click at [264, 43] on div "₪77M" at bounding box center [257, 46] width 18 height 8
click at [257, 33] on input "25/08 שני ₪77M" at bounding box center [254, 31] width 5 height 5
radio input "true"
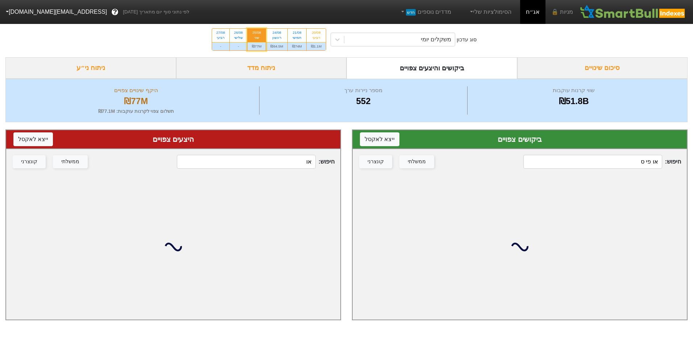
click at [637, 164] on input "או פי ס" at bounding box center [593, 162] width 139 height 14
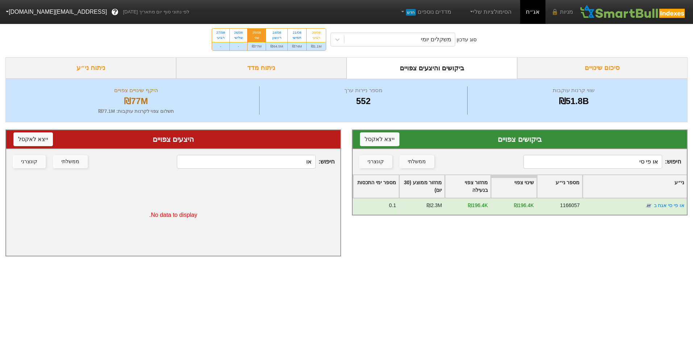
type input "או פי סי"
click at [296, 37] on div "חמישי" at bounding box center [297, 37] width 10 height 5
click at [296, 33] on input "21/08 חמישי ₪74M" at bounding box center [294, 31] width 5 height 5
radio input "true"
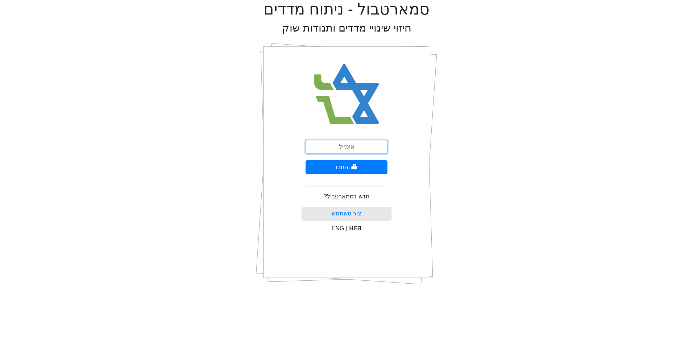
click at [336, 144] on input "email" at bounding box center [347, 147] width 82 height 14
type input "[EMAIL_ADDRESS][DOMAIN_NAME]"
click at [342, 168] on button "התחבר" at bounding box center [347, 167] width 82 height 14
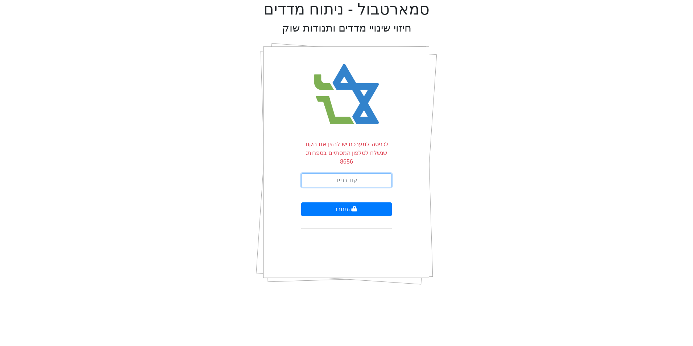
click at [351, 173] on input "text" at bounding box center [346, 180] width 91 height 14
type input "844376"
click at [373, 202] on button "התחבר" at bounding box center [346, 209] width 91 height 14
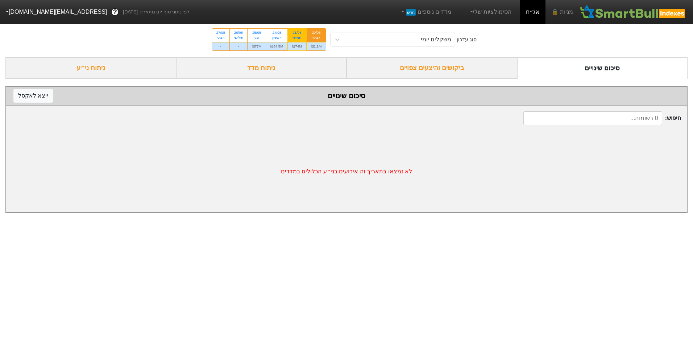
click at [302, 46] on div "₪74M" at bounding box center [297, 46] width 18 height 8
click at [297, 33] on input "21/08 חמישי ₪74M" at bounding box center [294, 31] width 5 height 5
radio input "true"
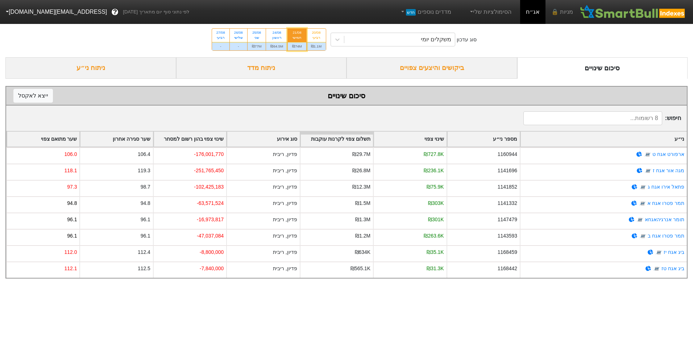
click at [498, 76] on div "ביקושים והיצעים צפויים" at bounding box center [432, 67] width 171 height 21
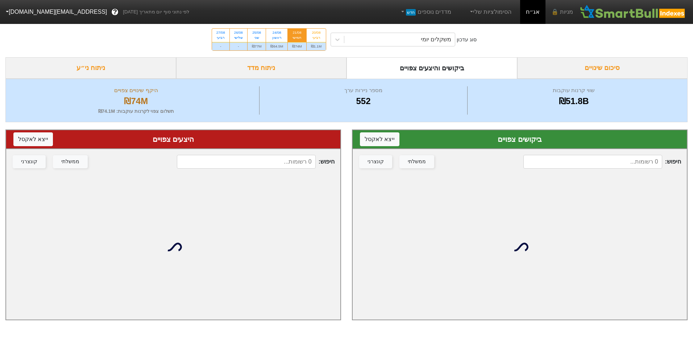
click at [621, 172] on div "חיפוש : ממשלתי קונצרני" at bounding box center [520, 161] width 334 height 25
click at [620, 166] on input at bounding box center [593, 162] width 139 height 14
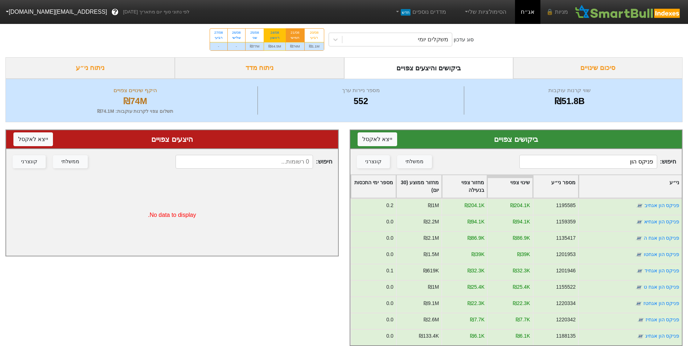
type input "פניקס הון"
click at [277, 44] on div "₪64.5M" at bounding box center [274, 46] width 21 height 8
click at [275, 33] on input "24/08 ראשון ₪64.5M" at bounding box center [272, 31] width 5 height 5
radio input "true"
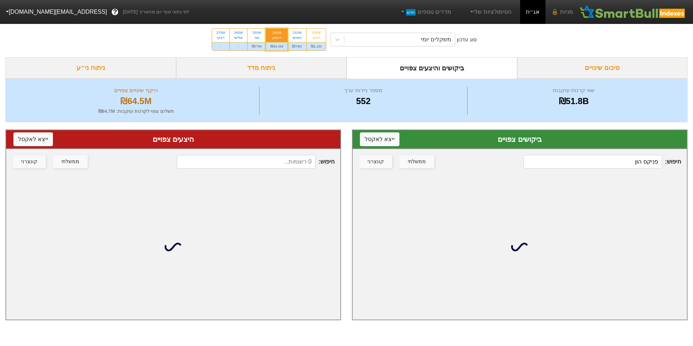
click at [620, 158] on input "פניקס הון" at bounding box center [593, 162] width 139 height 14
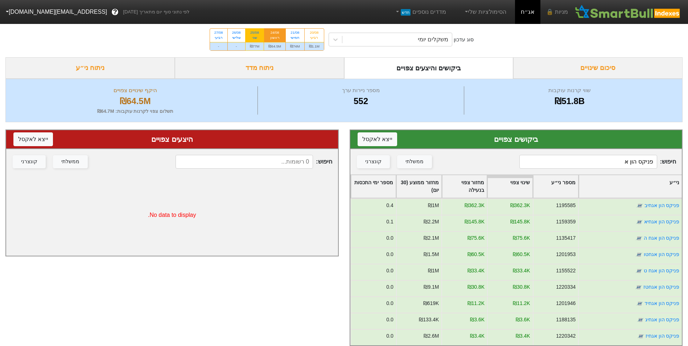
type input "פניקס הון א"
click at [253, 46] on div "₪77M" at bounding box center [255, 46] width 18 height 8
click at [253, 33] on input "25/08 שני ₪77M" at bounding box center [252, 31] width 5 height 5
radio input "true"
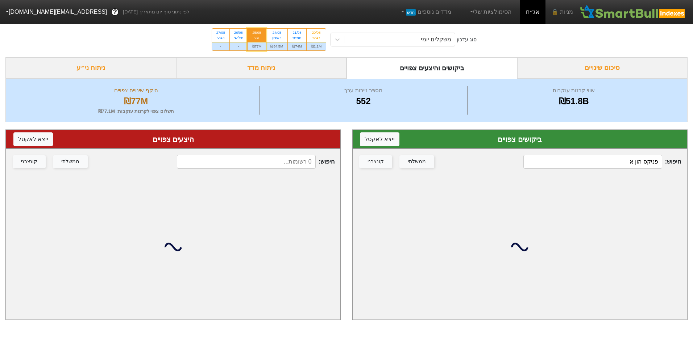
click at [621, 164] on input "פניקס הון א" at bounding box center [593, 162] width 139 height 14
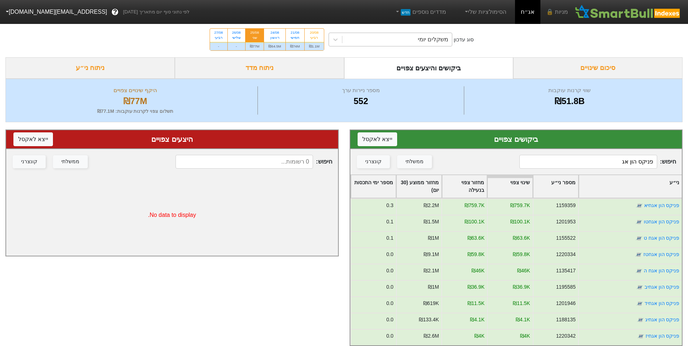
type input "פניקס הון אג"
click at [392, 42] on div "משקלים יומי" at bounding box center [397, 39] width 110 height 13
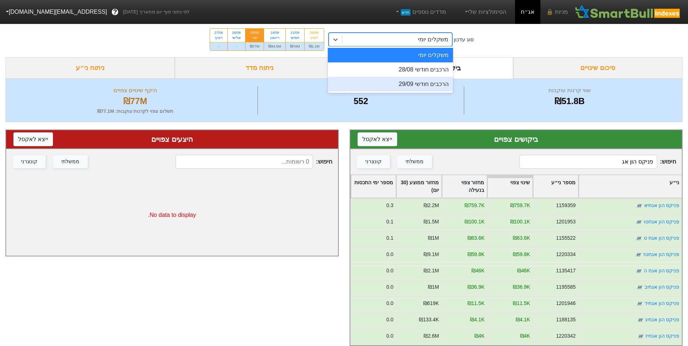
click at [411, 74] on div "הרכבים חודשי 28/08" at bounding box center [390, 69] width 125 height 15
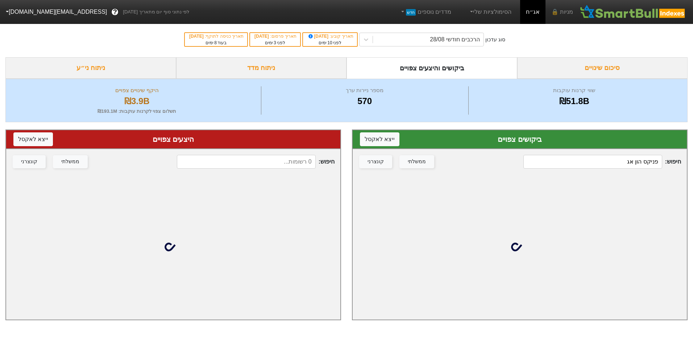
click at [259, 157] on input at bounding box center [246, 162] width 139 height 14
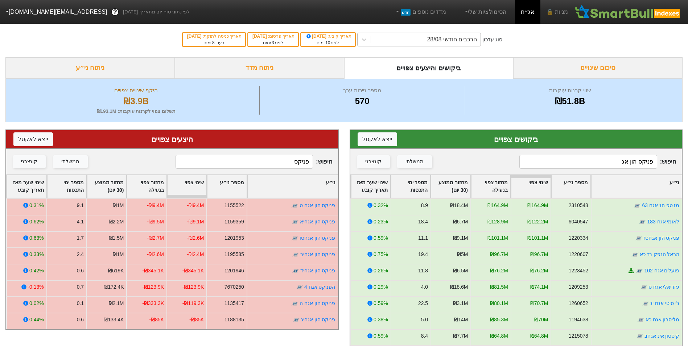
type input "פניקס"
click at [444, 41] on div "הרכבים חודשי 28/08" at bounding box center [452, 39] width 50 height 9
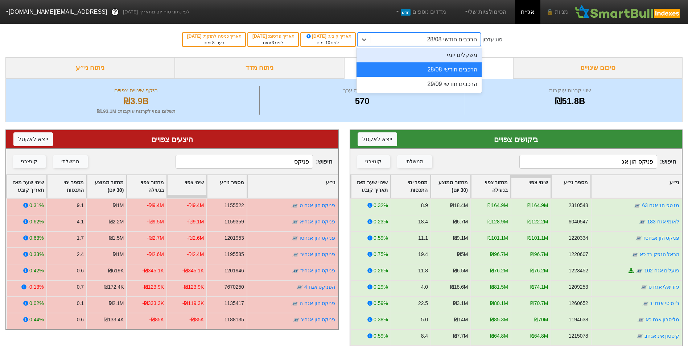
click at [441, 58] on div "משקלים יומי" at bounding box center [418, 55] width 125 height 15
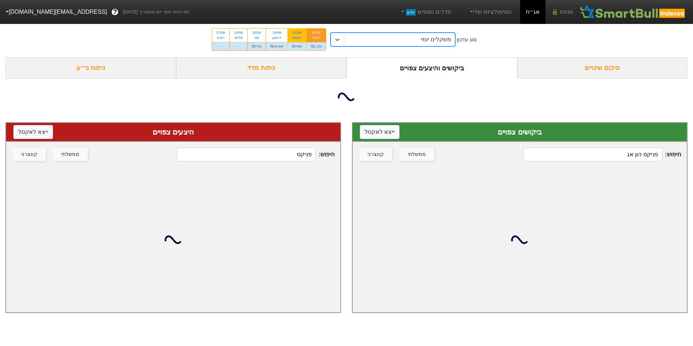
click at [298, 46] on div "₪74M" at bounding box center [297, 46] width 18 height 8
click at [297, 33] on input "21/08 חמישי ₪74M" at bounding box center [294, 31] width 5 height 5
radio input "true"
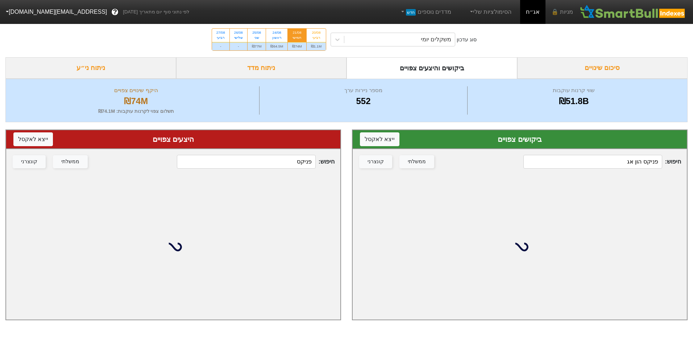
click at [564, 150] on div "חיפוש : פניקס הון אג ממשלתי קונצרני" at bounding box center [520, 161] width 334 height 25
drag, startPoint x: 564, startPoint y: 150, endPoint x: 582, endPoint y: 158, distance: 19.8
click at [566, 152] on div "חיפוש : פניקס הון אג ממשלתי קונצרני" at bounding box center [520, 161] width 334 height 25
click at [582, 159] on input "פניקס הון אג" at bounding box center [593, 162] width 139 height 14
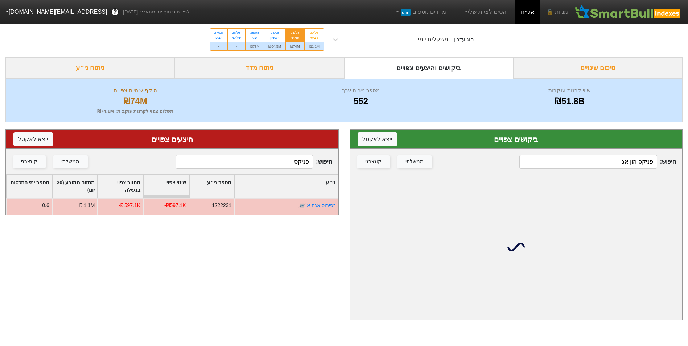
click at [583, 161] on input "פניקס הון אג" at bounding box center [587, 162] width 137 height 14
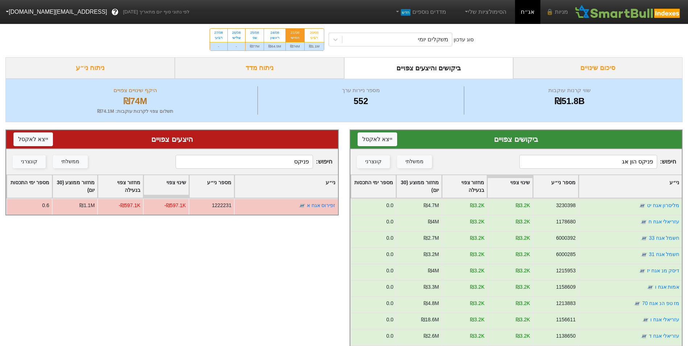
click at [583, 161] on input "פניקס הון אג" at bounding box center [587, 162] width 137 height 14
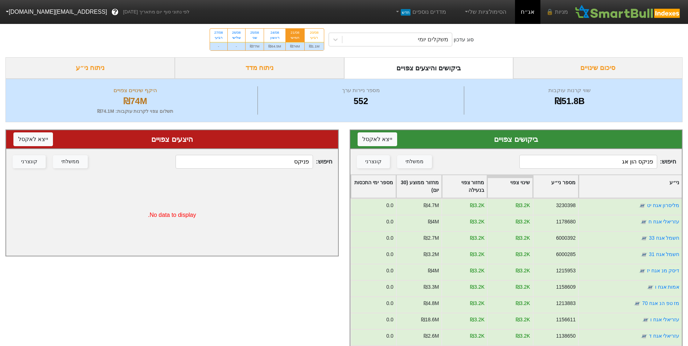
click at [583, 161] on input "פניקס הון אג" at bounding box center [587, 162] width 137 height 14
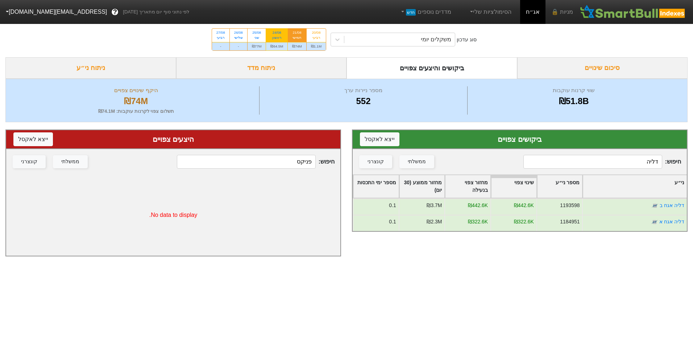
type input "דליה"
click at [278, 48] on div "₪64.5M" at bounding box center [276, 46] width 21 height 8
click at [277, 33] on input "24/08 ראשון ₪64.5M" at bounding box center [274, 31] width 5 height 5
radio input "true"
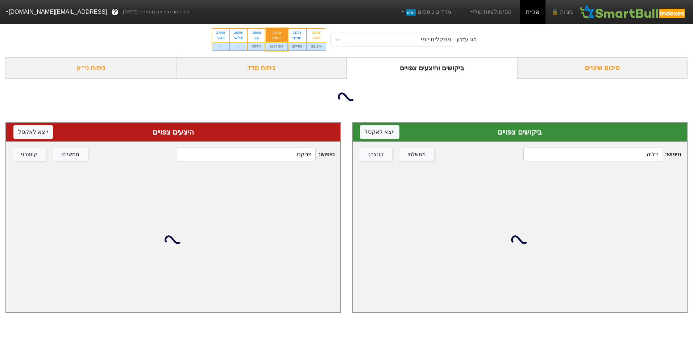
click at [597, 152] on div "חיפוש : דליה ממשלתי קונצרני" at bounding box center [520, 154] width 334 height 25
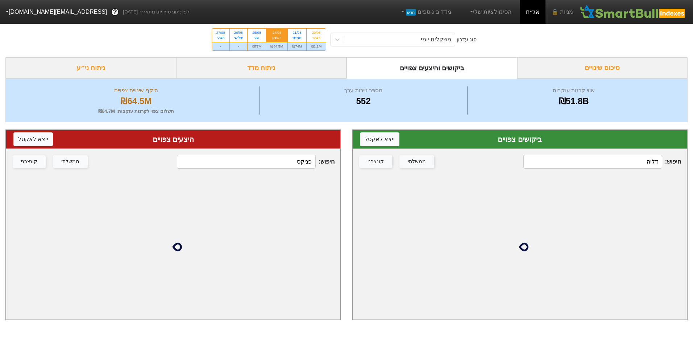
click at [600, 160] on input "דליה" at bounding box center [593, 162] width 139 height 14
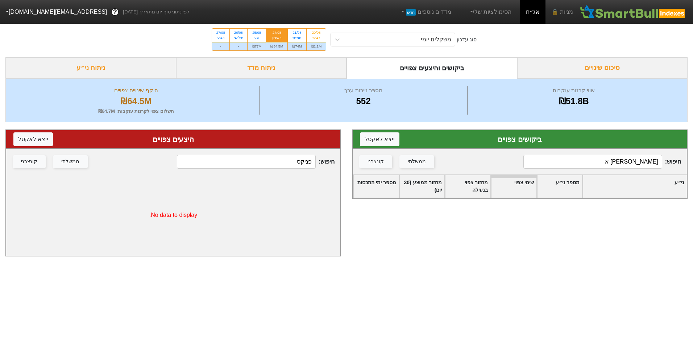
click at [607, 164] on input "דליה א" at bounding box center [593, 162] width 139 height 14
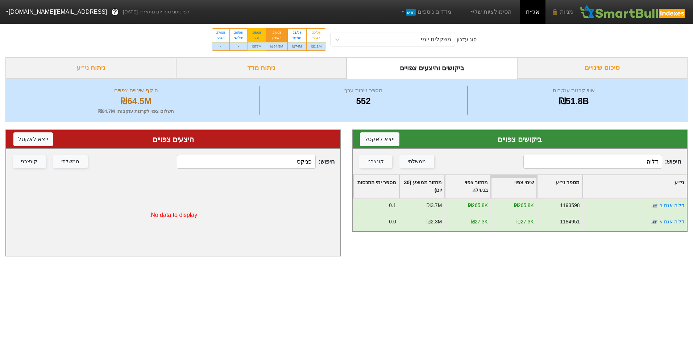
type input "דליה"
click at [258, 41] on div "25/08 שני" at bounding box center [257, 35] width 18 height 13
click at [257, 33] on input "25/08 שני ₪77M" at bounding box center [254, 31] width 5 height 5
radio input "true"
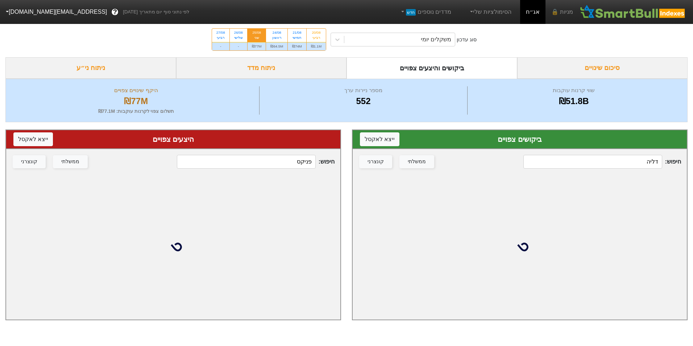
click at [624, 166] on input "דליה" at bounding box center [593, 162] width 139 height 14
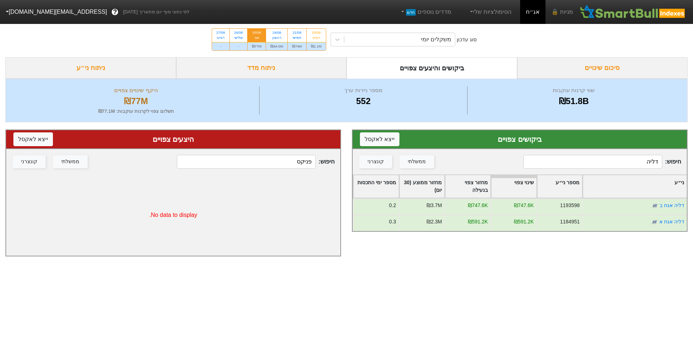
click at [631, 164] on input "דליה" at bounding box center [593, 162] width 139 height 14
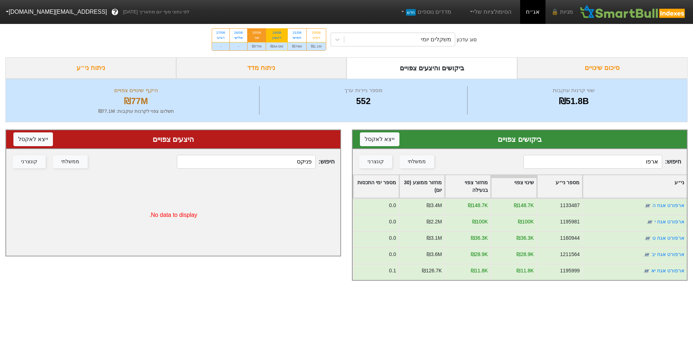
type input "ארפו"
click at [281, 42] on div "₪64.5M" at bounding box center [276, 46] width 21 height 8
click at [277, 33] on input "24/08 ראשון ₪64.5M" at bounding box center [274, 31] width 5 height 5
radio input "true"
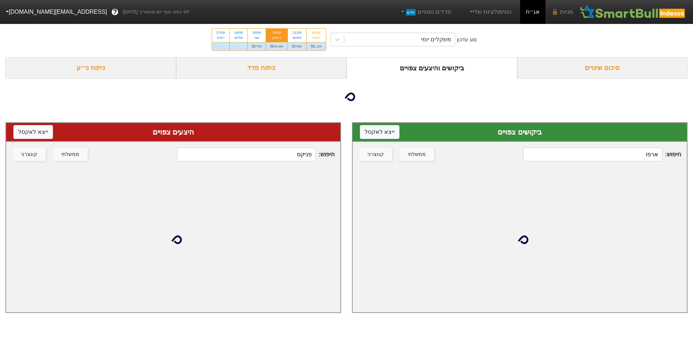
click at [636, 161] on input "ארפו" at bounding box center [593, 155] width 139 height 14
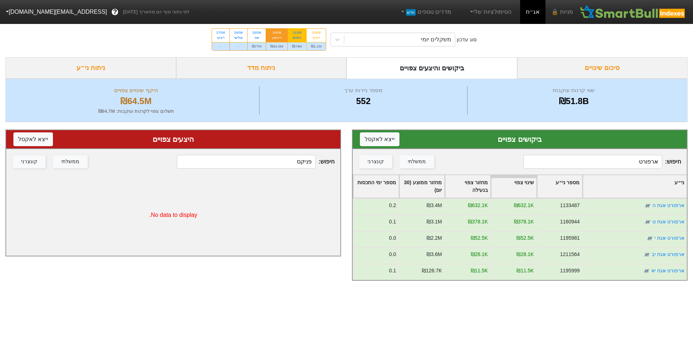
type input "ארפורט"
click at [302, 46] on div "₪74M" at bounding box center [297, 46] width 18 height 8
click at [297, 33] on input "21/08 חמישי ₪74M" at bounding box center [294, 31] width 5 height 5
radio input "true"
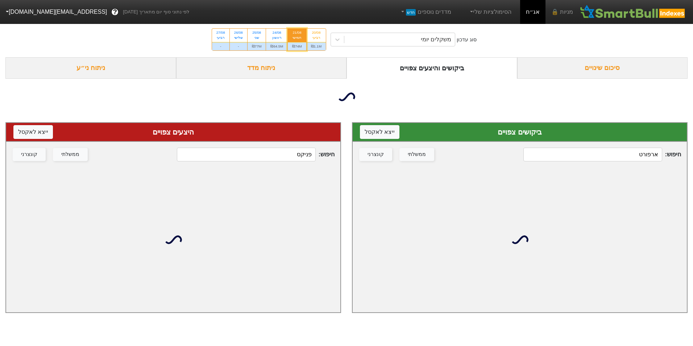
click at [619, 151] on div "חיפוש : ארפורט ממשלתי קונצרני" at bounding box center [520, 154] width 334 height 25
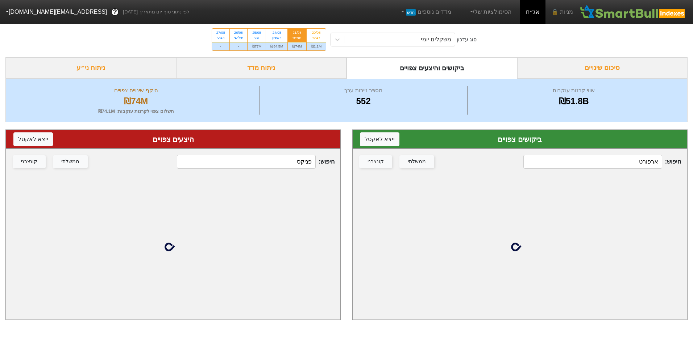
click at [622, 161] on input "ארפורט" at bounding box center [593, 162] width 139 height 14
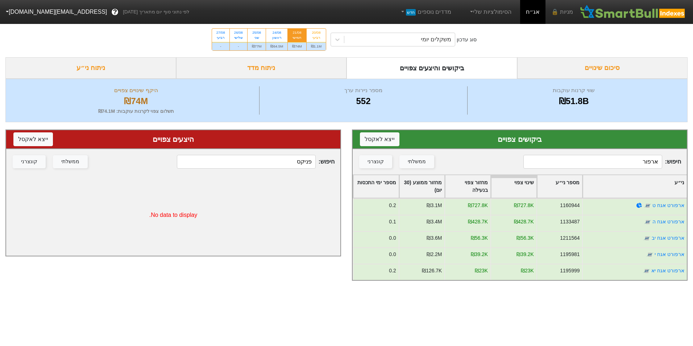
type input "ארפורט"
